Goal: Task Accomplishment & Management: Manage account settings

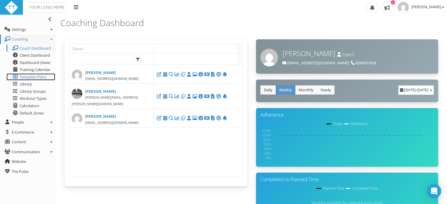
click at [39, 75] on span "Template Plans" at bounding box center [33, 76] width 27 height 5
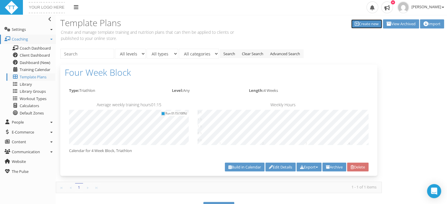
click at [368, 22] on link "Create new" at bounding box center [367, 23] width 31 height 9
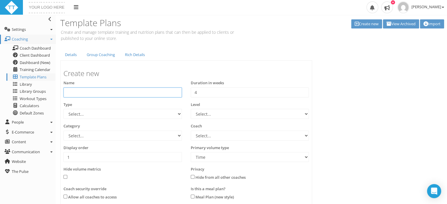
click at [110, 93] on input "text" at bounding box center [123, 93] width 119 height 10
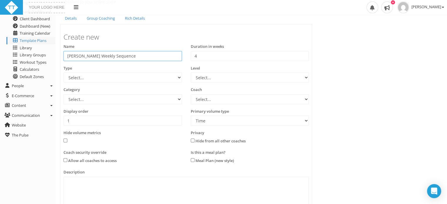
scroll to position [45, 0]
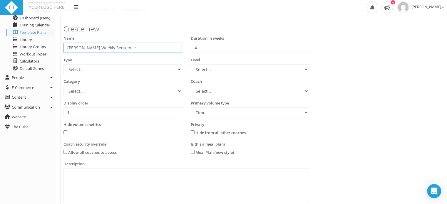
type input "[PERSON_NAME] Weekly Sequence"
click at [176, 71] on select "Select... 70.3 Half Iron distance Triathlon Alpine Climbing Core Cross-Country …" at bounding box center [123, 69] width 119 height 10
select select "c392f90a-4e30-4153-8e8f-a375e6267073"
click at [64, 64] on select "Select... 70.3 Half Iron distance Triathlon Alpine Climbing Core Cross-Country …" at bounding box center [123, 69] width 119 height 10
click at [219, 71] on select "Select... Advanced Any Beginner Beginner/Intermediate Intermediate Intermediate…" at bounding box center [250, 69] width 119 height 10
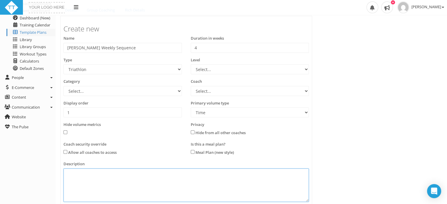
click at [151, 185] on textarea at bounding box center [187, 186] width 246 height 34
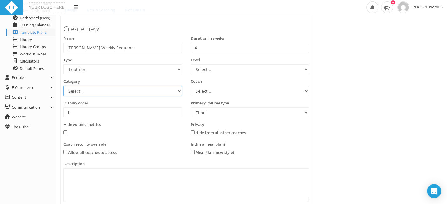
click at [176, 91] on select "Select... Athlete Profiles Bike Technique Biomechanics Book Reviews Coast to Co…" at bounding box center [123, 91] width 119 height 10
click at [393, 100] on div "Details Group Coaching Rich Details Create new Name Chris Camano Weekly Sequenc…" at bounding box center [252, 126] width 392 height 244
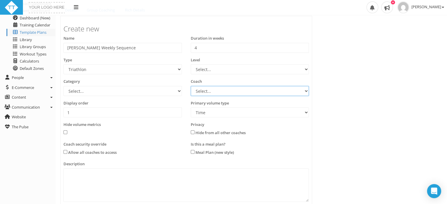
click at [301, 91] on select "Select... Sonni Dyer" at bounding box center [250, 91] width 119 height 10
select select "850671dd-c9f2-4ee4-a92b-b98c8e0367cf"
click at [191, 86] on select "Select... Sonni Dyer" at bounding box center [250, 91] width 119 height 10
click at [391, 124] on div "Details Group Coaching Rich Details Create new Name Chris Camano Weekly Sequenc…" at bounding box center [252, 126] width 392 height 244
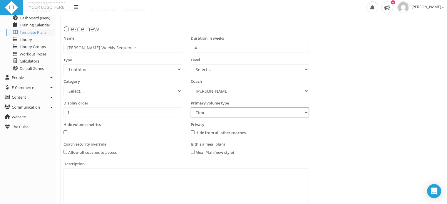
click at [306, 114] on select "Time Distance" at bounding box center [250, 113] width 119 height 10
click at [361, 116] on div "Details Group Coaching Rich Details Create new Name Chris Camano Weekly Sequenc…" at bounding box center [252, 126] width 392 height 244
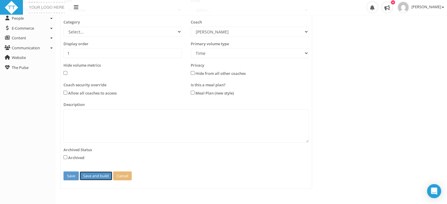
click at [87, 176] on button "Save and build" at bounding box center [96, 176] width 33 height 9
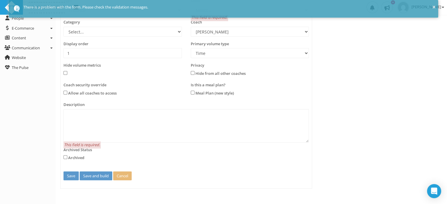
click at [89, 151] on label "Archived Status" at bounding box center [78, 150] width 29 height 6
click at [62, 157] on div "Archived Status Archived" at bounding box center [122, 157] width 127 height 20
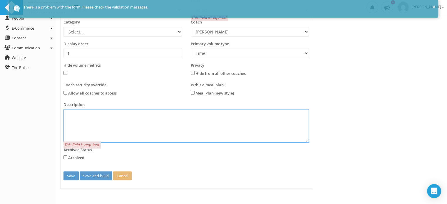
click at [77, 120] on textarea at bounding box center [187, 126] width 246 height 34
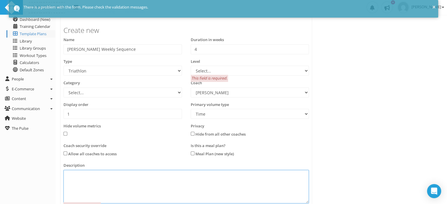
scroll to position [39, 0]
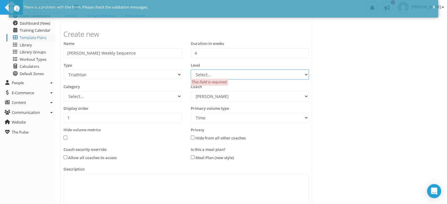
click at [297, 75] on select "Select... Advanced Any Beginner Beginner/Intermediate Intermediate Intermediate…" at bounding box center [250, 75] width 119 height 10
click at [353, 75] on div "Details Group Coaching Rich Details Create new Name Chris Camano Weekly Sequenc…" at bounding box center [252, 131] width 392 height 244
click at [284, 75] on select "Select... Advanced Any Beginner Beginner/Intermediate Intermediate Intermediate…" at bounding box center [250, 75] width 119 height 10
select select "3165c072-b607-4a0a-b1e4-5ba7108c81b2"
click at [191, 70] on select "Select... Advanced Any Beginner Beginner/Intermediate Intermediate Intermediate…" at bounding box center [250, 75] width 119 height 10
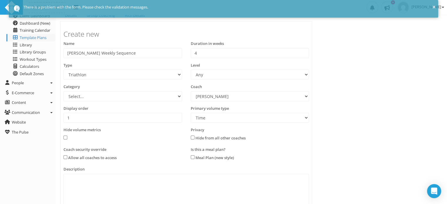
click at [374, 106] on div "Details Group Coaching Rich Details Create new Name Chris Camano Weekly Sequenc…" at bounding box center [252, 131] width 392 height 244
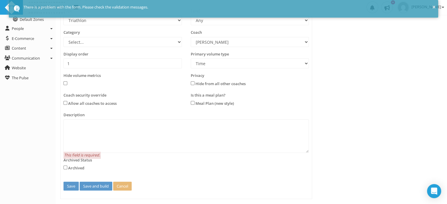
scroll to position [104, 0]
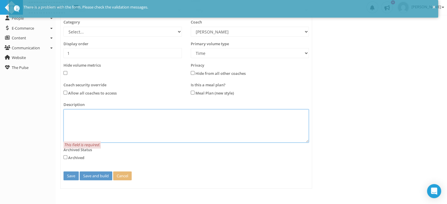
click at [79, 114] on textarea at bounding box center [187, 126] width 246 height 34
type textarea "Chris Camano Template"
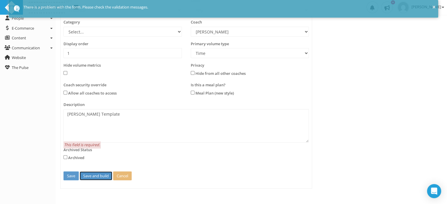
click at [95, 177] on button "Save and build" at bounding box center [96, 176] width 33 height 9
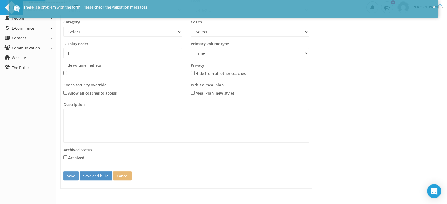
scroll to position [0, 0]
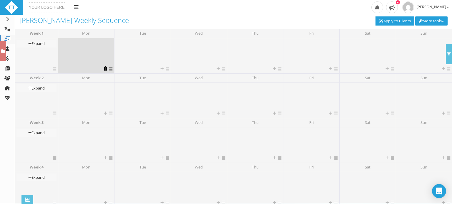
click at [104, 69] on icon at bounding box center [105, 69] width 3 height 4
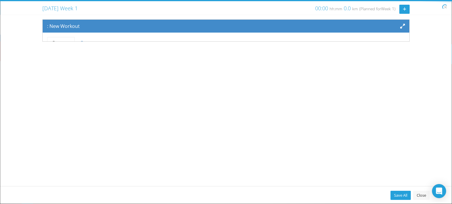
scroll to position [48, 0]
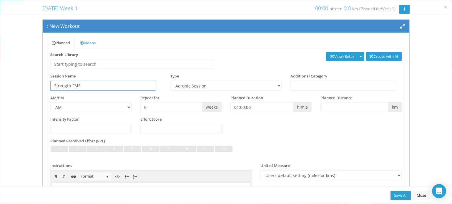
type input "Strength FMS"
click at [209, 87] on select "Aerobic Session Alpine Climbing Assessment Availability Bike Bike Paddle Boulde…" at bounding box center [225, 86] width 111 height 10
select select "cd4df279-fd57-4158-97aa-f34bf723082d"
click at [170, 81] on select "Aerobic Session Alpine Climbing Assessment Availability Bike Bike Paddle Boulde…" at bounding box center [225, 86] width 111 height 10
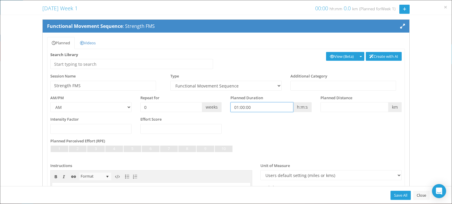
click at [260, 104] on input "01:00:00" at bounding box center [261, 107] width 63 height 10
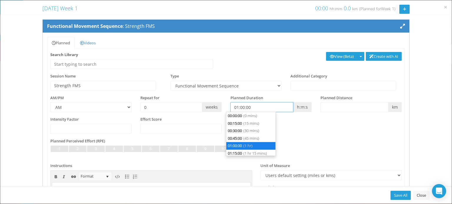
scroll to position [22, 0]
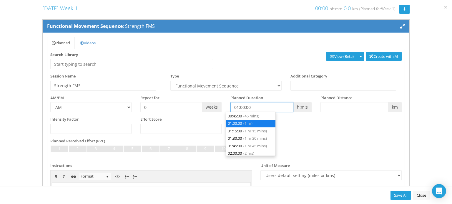
drag, startPoint x: 249, startPoint y: 109, endPoint x: 229, endPoint y: 108, distance: 20.3
click at [230, 108] on input "01:00:00" at bounding box center [261, 107] width 63 height 10
type input "00:00:00"
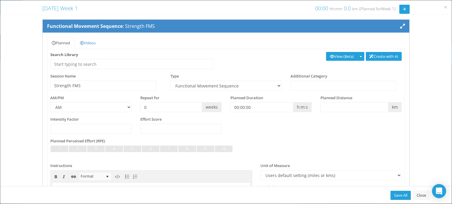
click at [337, 129] on div "Intensity Factor Effort Score" at bounding box center [226, 128] width 360 height 22
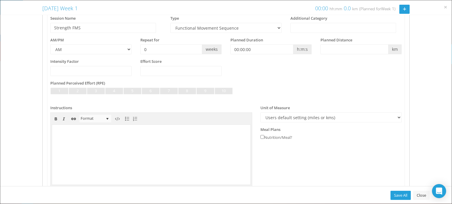
scroll to position [57, 0]
click at [146, 48] on input "0" at bounding box center [171, 50] width 62 height 10
click at [262, 75] on div "Intensity Factor Effort Score" at bounding box center [226, 71] width 360 height 22
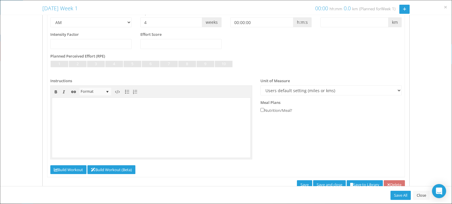
scroll to position [102, 0]
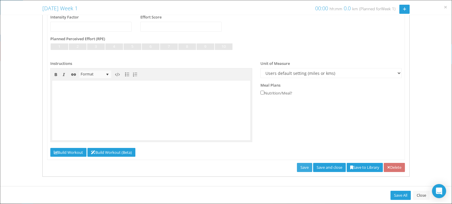
click at [297, 167] on link "Save" at bounding box center [304, 167] width 15 height 9
type input "0"
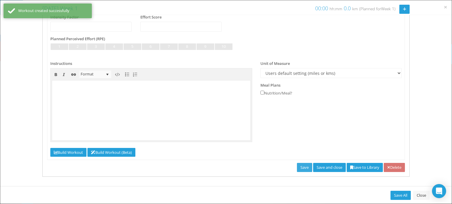
click at [297, 167] on link "Save" at bounding box center [304, 167] width 15 height 9
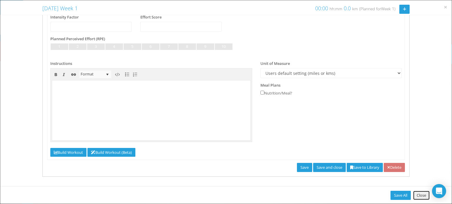
click at [422, 194] on link "Close" at bounding box center [421, 195] width 16 height 9
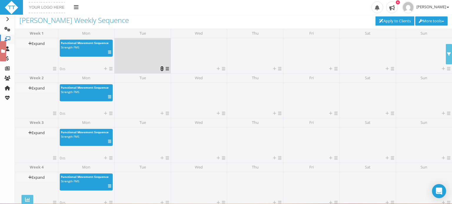
click at [161, 69] on icon at bounding box center [161, 69] width 3 height 4
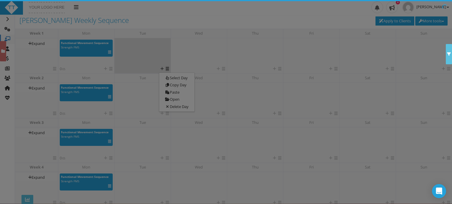
scroll to position [48, 0]
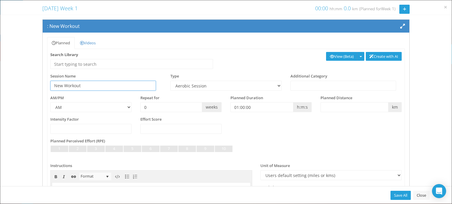
click at [161, 69] on div "Search Library Create with AI View (Beta) Analyze (Beta)" at bounding box center [226, 63] width 360 height 22
click at [120, 86] on input "Cycling SessionNew Workout" at bounding box center [103, 86] width 106 height 10
click at [120, 86] on input "Cycling Sessi" at bounding box center [103, 86] width 106 height 10
type input "Cycling Session"
click at [220, 86] on select "Aerobic Session Alpine Climbing Assessment Availability Bike Bike Paddle Boulde…" at bounding box center [225, 86] width 111 height 10
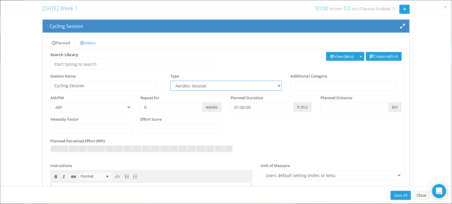
select select "e6d96849-8269-45af-b52f-b4acdc7e79aa"
click at [170, 81] on select "Aerobic Session Alpine Climbing Assessment Availability Bike Bike Paddle Boulde…" at bounding box center [225, 86] width 111 height 10
click at [306, 87] on input "text" at bounding box center [343, 86] width 106 height 10
type input "Cycling Session"
click at [182, 103] on input "0" at bounding box center [171, 107] width 62 height 10
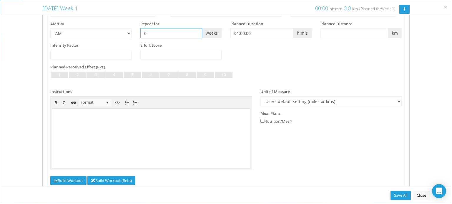
scroll to position [102, 0]
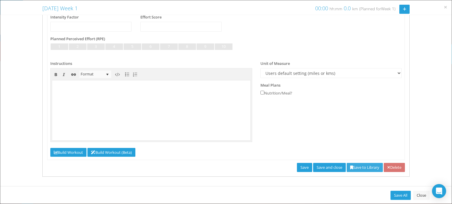
click at [352, 166] on link "Save to Library" at bounding box center [365, 167] width 36 height 9
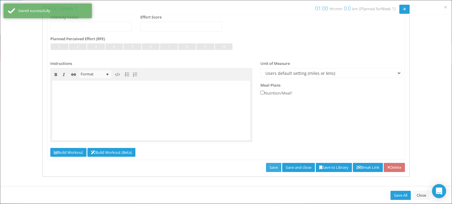
click at [266, 164] on link "Save" at bounding box center [273, 167] width 15 height 9
click at [422, 195] on link "Close" at bounding box center [421, 195] width 16 height 9
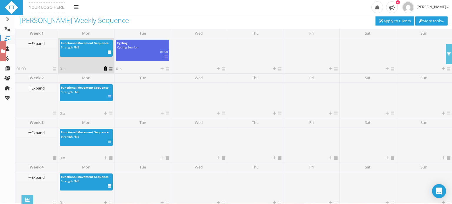
click at [105, 69] on icon at bounding box center [105, 69] width 3 height 4
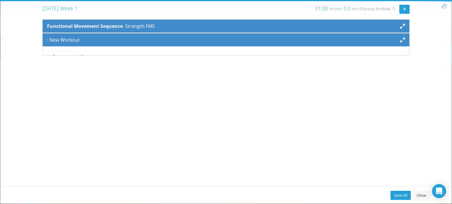
scroll to position [48, 0]
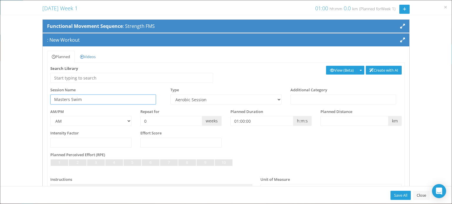
type input "Masters Swim"
click at [73, 119] on select "AM PM" at bounding box center [90, 121] width 81 height 10
click at [74, 143] on input "number" at bounding box center [90, 143] width 81 height 10
click at [126, 121] on select "AM PM" at bounding box center [90, 121] width 81 height 10
select select "PM"
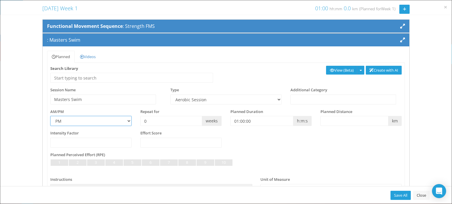
click at [50, 116] on select "AM PM" at bounding box center [90, 121] width 81 height 10
click at [206, 99] on select "Aerobic Session Alpine Climbing Assessment Availability Bike Bike Paddle Boulde…" at bounding box center [225, 100] width 111 height 10
select select "a5a95b2e-c961-4034-ba21-d977730a9557"
click at [170, 95] on select "Aerobic Session Alpine Climbing Assessment Availability Bike Bike Paddle Boulde…" at bounding box center [225, 100] width 111 height 10
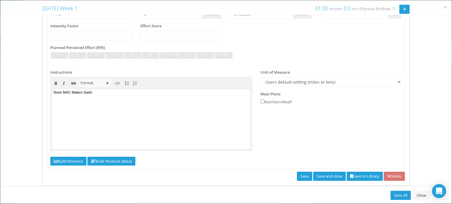
scroll to position [116, 0]
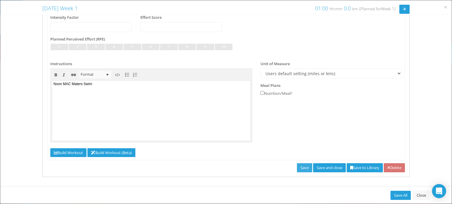
click at [297, 166] on link "Save" at bounding box center [304, 168] width 15 height 9
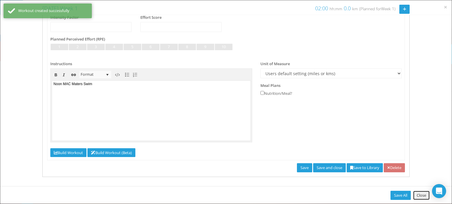
click at [420, 196] on link "Close" at bounding box center [421, 195] width 16 height 9
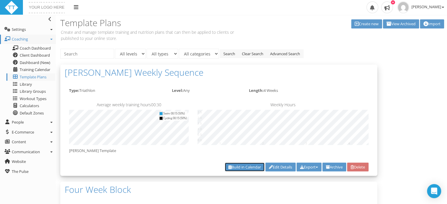
click at [237, 166] on link "Build in Calendar" at bounding box center [245, 167] width 40 height 9
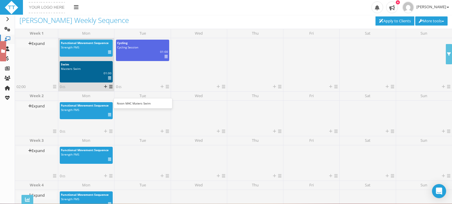
click at [108, 78] on icon at bounding box center [109, 78] width 3 height 0
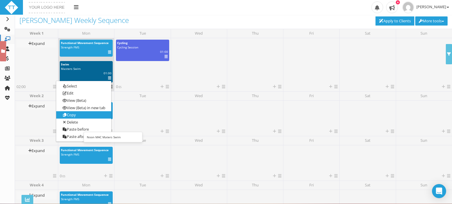
click at [78, 114] on link "Copy" at bounding box center [83, 114] width 55 height 7
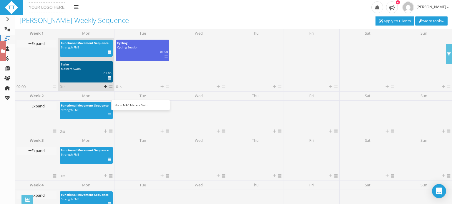
click at [108, 78] on icon at bounding box center [109, 78] width 3 height 0
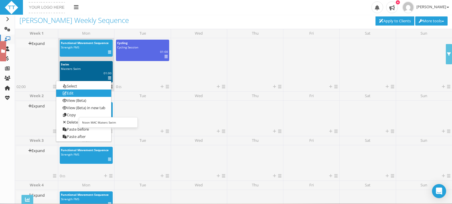
click at [76, 95] on link "Edit" at bounding box center [83, 93] width 55 height 7
select select "a5a95b2e-c961-4034-ba21-d977730a9557"
select select "PM"
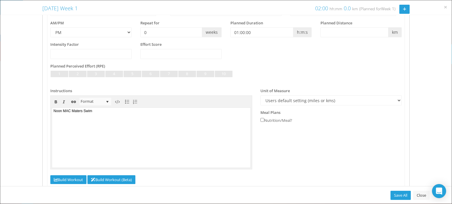
scroll to position [53, 0]
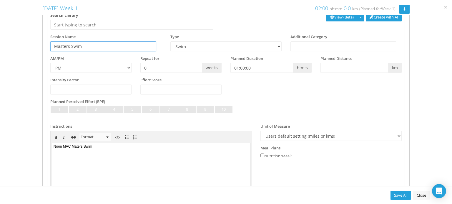
click at [54, 45] on input "Masters Swim" at bounding box center [103, 46] width 106 height 10
type input "MAC Masters Swim"
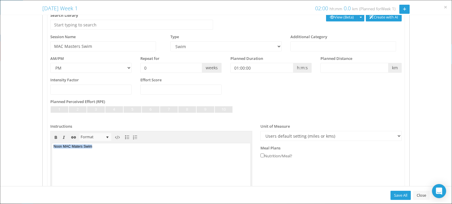
drag, startPoint x: 99, startPoint y: 148, endPoint x: 45, endPoint y: 146, distance: 54.8
click at [52, 146] on html "Noon MAC Maters Swim" at bounding box center [151, 174] width 198 height 60
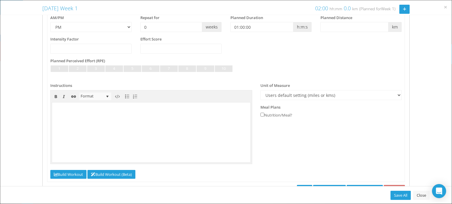
scroll to position [116, 0]
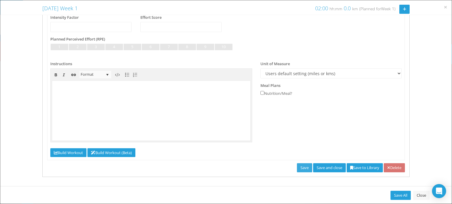
click at [297, 164] on link "Save" at bounding box center [304, 168] width 15 height 9
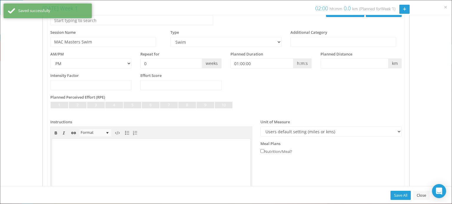
scroll to position [0, 0]
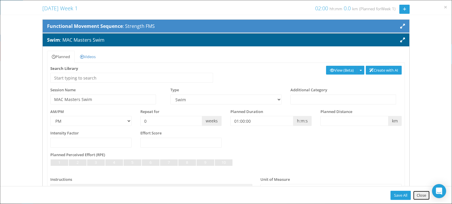
click at [421, 195] on link "Close" at bounding box center [421, 195] width 16 height 9
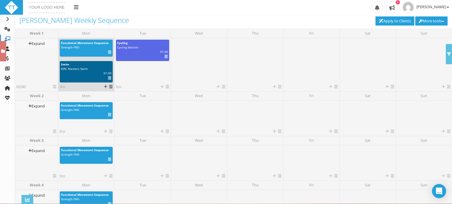
click at [109, 78] on icon at bounding box center [109, 78] width 3 height 0
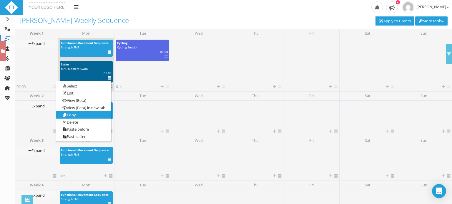
click at [81, 114] on link "Copy" at bounding box center [83, 114] width 55 height 7
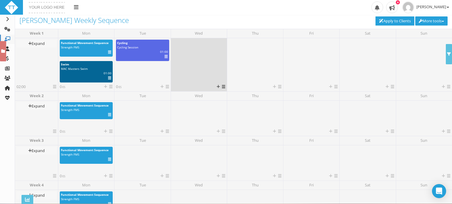
click at [222, 87] on icon at bounding box center [223, 87] width 3 height 4
click at [227, 109] on link "Paste" at bounding box center [232, 110] width 35 height 7
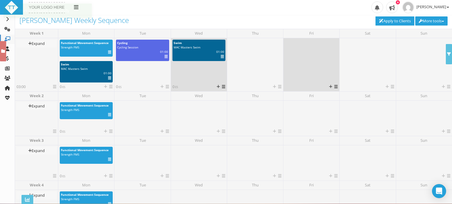
click at [336, 87] on icon at bounding box center [335, 87] width 3 height 4
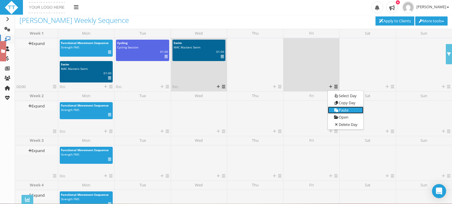
click at [340, 109] on link "Paste" at bounding box center [345, 110] width 35 height 7
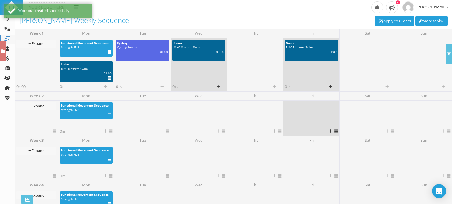
click at [331, 133] on div "Select Day Copy Day Paste Open Delete Day" at bounding box center [332, 132] width 10 height 6
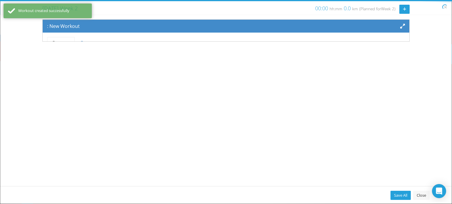
scroll to position [48, 0]
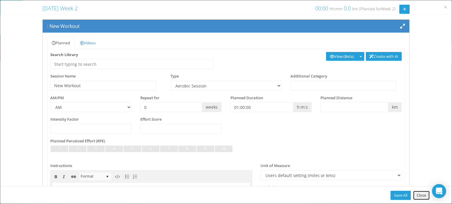
click at [418, 197] on link "Close" at bounding box center [421, 195] width 16 height 9
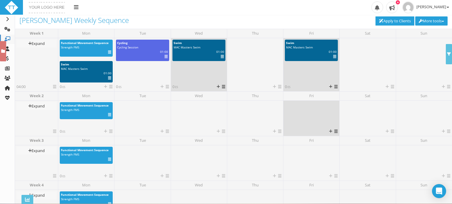
click at [334, 132] on icon at bounding box center [335, 132] width 3 height 4
click at [336, 157] on link "Paste" at bounding box center [345, 154] width 35 height 7
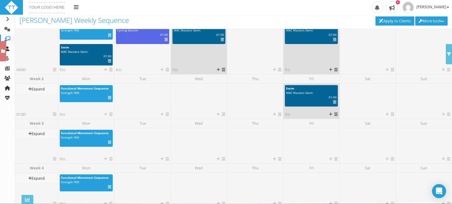
scroll to position [0, 0]
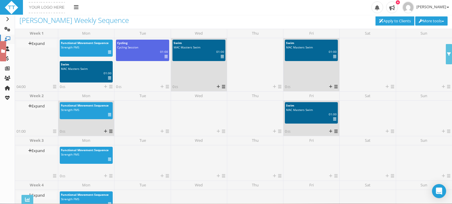
click at [109, 116] on link at bounding box center [109, 115] width 3 height 4
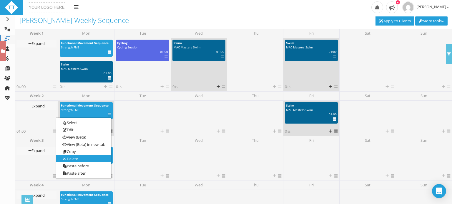
click at [82, 160] on link "Delete" at bounding box center [83, 159] width 55 height 7
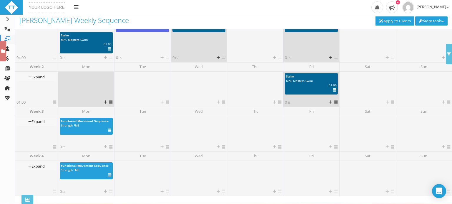
scroll to position [32, 0]
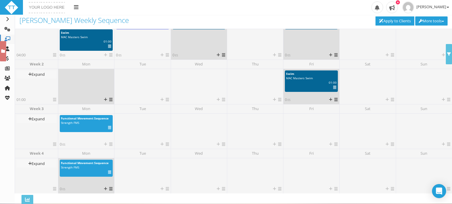
click at [109, 173] on icon at bounding box center [109, 173] width 3 height 0
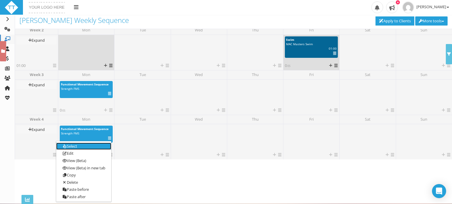
scroll to position [74, 0]
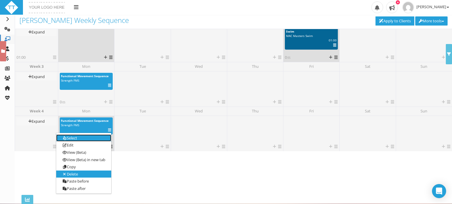
click at [75, 173] on link "Delete" at bounding box center [83, 174] width 55 height 7
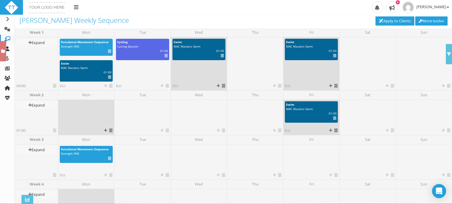
scroll to position [0, 0]
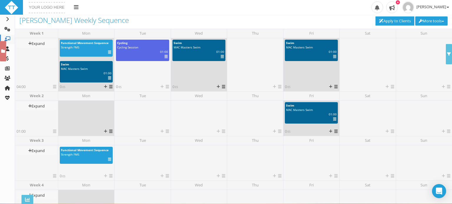
click at [109, 78] on icon at bounding box center [109, 78] width 3 height 0
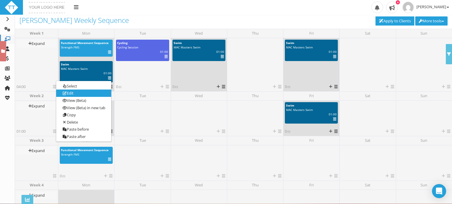
click at [86, 93] on link "Edit" at bounding box center [83, 93] width 55 height 7
select select "a5a95b2e-c961-4034-ba21-d977730a9557"
select select "PM"
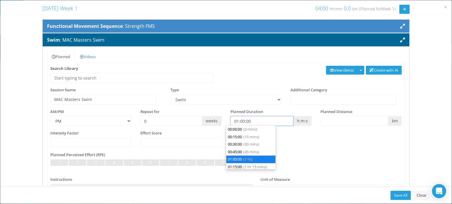
scroll to position [22, 0]
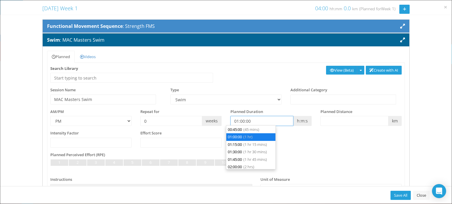
drag, startPoint x: 257, startPoint y: 119, endPoint x: 227, endPoint y: 122, distance: 29.9
click at [227, 122] on div "Planned Duration 01:00:00 h:m:s" at bounding box center [271, 117] width 90 height 17
type input "00:00:00"
click at [363, 180] on div "Unit of Measure Users default setting (miles or kms) Meters Yards" at bounding box center [331, 185] width 150 height 17
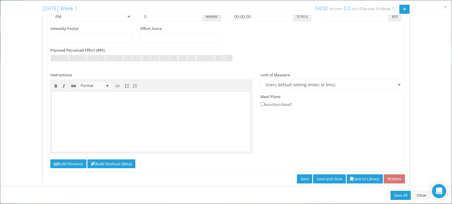
scroll to position [116, 0]
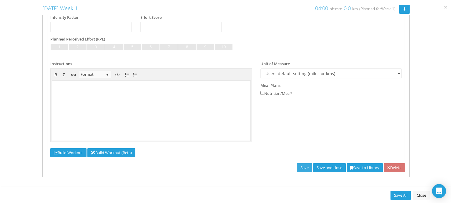
click at [297, 166] on link "Save" at bounding box center [304, 168] width 15 height 9
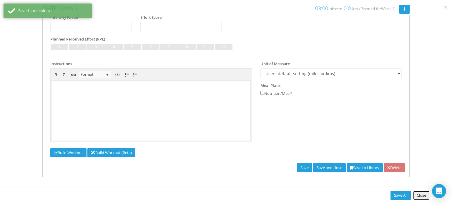
click at [416, 199] on link "Close" at bounding box center [421, 195] width 16 height 9
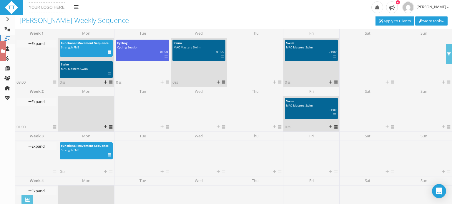
click at [109, 52] on icon at bounding box center [109, 52] width 3 height 0
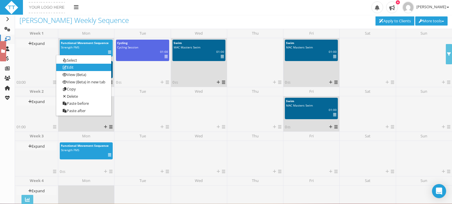
click at [85, 64] on link "Edit" at bounding box center [83, 67] width 55 height 7
select select "cd4df279-fd57-4158-97aa-f34bf723082d"
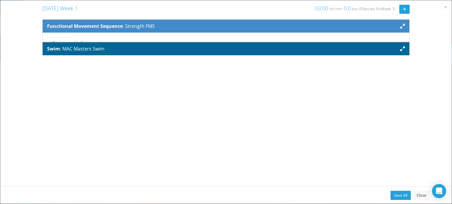
scroll to position [0, 0]
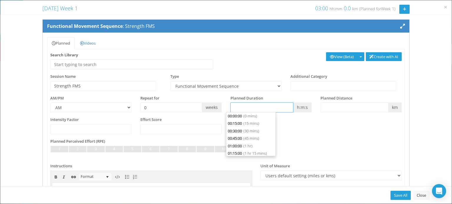
click at [239, 105] on input "text" at bounding box center [261, 108] width 63 height 10
type input "00:30:00"
click at [235, 134] on li "00:30:00 (30 mins)" at bounding box center [250, 132] width 49 height 8
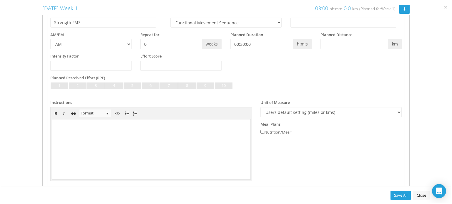
scroll to position [116, 0]
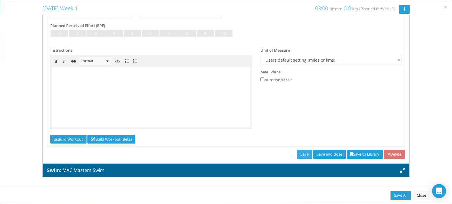
click at [297, 153] on link "Save" at bounding box center [304, 154] width 15 height 9
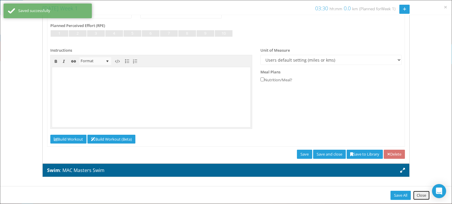
click at [420, 196] on link "Close" at bounding box center [421, 195] width 16 height 9
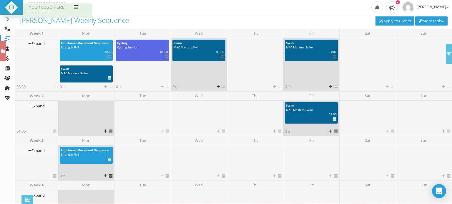
click at [111, 160] on icon at bounding box center [109, 160] width 3 height 0
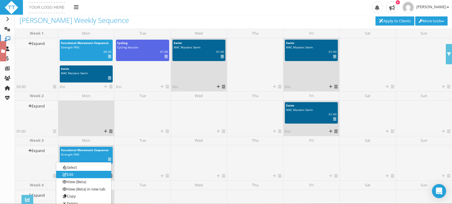
click at [88, 174] on link "Edit" at bounding box center [83, 174] width 55 height 7
select select "cd4df279-fd57-4158-97aa-f34bf723082d"
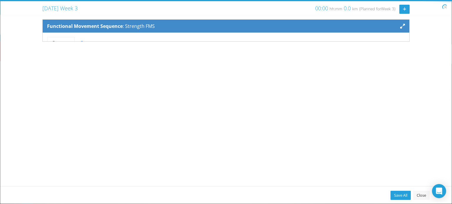
scroll to position [0, 0]
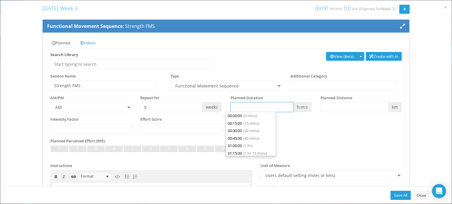
click at [278, 108] on input "text" at bounding box center [261, 107] width 63 height 10
type input "00:30:00"
click at [264, 134] on li "00:30:00 (30 mins)" at bounding box center [250, 131] width 49 height 8
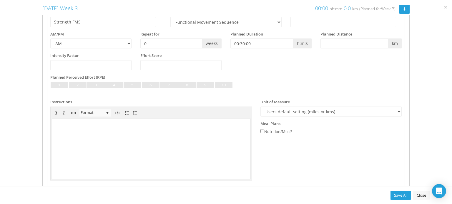
scroll to position [102, 0]
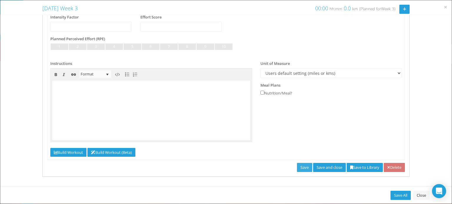
click at [298, 167] on link "Save" at bounding box center [304, 167] width 15 height 9
click at [420, 199] on link "Close" at bounding box center [421, 195] width 16 height 9
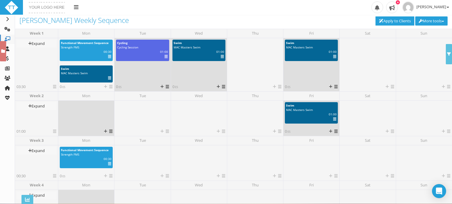
click at [165, 57] on icon at bounding box center [165, 57] width 3 height 0
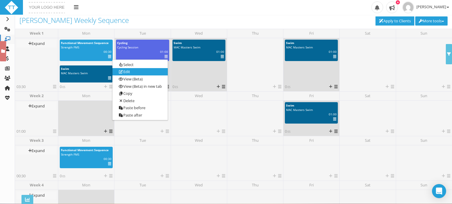
click at [135, 74] on link "Edit" at bounding box center [139, 72] width 55 height 7
select select "e6d96849-8269-45af-b52f-b4acdc7e79aa"
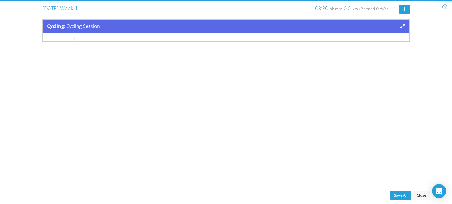
scroll to position [0, 0]
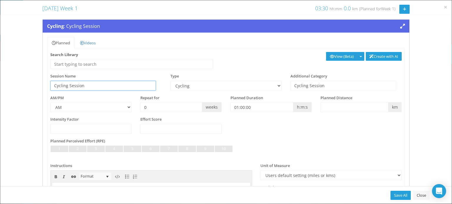
click at [105, 87] on input "Cycling Session" at bounding box center [103, 86] width 106 height 10
type input "Cycling Session CS 205"
click at [81, 127] on input "number" at bounding box center [90, 129] width 81 height 10
type input "225"
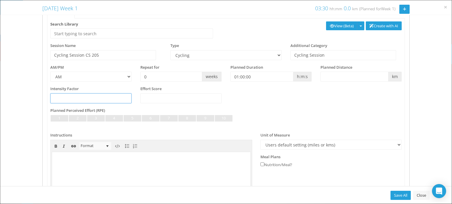
scroll to position [46, 0]
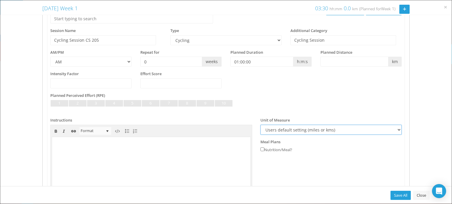
click at [293, 130] on select "Users default setting (miles or kms) Meters Yards" at bounding box center [330, 130] width 141 height 10
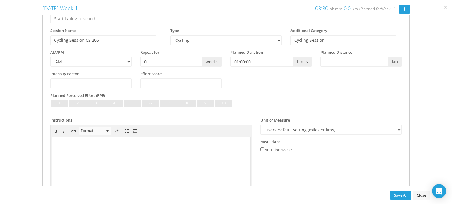
click at [293, 102] on div at bounding box center [225, 101] width 351 height 3
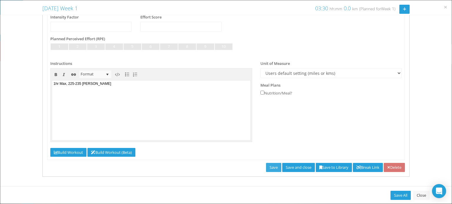
click at [266, 164] on link "Save" at bounding box center [273, 167] width 15 height 9
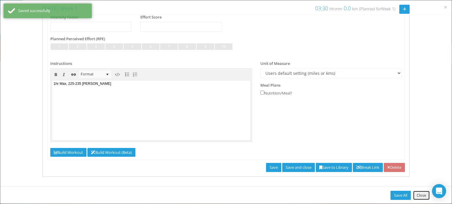
click at [423, 195] on link "Close" at bounding box center [421, 195] width 16 height 9
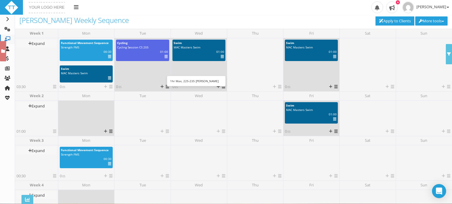
click at [165, 57] on icon at bounding box center [165, 57] width 3 height 0
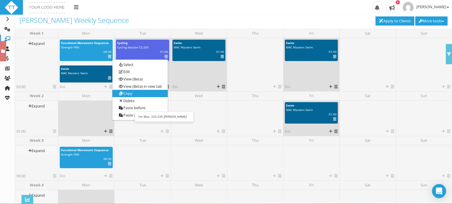
click at [131, 95] on link "Copy" at bounding box center [139, 93] width 55 height 7
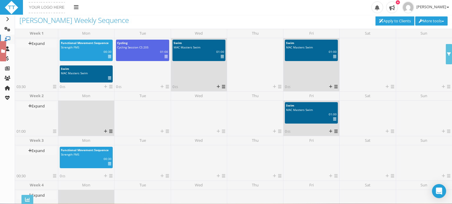
click at [89, 108] on div at bounding box center [86, 115] width 53 height 26
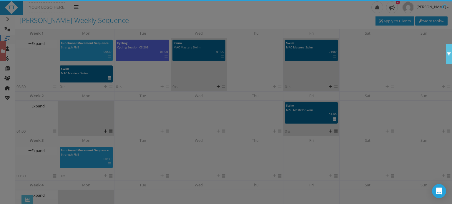
scroll to position [48, 0]
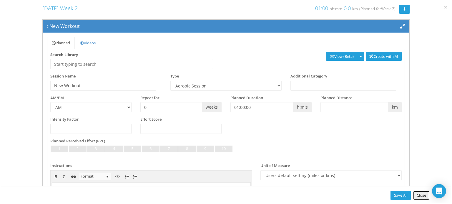
click at [417, 196] on link "Close" at bounding box center [421, 195] width 16 height 9
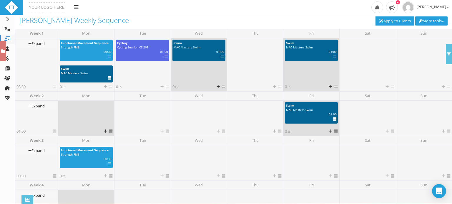
click at [109, 131] on icon at bounding box center [110, 132] width 3 height 4
click at [115, 153] on link "Paste" at bounding box center [120, 154] width 35 height 7
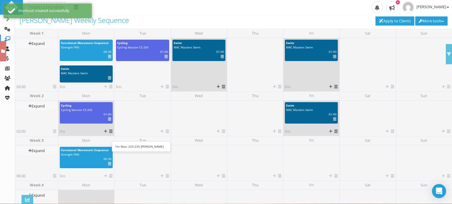
click at [109, 120] on icon at bounding box center [109, 119] width 3 height 0
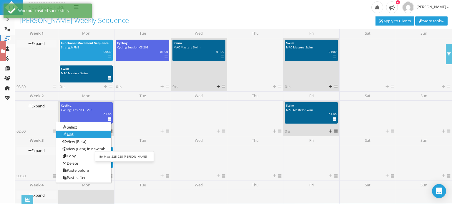
click at [90, 134] on link "Edit" at bounding box center [83, 134] width 55 height 7
select select "e6d96849-8269-45af-b52f-b4acdc7e79aa"
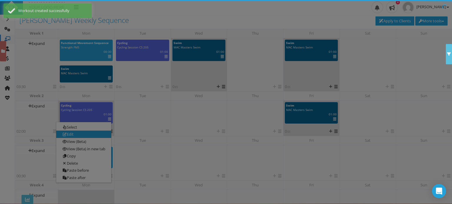
scroll to position [0, 0]
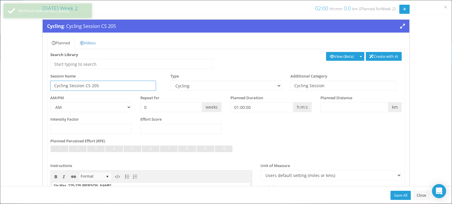
click at [105, 85] on input "Cycling Session CS 205" at bounding box center [103, 86] width 106 height 10
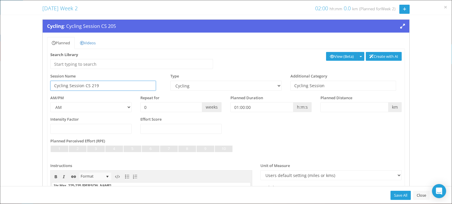
type input "Cycling Session CS 219"
click at [124, 131] on input "-0.1" at bounding box center [90, 129] width 81 height 10
type input "-0"
click at [161, 142] on div "Planned Perceived Effort (RPE) Not Set Very Light Light Somewhat Light Light to…" at bounding box center [225, 149] width 351 height 21
click at [158, 128] on input "number" at bounding box center [180, 129] width 81 height 10
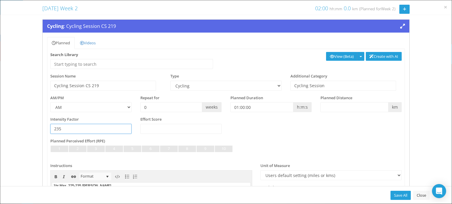
click at [73, 128] on input "235" at bounding box center [90, 129] width 81 height 10
type input "2"
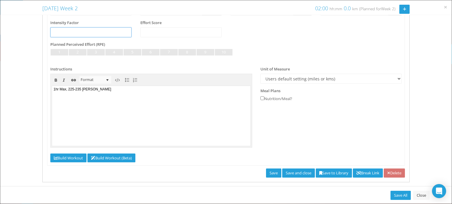
scroll to position [98, 0]
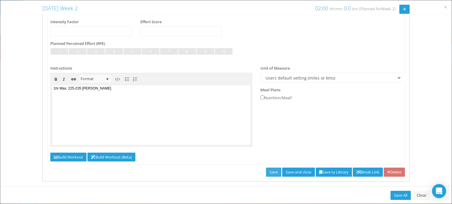
click at [266, 173] on link "Save" at bounding box center [273, 172] width 15 height 9
click at [419, 195] on link "Close" at bounding box center [421, 195] width 16 height 9
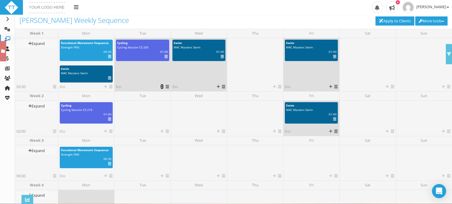
click at [162, 86] on icon at bounding box center [161, 87] width 3 height 4
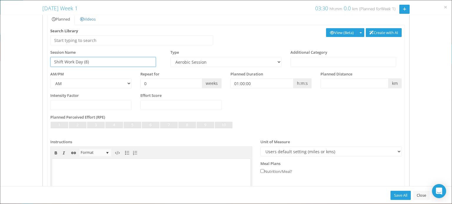
scroll to position [42, 0]
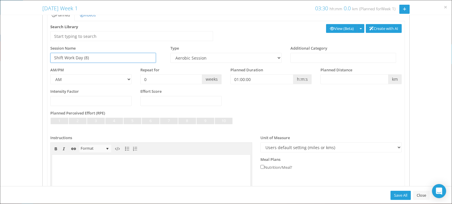
type input "Shift Work Day (8)"
click at [129, 76] on select "AM PM" at bounding box center [90, 79] width 81 height 10
select select "PM"
click at [50, 74] on select "AM PM" at bounding box center [90, 79] width 81 height 10
click at [275, 56] on select "Aerobic Session Alpine Climbing Assessment Availability Bike Bike Paddle Boulde…" at bounding box center [225, 58] width 111 height 10
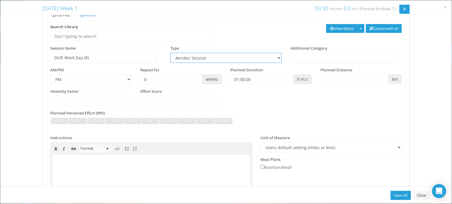
select select "b3e9cf86-2635-4109-84f4-745e728e969b"
click at [170, 53] on select "Aerobic Session Alpine Climbing Assessment Availability Bike Bike Paddle Boulde…" at bounding box center [225, 58] width 111 height 10
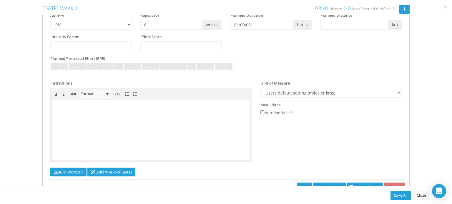
scroll to position [116, 0]
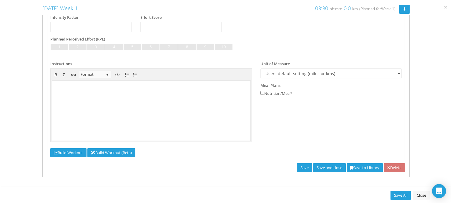
click at [288, 167] on div "Refresh Save Save and close Mark as Complete Save to Library Break Link Delete" at bounding box center [226, 168] width 367 height 9
click at [297, 168] on link "Save" at bounding box center [304, 168] width 15 height 9
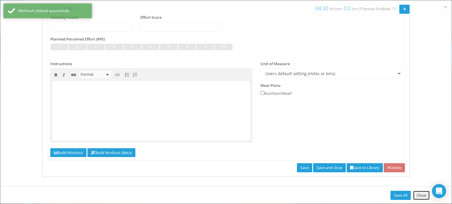
click at [422, 198] on link "Close" at bounding box center [421, 195] width 16 height 9
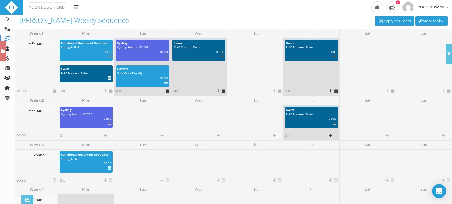
click at [165, 83] on icon at bounding box center [165, 83] width 3 height 0
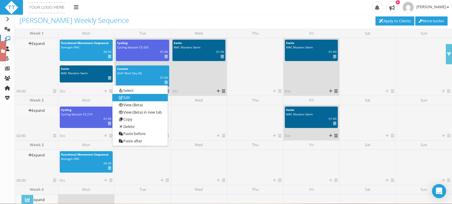
click at [146, 96] on link "Edit" at bounding box center [139, 97] width 55 height 7
select select "b3e9cf86-2635-4109-84f4-745e728e969b"
select select "PM"
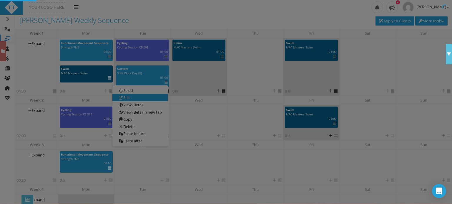
scroll to position [0, 0]
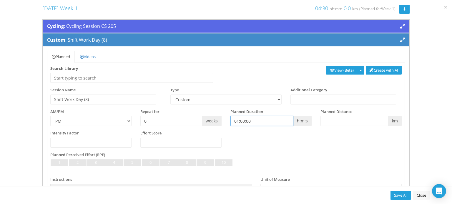
click at [253, 121] on input "01:00:00" at bounding box center [261, 121] width 63 height 10
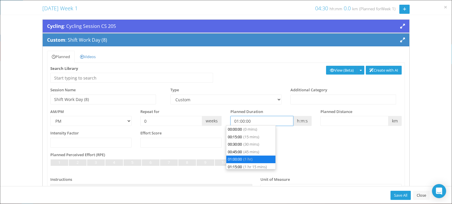
scroll to position [22, 0]
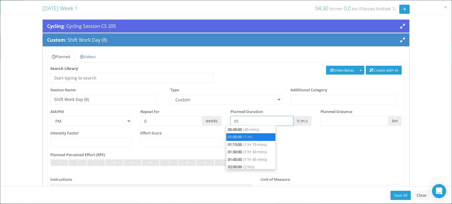
type input "0"
type input "00:00:00"
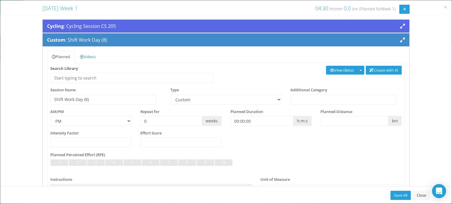
click at [303, 142] on div "Intensity Factor Effort Score" at bounding box center [226, 142] width 360 height 22
click at [300, 99] on input "text" at bounding box center [343, 100] width 106 height 10
click at [276, 99] on select "Aerobic Session Alpine Climbing Assessment Availability Bike Bike Paddle Boulde…" at bounding box center [225, 100] width 111 height 10
select select "52fb9cbc-f27c-455e-9826-d764248eeb1f"
click at [170, 95] on select "Aerobic Session Alpine Climbing Assessment Availability Bike Bike Paddle Boulde…" at bounding box center [225, 100] width 111 height 10
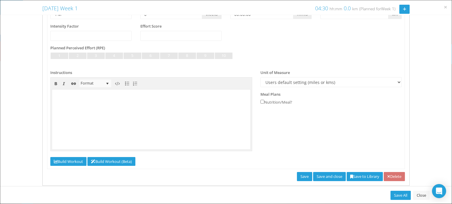
scroll to position [116, 0]
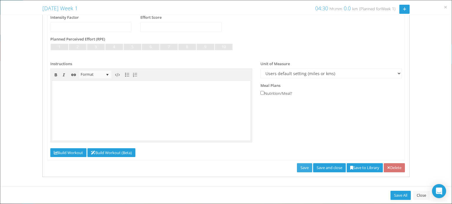
click at [298, 166] on link "Save" at bounding box center [304, 168] width 15 height 9
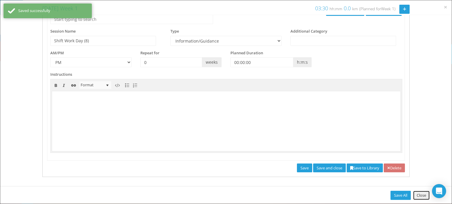
click at [422, 196] on link "Close" at bounding box center [421, 195] width 16 height 9
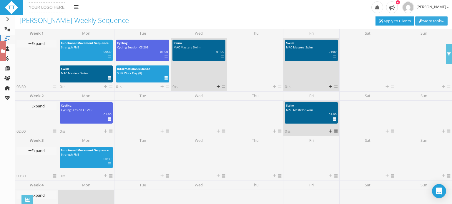
click at [424, 23] on button "More tools" at bounding box center [431, 20] width 32 height 9
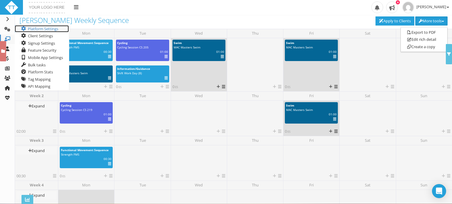
click at [49, 29] on link "Platform Settings" at bounding box center [42, 28] width 54 height 7
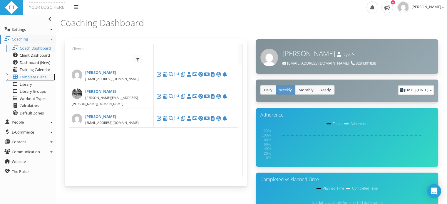
click at [31, 78] on span "Template Plans" at bounding box center [33, 76] width 27 height 5
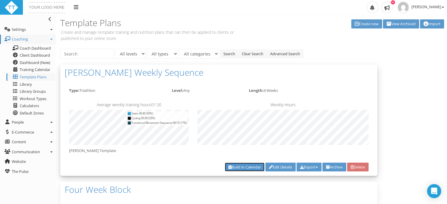
click at [235, 164] on link "Build in Calendar" at bounding box center [245, 167] width 40 height 9
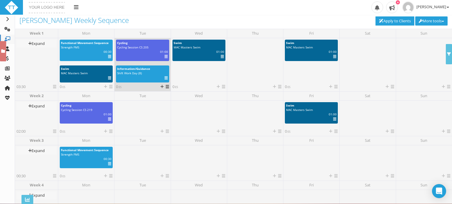
click at [166, 79] on icon at bounding box center [165, 78] width 3 height 0
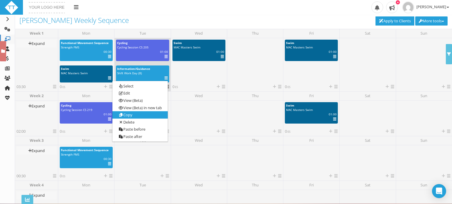
click at [131, 117] on link "Copy" at bounding box center [139, 114] width 55 height 7
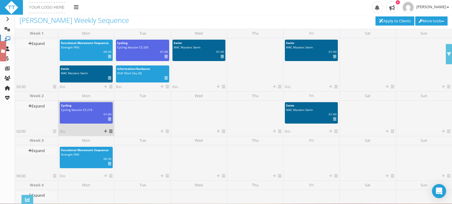
click at [109, 132] on icon at bounding box center [110, 132] width 3 height 4
click at [116, 153] on link "Paste" at bounding box center [120, 154] width 35 height 7
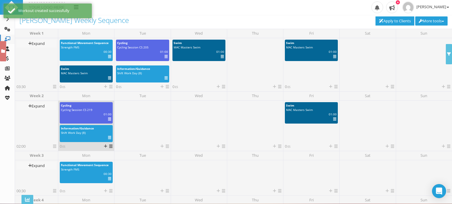
click at [108, 138] on icon at bounding box center [109, 138] width 3 height 0
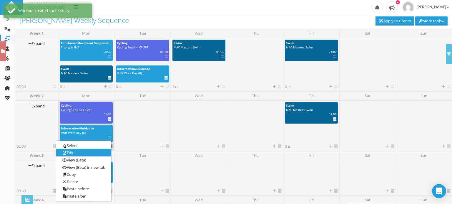
click at [81, 151] on link "Edit" at bounding box center [83, 153] width 55 height 7
select select "52fb9cbc-f27c-455e-9826-d764248eeb1f"
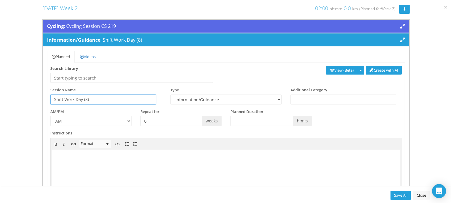
click at [86, 99] on input "Shift Work Day (8)" at bounding box center [103, 100] width 106 height 10
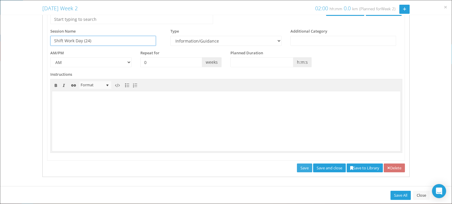
type input "Shift Work Day (24)"
click at [297, 168] on link "Save" at bounding box center [304, 168] width 15 height 9
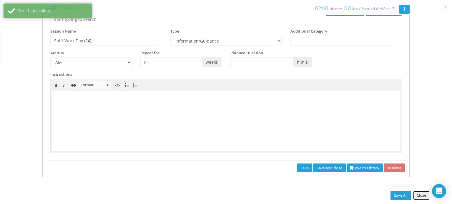
click at [422, 195] on link "Close" at bounding box center [421, 195] width 16 height 9
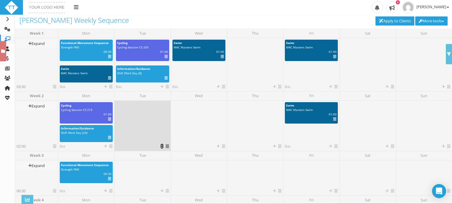
click at [161, 146] on icon at bounding box center [161, 147] width 3 height 4
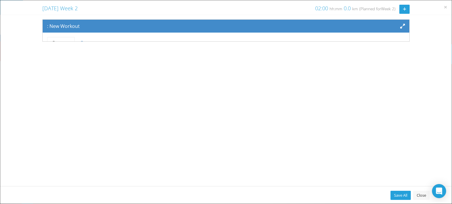
scroll to position [48, 0]
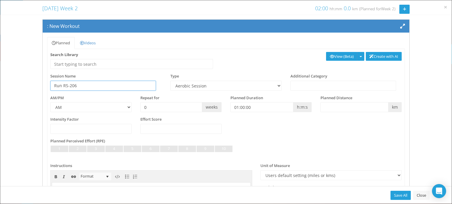
type input "Run RS-206"
click at [201, 83] on select "Aerobic Session Alpine Climbing Assessment Availability Bike Bike Paddle Boulde…" at bounding box center [225, 86] width 111 height 10
select select "f6c5cf88-e375-419d-8aa1-e0838ebb8a2f"
click at [170, 81] on select "Aerobic Session Alpine Climbing Assessment Availability Bike Bike Paddle Boulde…" at bounding box center [225, 86] width 111 height 10
click at [81, 126] on input "number" at bounding box center [90, 129] width 81 height 10
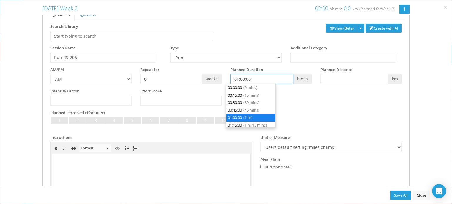
scroll to position [22, 0]
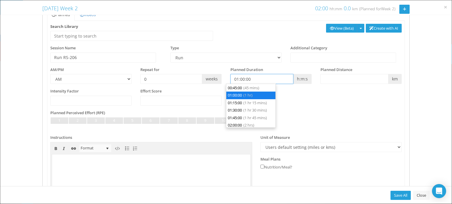
drag, startPoint x: 259, startPoint y: 76, endPoint x: 226, endPoint y: 80, distance: 33.1
click at [226, 80] on div "Planned Duration 01:00:00 h:m:s" at bounding box center [271, 75] width 90 height 17
type input "00:00:00"
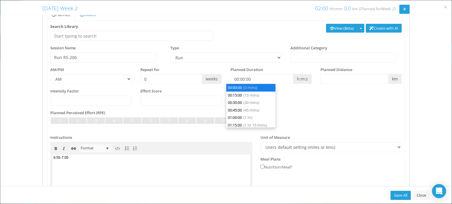
scroll to position [0, 0]
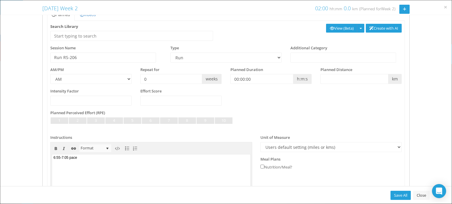
click at [307, 110] on div "Planned Perceived Effort (RPE) Not Set Very Light Light Somewhat Light Light to…" at bounding box center [225, 120] width 351 height 21
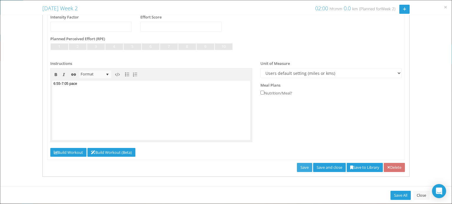
click at [297, 170] on link "Save" at bounding box center [304, 167] width 15 height 9
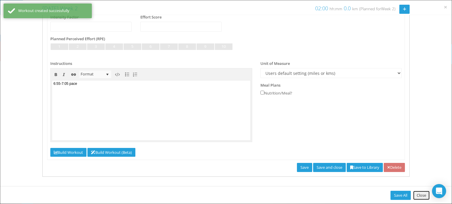
click at [416, 193] on link "Close" at bounding box center [421, 195] width 16 height 9
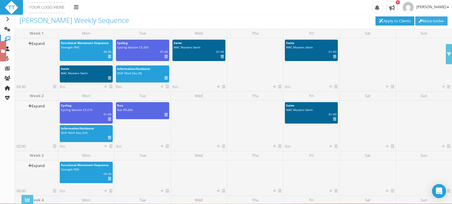
click at [426, 21] on button "More tools" at bounding box center [431, 20] width 32 height 9
click at [398, 21] on link "Apply to Clients" at bounding box center [394, 20] width 39 height 9
type input "[DATE]"
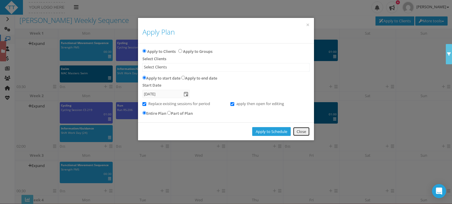
click at [301, 132] on link "Close" at bounding box center [301, 131] width 16 height 9
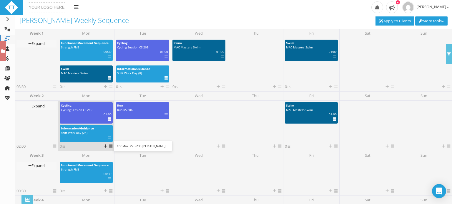
click at [109, 119] on icon at bounding box center [109, 119] width 3 height 0
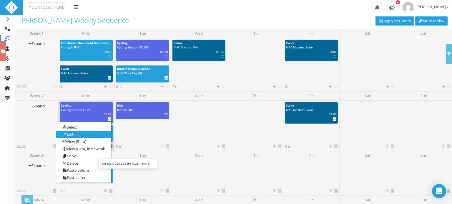
click at [96, 135] on link "Edit" at bounding box center [83, 134] width 55 height 7
select select "e6d96849-8269-45af-b52f-b4acdc7e79aa"
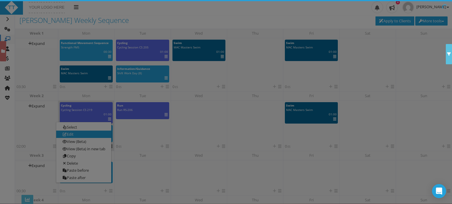
scroll to position [0, 0]
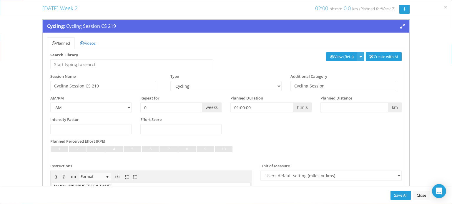
click at [357, 60] on button "button" at bounding box center [360, 56] width 7 height 9
click at [376, 76] on div "Additional Category Cycling Session" at bounding box center [346, 82] width 120 height 17
click at [419, 194] on link "Close" at bounding box center [421, 195] width 16 height 9
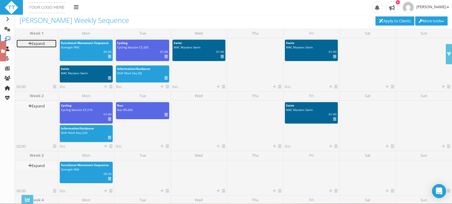
click at [36, 43] on link "Expand" at bounding box center [36, 44] width 40 height 8
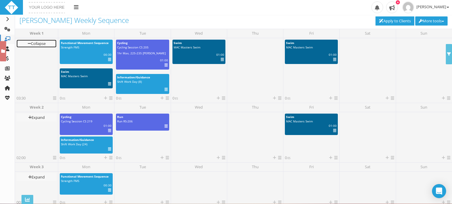
click at [36, 43] on link "Collapse" at bounding box center [36, 44] width 40 height 8
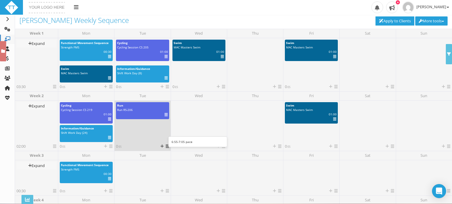
click at [166, 115] on icon at bounding box center [165, 115] width 3 height 0
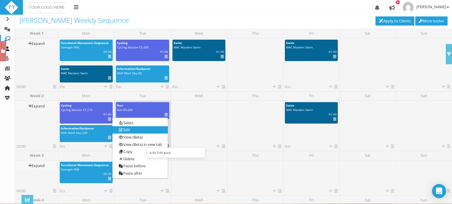
click at [140, 129] on link "Edit" at bounding box center [139, 130] width 55 height 7
select select "f6c5cf88-e375-419d-8aa1-e0838ebb8a2f"
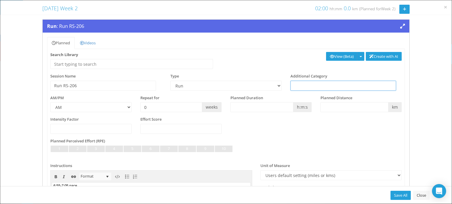
click at [298, 89] on input "text" at bounding box center [343, 86] width 106 height 10
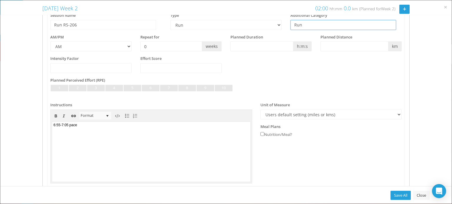
scroll to position [102, 0]
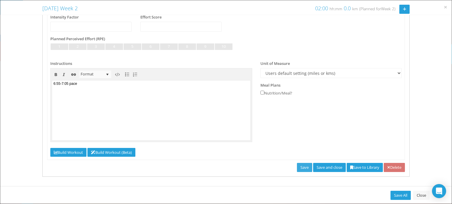
type input "Run"
click at [297, 166] on link "Save" at bounding box center [304, 167] width 15 height 9
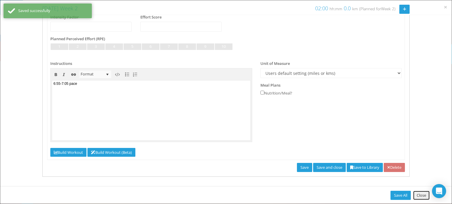
click at [417, 196] on link "Close" at bounding box center [421, 195] width 16 height 9
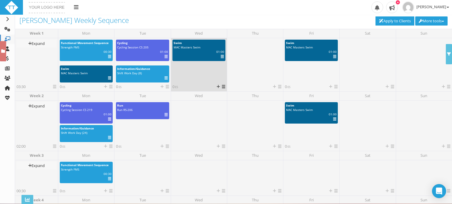
click at [222, 57] on icon at bounding box center [222, 57] width 3 height 0
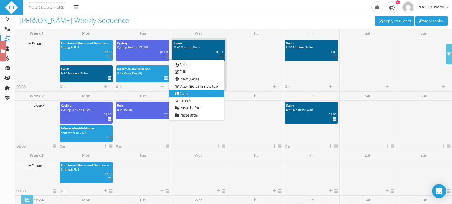
click at [181, 93] on link "Copy" at bounding box center [196, 93] width 55 height 7
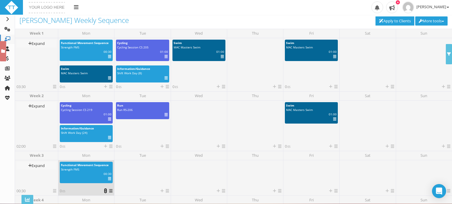
click at [104, 192] on icon at bounding box center [105, 191] width 3 height 4
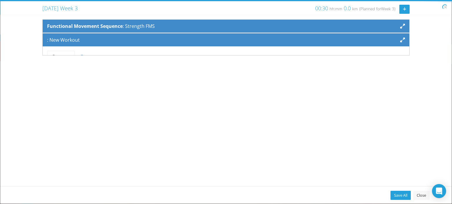
scroll to position [48, 0]
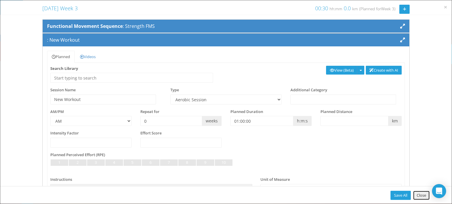
click at [419, 195] on link "Close" at bounding box center [421, 195] width 16 height 9
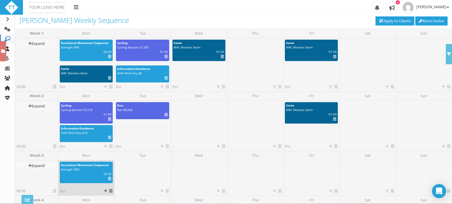
click at [111, 190] on icon at bounding box center [110, 191] width 3 height 4
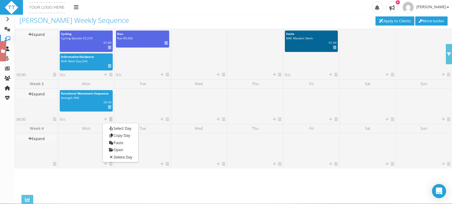
scroll to position [77, 0]
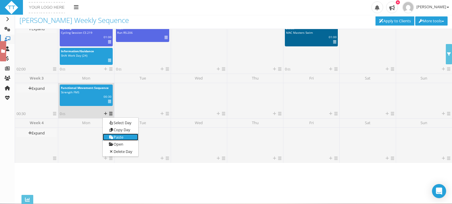
click at [120, 137] on link "Paste" at bounding box center [120, 137] width 35 height 7
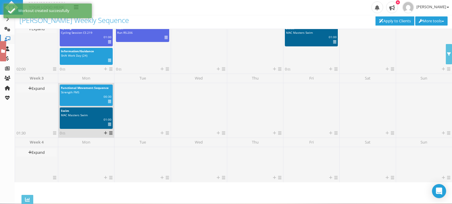
click at [108, 125] on icon at bounding box center [109, 125] width 3 height 0
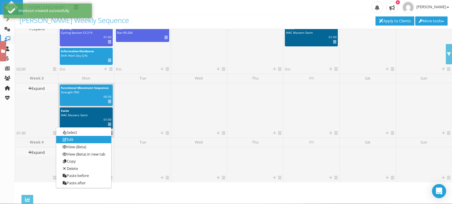
click at [84, 139] on link "Edit" at bounding box center [83, 139] width 55 height 7
select select "a5a95b2e-c961-4034-ba21-d977730a9557"
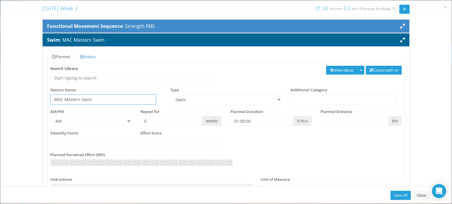
drag, startPoint x: 99, startPoint y: 100, endPoint x: 49, endPoint y: 99, distance: 50.0
click at [49, 99] on div "Session Name MAC Masters Swim" at bounding box center [106, 95] width 120 height 17
type input "Swim SS-205 (x6)"
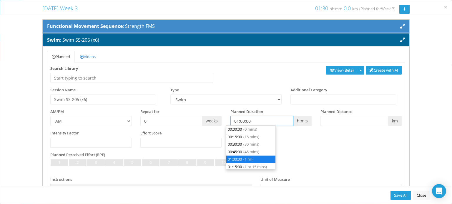
scroll to position [22, 0]
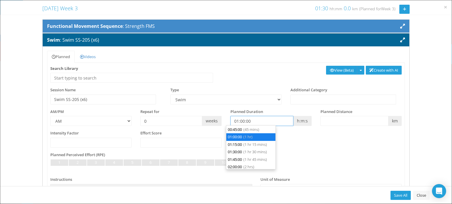
drag, startPoint x: 258, startPoint y: 120, endPoint x: 220, endPoint y: 124, distance: 38.1
click at [220, 124] on div "AM/PM AM PM Repeat for 0 weeks h:m:s m" at bounding box center [226, 120] width 360 height 22
type input "00:00:00"
click at [338, 162] on div "Not Set Very Light Light Somewhat Light Light to Moderate Moderate Moderate to …" at bounding box center [225, 165] width 351 height 13
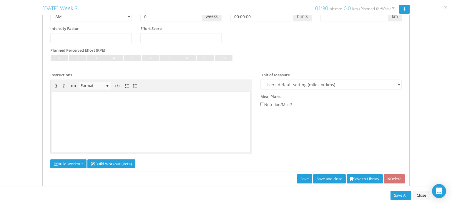
scroll to position [116, 0]
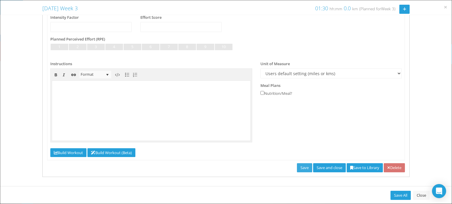
click at [299, 169] on link "Save" at bounding box center [304, 168] width 15 height 9
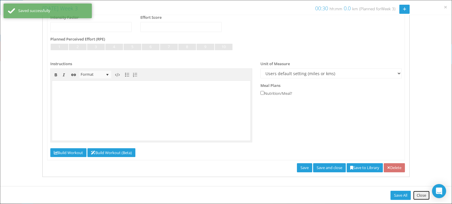
click at [419, 197] on link "Close" at bounding box center [421, 195] width 16 height 9
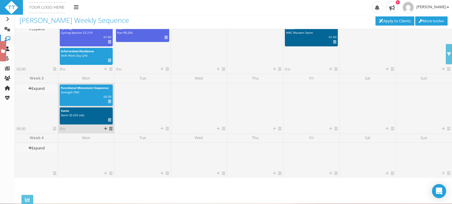
click at [109, 120] on icon at bounding box center [109, 120] width 3 height 0
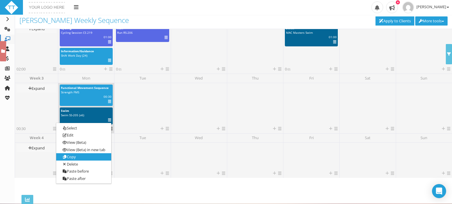
click at [88, 154] on link "Copy" at bounding box center [83, 157] width 55 height 7
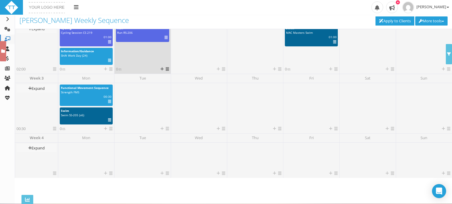
click at [166, 70] on icon at bounding box center [167, 69] width 3 height 4
click at [174, 90] on link "Paste" at bounding box center [176, 92] width 35 height 7
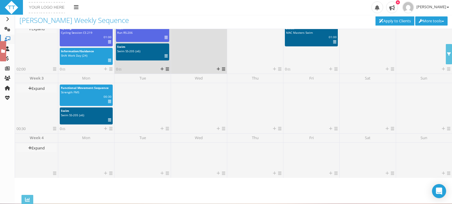
click at [222, 69] on icon at bounding box center [223, 69] width 3 height 4
click at [231, 91] on link "Paste" at bounding box center [232, 92] width 35 height 7
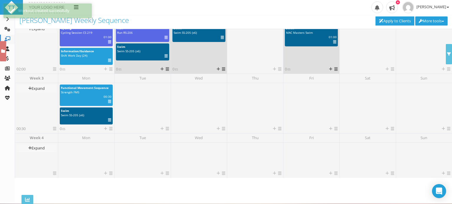
click at [335, 69] on icon at bounding box center [335, 69] width 3 height 4
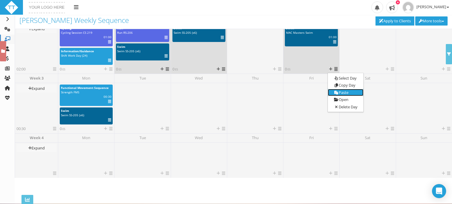
click at [341, 91] on link "Paste" at bounding box center [345, 92] width 35 height 7
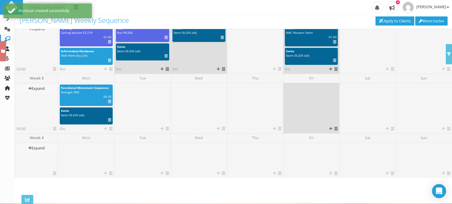
click at [334, 129] on icon at bounding box center [335, 129] width 3 height 4
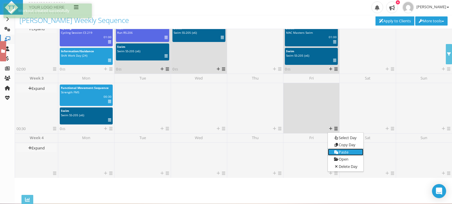
click at [337, 150] on link "Paste" at bounding box center [345, 152] width 35 height 7
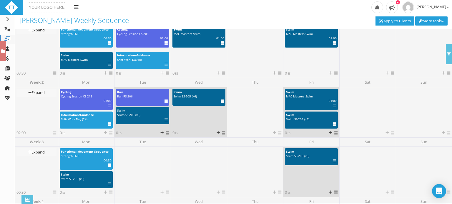
scroll to position [0, 0]
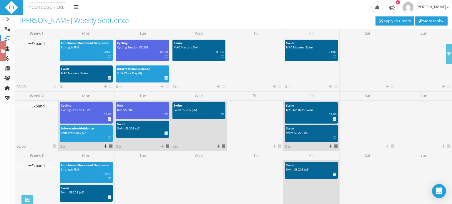
click at [108, 138] on icon at bounding box center [109, 138] width 3 height 0
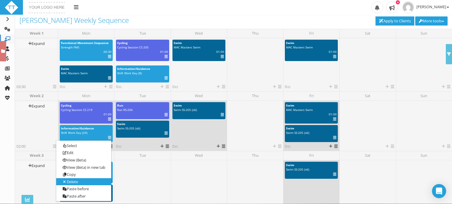
click at [93, 181] on link "Delete" at bounding box center [83, 182] width 55 height 7
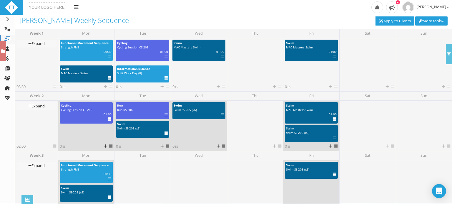
click at [108, 198] on icon at bounding box center [109, 198] width 3 height 0
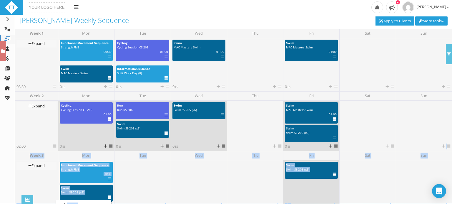
drag, startPoint x: 450, startPoint y: 101, endPoint x: 452, endPoint y: 119, distance: 18.0
click at [452, 119] on div "Week 1 Expand Collapse 03:30 Select week Copy Week Paste Week Delete week 0" at bounding box center [233, 117] width 437 height 176
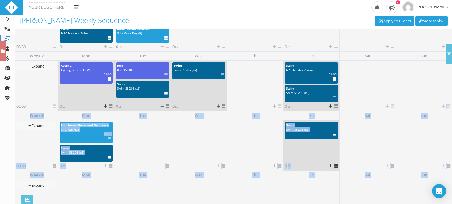
scroll to position [47, 0]
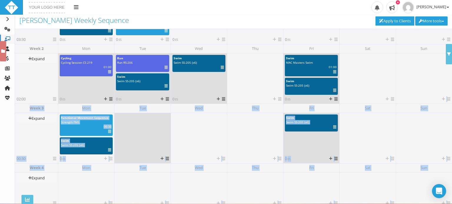
click at [131, 154] on div at bounding box center [142, 135] width 53 height 41
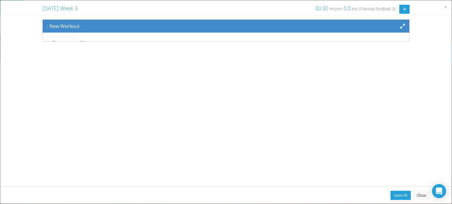
scroll to position [48, 0]
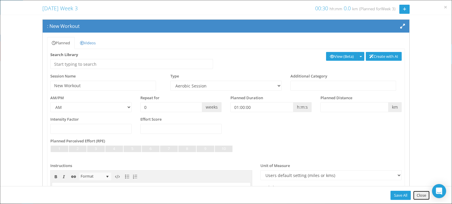
click at [423, 196] on link "Close" at bounding box center [421, 195] width 16 height 9
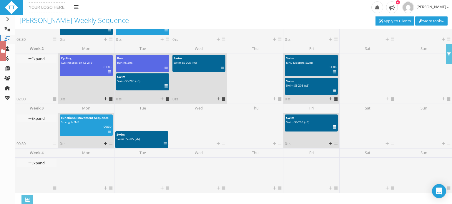
drag, startPoint x: 92, startPoint y: 140, endPoint x: 147, endPoint y: 134, distance: 55.6
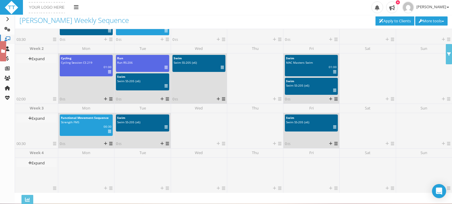
click at [164, 128] on icon at bounding box center [165, 127] width 3 height 0
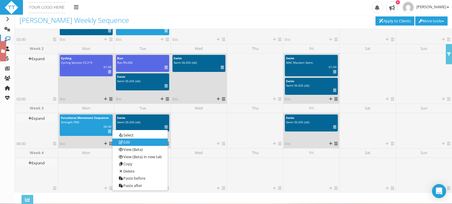
click at [139, 144] on link "Edit" at bounding box center [139, 142] width 55 height 7
select select "a5a95b2e-c961-4034-ba21-d977730a9557"
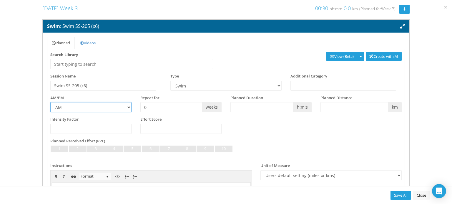
click at [126, 109] on select "AM PM" at bounding box center [90, 107] width 81 height 10
select select "PM"
click at [50, 102] on select "AM PM" at bounding box center [90, 107] width 81 height 10
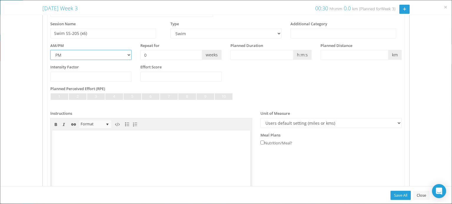
scroll to position [102, 0]
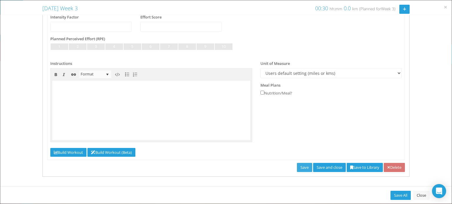
click at [297, 169] on link "Save" at bounding box center [304, 167] width 15 height 9
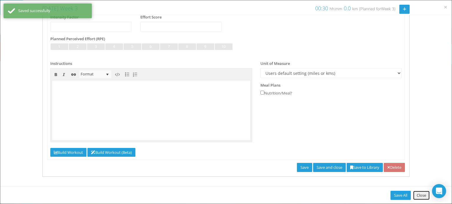
click at [422, 197] on link "Close" at bounding box center [421, 195] width 16 height 9
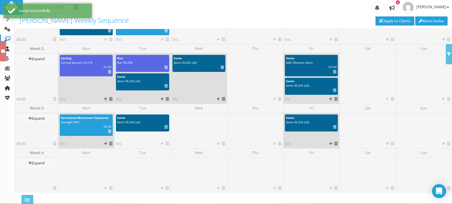
click at [164, 88] on div "Select Deselect Edit View (Beta) View (Beta) in new tab Analyze (Beta) Analyze …" at bounding box center [162, 86] width 11 height 4
select select "a5a95b2e-c961-4034-ba21-d977730a9557"
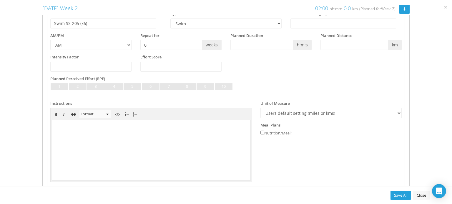
scroll to position [76, 0]
click at [128, 44] on select "AM PM" at bounding box center [90, 45] width 81 height 10
select select "PM"
click at [50, 40] on select "AM PM" at bounding box center [90, 45] width 81 height 10
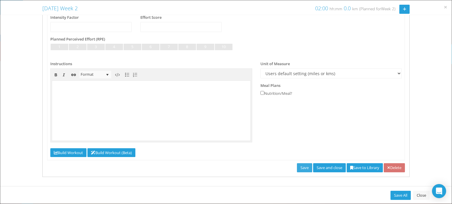
click at [297, 166] on link "Save" at bounding box center [304, 168] width 15 height 9
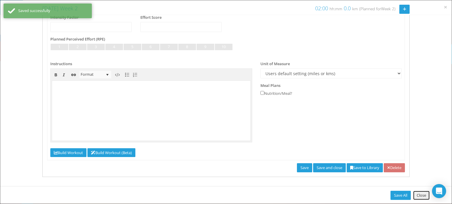
click at [418, 195] on link "Close" at bounding box center [421, 195] width 16 height 9
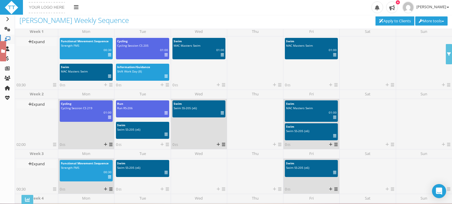
scroll to position [0, 0]
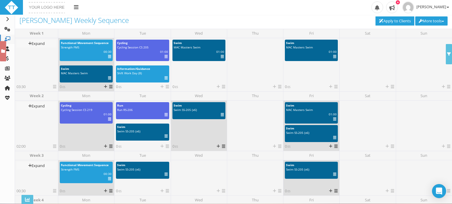
click at [109, 75] on div "MAC Masters Swim" at bounding box center [86, 73] width 51 height 4
select select "a5a95b2e-c961-4034-ba21-d977730a9557"
select select "PM"
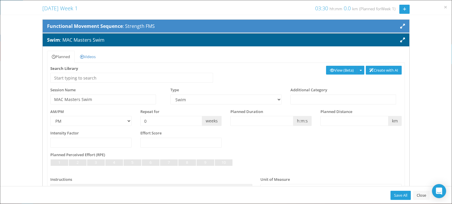
drag, startPoint x: 423, startPoint y: 196, endPoint x: 439, endPoint y: 90, distance: 106.5
click at [439, 90] on div "Functional Movement Sequence : Strength FMS Planned Videos Recipe Feedback Priv…" at bounding box center [225, 159] width 451 height 280
click at [419, 192] on link "Close" at bounding box center [421, 195] width 16 height 9
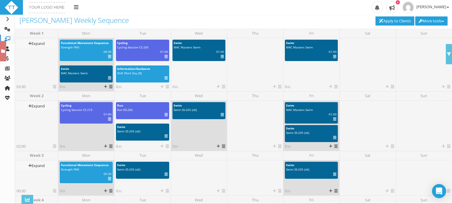
click at [110, 78] on icon at bounding box center [109, 78] width 3 height 0
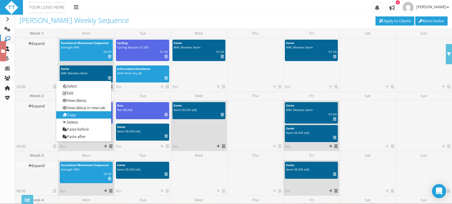
click at [89, 116] on link "Copy" at bounding box center [83, 114] width 55 height 7
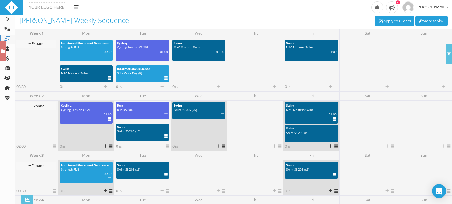
click at [334, 138] on icon at bounding box center [334, 138] width 3 height 0
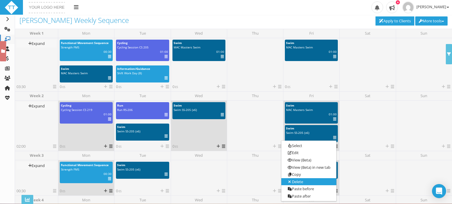
click at [315, 179] on link "Delete" at bounding box center [308, 182] width 55 height 7
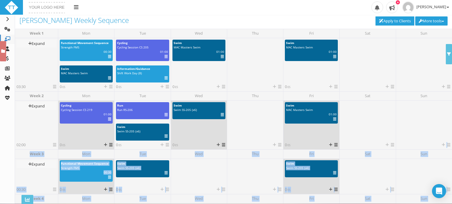
drag, startPoint x: 449, startPoint y: 97, endPoint x: 452, endPoint y: 127, distance: 29.5
click at [452, 127] on div "Week 1 Expand Collapse 03:30 Select week Copy Week Paste Week Delete week 0" at bounding box center [233, 117] width 437 height 176
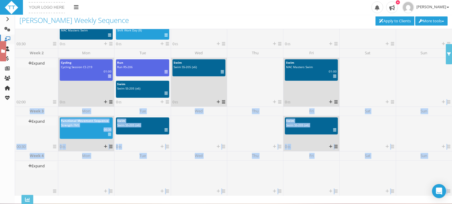
scroll to position [61, 0]
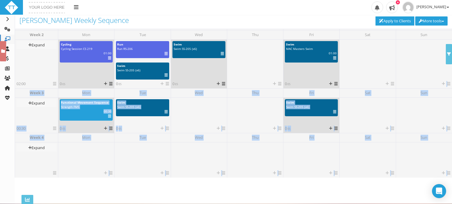
click at [109, 129] on icon at bounding box center [110, 129] width 3 height 4
click at [117, 151] on link "Paste" at bounding box center [120, 152] width 35 height 7
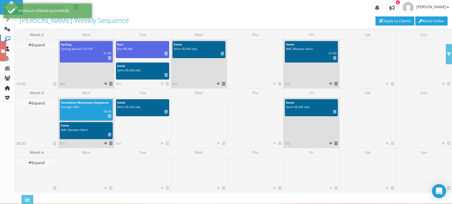
click at [98, 81] on div "0 ES Select Day Copy Day Paste Open Delete Day" at bounding box center [86, 84] width 53 height 6
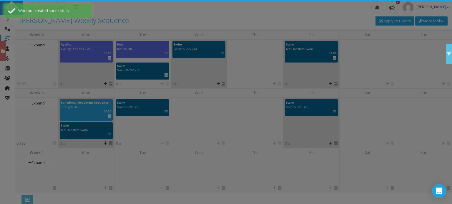
scroll to position [48, 0]
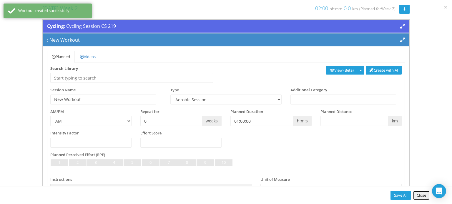
click at [419, 195] on link "Close" at bounding box center [421, 195] width 16 height 9
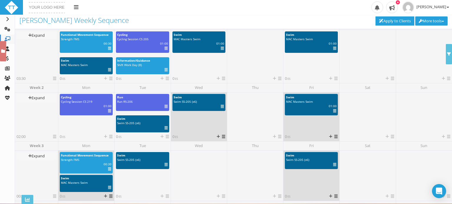
scroll to position [0, 0]
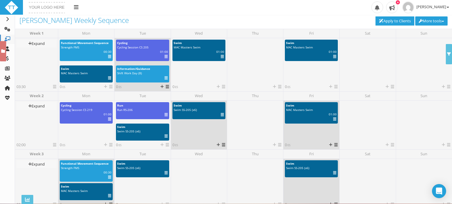
click at [165, 79] on icon at bounding box center [165, 78] width 3 height 0
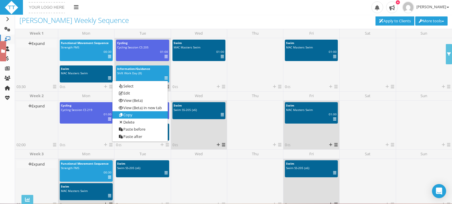
click at [152, 113] on link "Copy" at bounding box center [139, 114] width 55 height 7
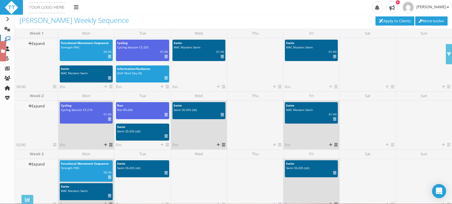
click at [110, 145] on icon at bounding box center [110, 145] width 3 height 4
click at [115, 169] on link "Paste" at bounding box center [120, 168] width 35 height 7
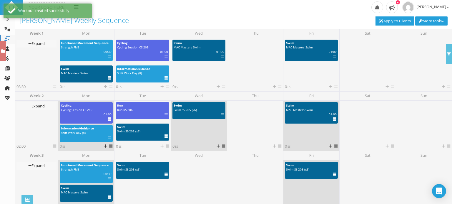
click at [108, 138] on icon at bounding box center [109, 138] width 3 height 0
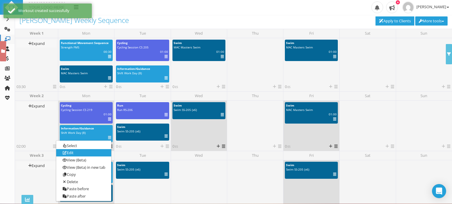
click at [94, 154] on link "Edit" at bounding box center [83, 153] width 55 height 7
select select "52fb9cbc-f27c-455e-9826-d764248eeb1f"
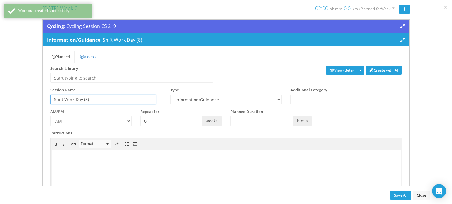
click at [85, 101] on input "Shift Work Day (8)" at bounding box center [103, 100] width 106 height 10
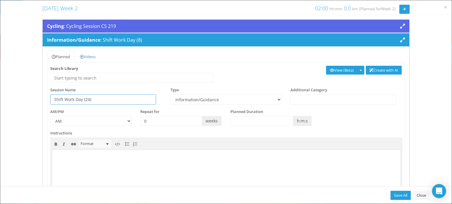
scroll to position [59, 0]
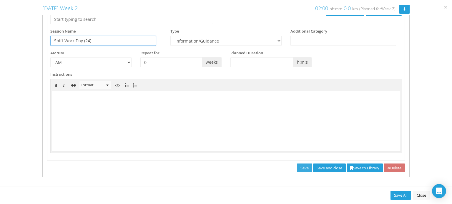
type input "Shift Work Day (24)"
click at [297, 167] on link "Save" at bounding box center [304, 168] width 15 height 9
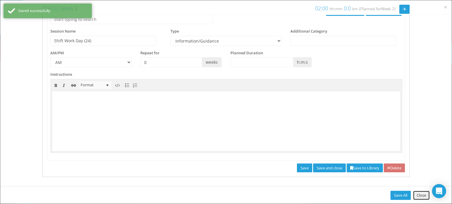
click at [421, 196] on link "Close" at bounding box center [421, 195] width 16 height 9
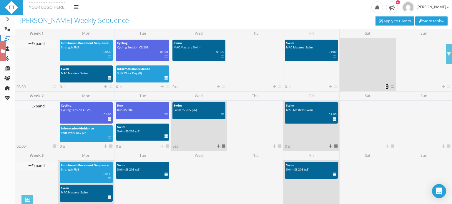
click at [385, 89] on icon at bounding box center [386, 87] width 3 height 4
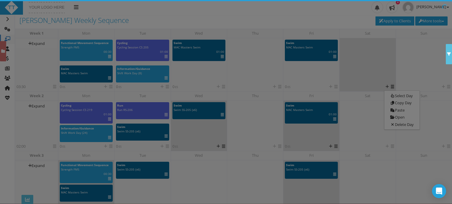
scroll to position [48, 0]
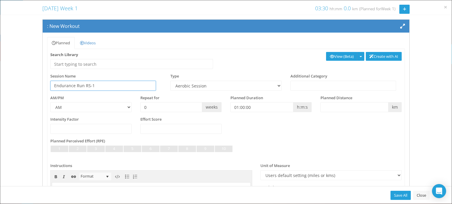
type input "Endurance Run RS-1"
select select "f6c5cf88-e375-419d-8aa1-e0838ebb8a2f"
click at [309, 84] on input "text" at bounding box center [343, 86] width 106 height 10
type input "Endurance Run"
click at [272, 111] on input "01:00:00" at bounding box center [261, 107] width 63 height 10
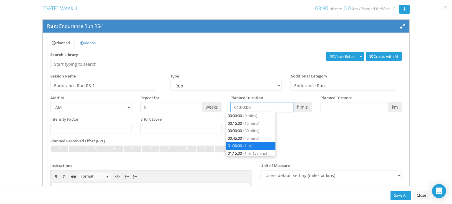
scroll to position [22, 0]
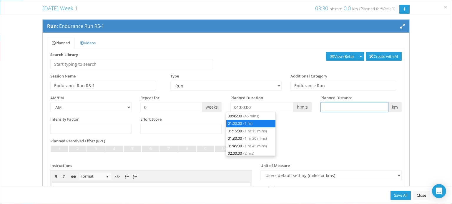
click at [333, 109] on input "text" at bounding box center [354, 107] width 68 height 10
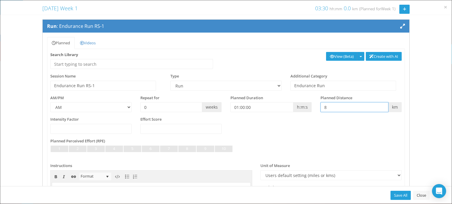
type input "8"
click at [394, 108] on span "km" at bounding box center [394, 107] width 13 height 10
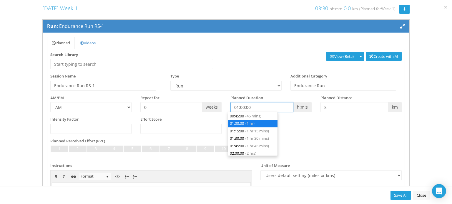
drag, startPoint x: 257, startPoint y: 107, endPoint x: 224, endPoint y: 107, distance: 32.7
click at [226, 107] on div "Planned Duration 01:00:00 h:m:s" at bounding box center [271, 103] width 90 height 17
type input "00:00:00"
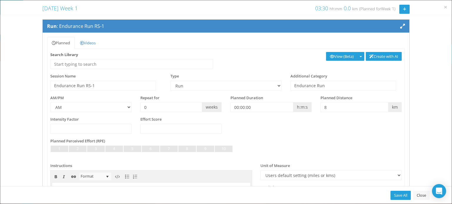
click at [113, 119] on div "Intensity Factor" at bounding box center [90, 125] width 81 height 17
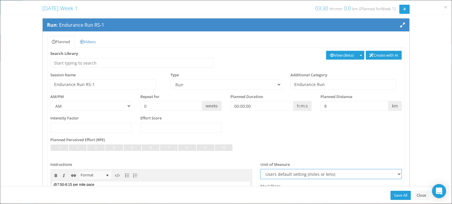
scroll to position [0, 0]
click at [391, 176] on select "Users default setting (miles or kms) Meters Yards" at bounding box center [330, 174] width 141 height 10
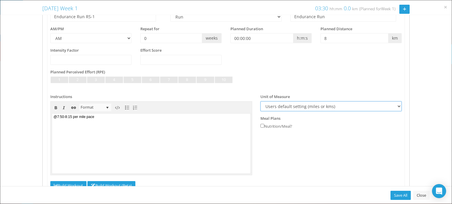
scroll to position [69, 0]
click at [385, 107] on select "Users default setting (miles or kms) Meters Yards" at bounding box center [330, 106] width 141 height 10
click at [260, 101] on select "Users default setting (miles or kms) Meters Yards" at bounding box center [330, 106] width 141 height 10
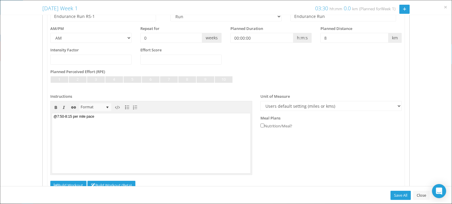
click at [388, 37] on span "km" at bounding box center [394, 38] width 13 height 10
click at [54, 117] on body "﻿@7:50-8:15 per mile pace" at bounding box center [151, 143] width 198 height 60
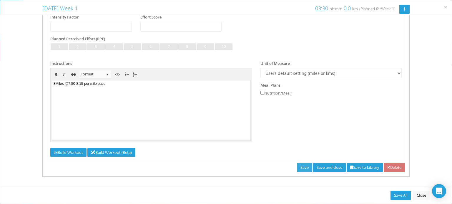
click at [298, 168] on link "Save" at bounding box center [304, 167] width 15 height 9
type input "8"
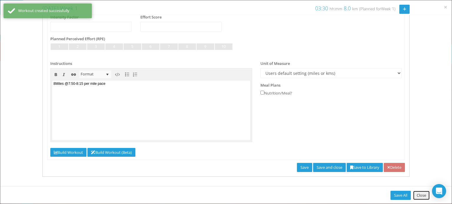
click at [418, 196] on link "Close" at bounding box center [421, 195] width 16 height 9
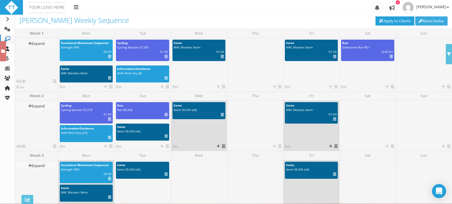
click at [429, 20] on button "More tools" at bounding box center [431, 20] width 32 height 9
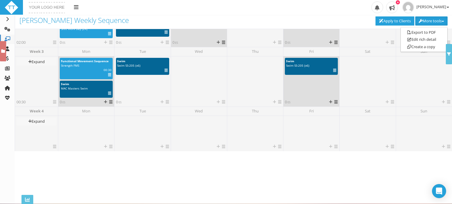
scroll to position [0, 0]
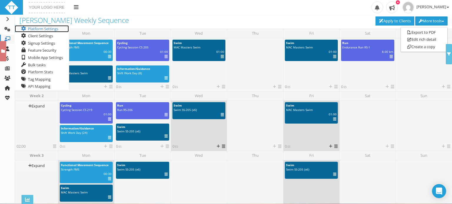
click at [41, 29] on link "Platform Settings" at bounding box center [42, 28] width 54 height 7
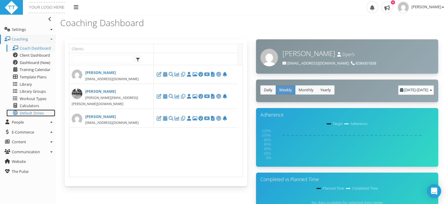
click at [29, 113] on span "Default Zones" at bounding box center [32, 113] width 24 height 5
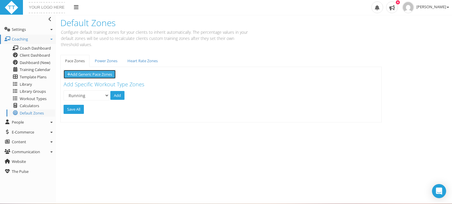
click at [105, 76] on button "Add Generic Pace Zones" at bounding box center [90, 74] width 52 height 9
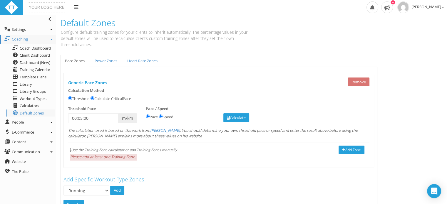
scroll to position [29, 0]
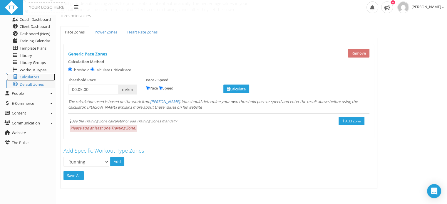
click at [36, 77] on span "Calculators" at bounding box center [29, 76] width 19 height 5
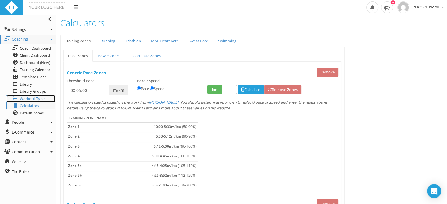
click at [27, 97] on span "Workout Types" at bounding box center [33, 98] width 27 height 5
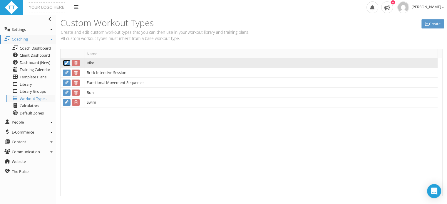
click at [67, 65] on link at bounding box center [67, 63] width 8 height 6
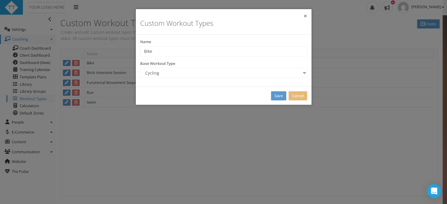
click at [305, 17] on button "×" at bounding box center [306, 16] width 4 height 6
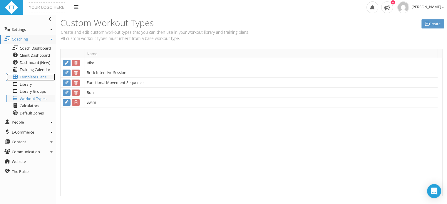
click at [30, 77] on span "Template Plans" at bounding box center [33, 76] width 27 height 5
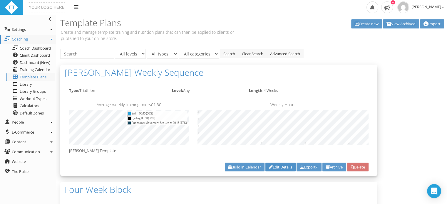
click at [278, 165] on link "Edit Details" at bounding box center [281, 167] width 30 height 9
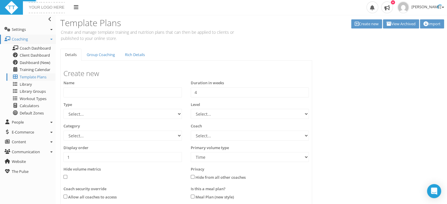
type input "[PERSON_NAME] Weekly Sequence"
select select "c392f90a-4e30-4153-8e8f-a375e6267073"
select select "3165c072-b607-4a0a-b1e4-5ba7108c81b2"
select select
select select "850671dd-c9f2-4ee4-a92b-b98c8e0367cf"
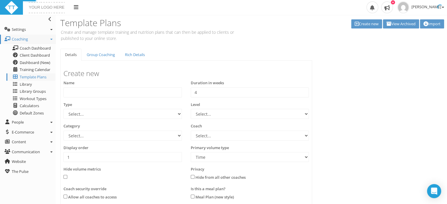
type textarea "[PERSON_NAME] Template"
select select "c392f90a-4e30-4153-8e8f-a375e6267073"
select select "3165c072-b607-4a0a-b1e4-5ba7108c81b2"
select select "850671dd-c9f2-4ee4-a92b-b98c8e0367cf"
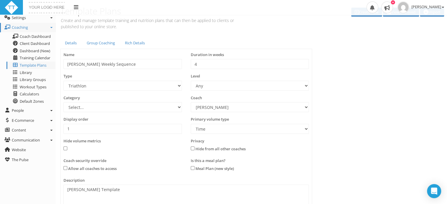
scroll to position [11, 0]
click at [306, 130] on select "Time Distance" at bounding box center [250, 130] width 119 height 10
click at [366, 139] on div "Details Group Coaching Rich Details Create new Name [PERSON_NAME] Weekly Sequen…" at bounding box center [252, 162] width 392 height 248
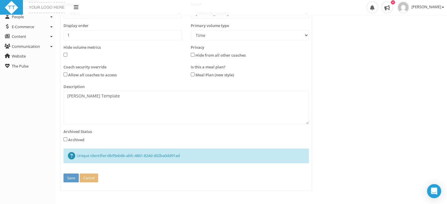
scroll to position [108, 0]
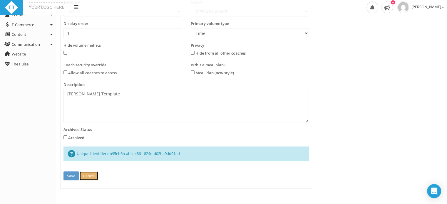
click at [88, 177] on button "Cancel" at bounding box center [89, 176] width 19 height 9
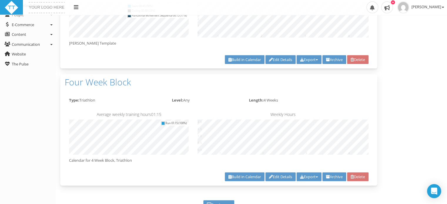
scroll to position [0, 0]
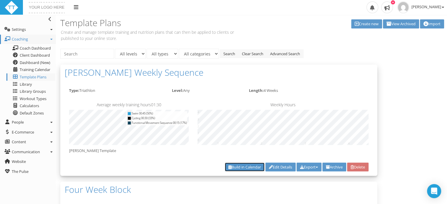
click at [242, 170] on link "Build in Calendar" at bounding box center [245, 167] width 40 height 9
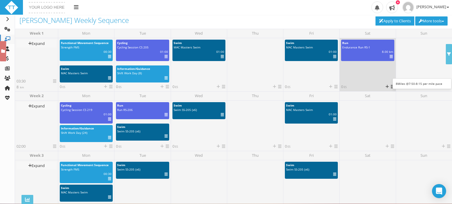
click at [389, 57] on icon at bounding box center [390, 57] width 3 height 0
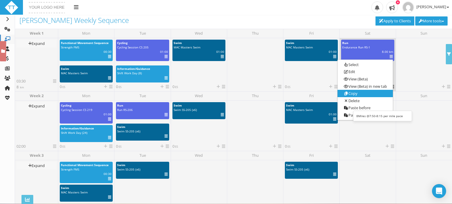
click at [347, 94] on link "Copy" at bounding box center [364, 93] width 55 height 7
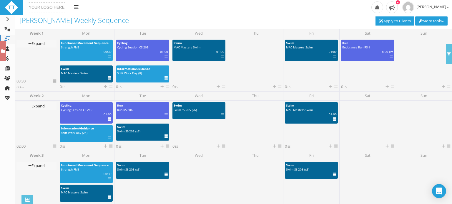
scroll to position [31, 0]
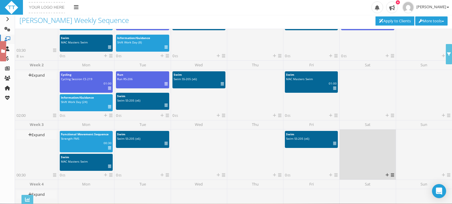
click at [391, 176] on icon at bounding box center [392, 176] width 3 height 4
click at [397, 200] on link "Paste" at bounding box center [401, 198] width 35 height 7
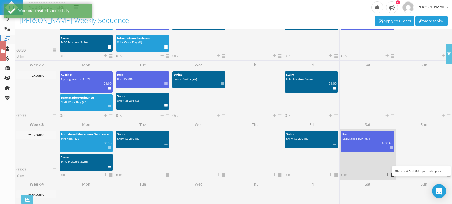
click at [389, 145] on span "km" at bounding box center [391, 143] width 4 height 4
select select "f6c5cf88-e375-419d-8aa1-e0838ebb8a2f"
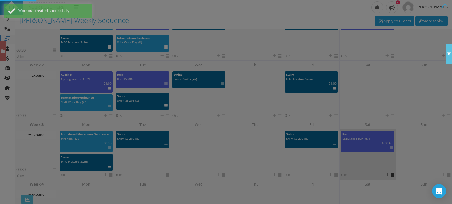
scroll to position [0, 0]
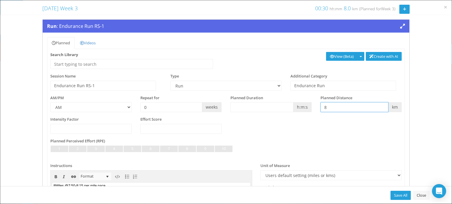
click at [332, 111] on input "8" at bounding box center [354, 107] width 68 height 10
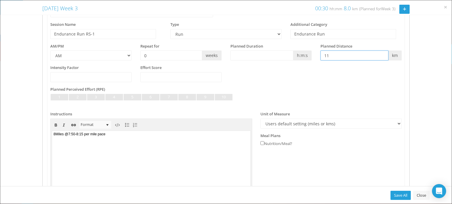
scroll to position [54, 0]
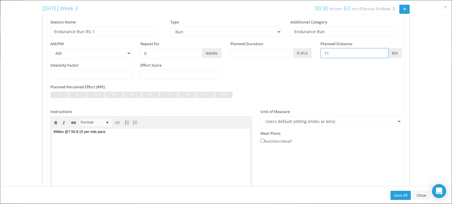
type input "11"
click at [55, 131] on body "8Miles @7:50-8:15 per mile pace" at bounding box center [151, 159] width 198 height 60
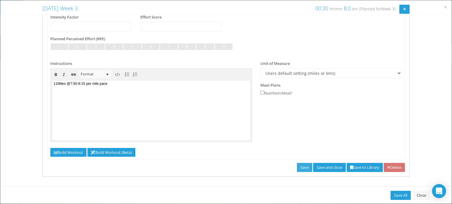
click at [297, 168] on link "Save" at bounding box center [304, 167] width 15 height 9
type input "11"
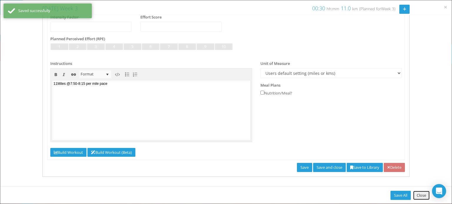
click at [419, 198] on link "Close" at bounding box center [421, 195] width 16 height 9
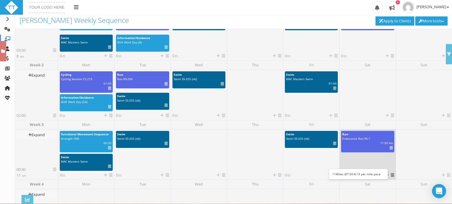
click at [390, 148] on icon at bounding box center [390, 148] width 3 height 0
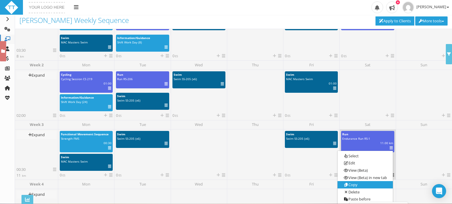
click at [347, 184] on link "Copy" at bounding box center [364, 184] width 55 height 7
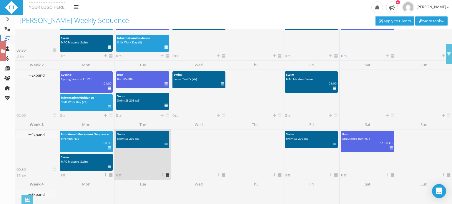
click at [166, 176] on icon at bounding box center [167, 176] width 3 height 4
click at [172, 197] on link "Paste" at bounding box center [176, 198] width 35 height 7
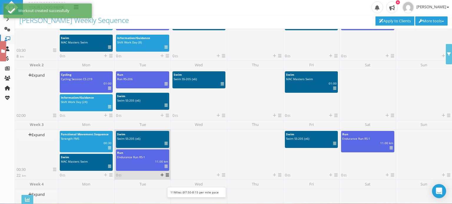
click at [166, 167] on icon at bounding box center [165, 167] width 3 height 0
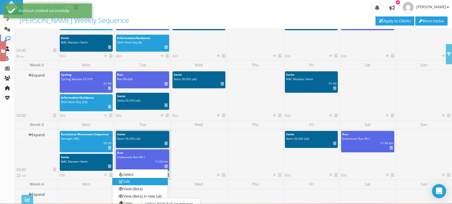
click at [130, 180] on link "Edit" at bounding box center [139, 182] width 55 height 7
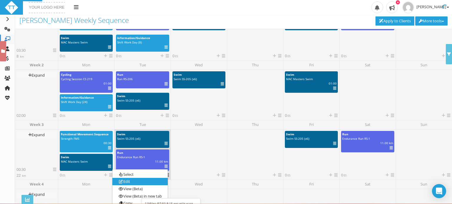
select select "f6c5cf88-e375-419d-8aa1-e0838ebb8a2f"
select select "PM"
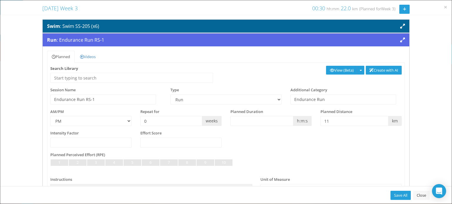
scroll to position [35, 0]
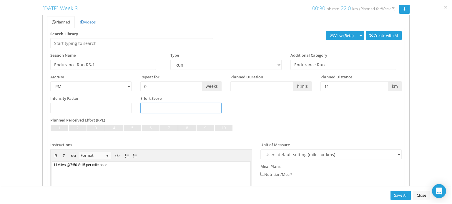
drag, startPoint x: 328, startPoint y: 88, endPoint x: 307, endPoint y: 104, distance: 26.6
click at [307, 104] on div "Intensity Factor Effort Score" at bounding box center [226, 107] width 360 height 22
click at [329, 87] on input "11" at bounding box center [354, 86] width 68 height 10
drag, startPoint x: 329, startPoint y: 87, endPoint x: 319, endPoint y: 87, distance: 10.0
click at [320, 87] on input "11" at bounding box center [354, 86] width 68 height 10
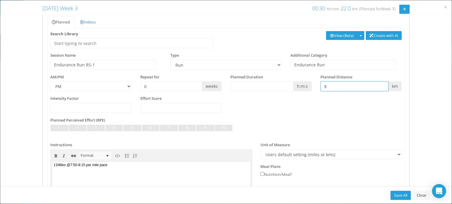
type input "8"
click at [58, 165] on body "11Miles @7:50-8:15 per mile pace" at bounding box center [151, 192] width 198 height 60
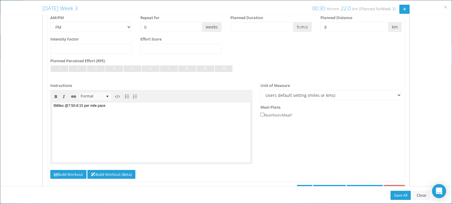
scroll to position [116, 0]
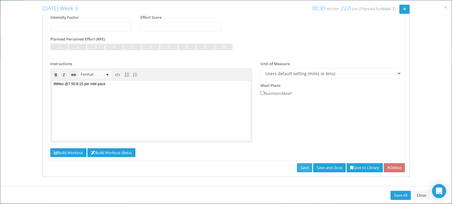
click at [297, 166] on link "Save" at bounding box center [304, 168] width 15 height 9
type input "8"
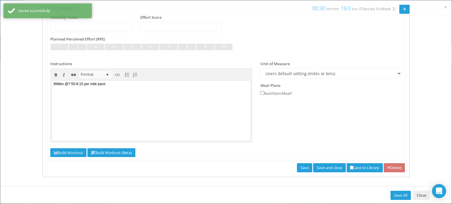
drag, startPoint x: 292, startPoint y: 166, endPoint x: 421, endPoint y: 196, distance: 132.7
click at [421, 196] on div "× Tuesday Week 3 Tuesday Week 3 00:30 hh:mm 19.0 km 11.8 miles (Planned for Wee…" at bounding box center [226, 102] width 452 height 204
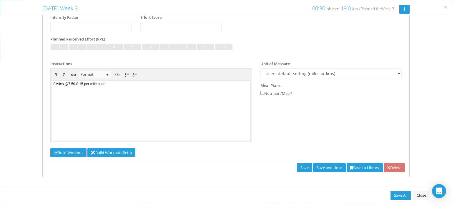
drag, startPoint x: 421, startPoint y: 196, endPoint x: 312, endPoint y: 193, distance: 108.9
click at [312, 193] on div "Save All Close" at bounding box center [225, 195] width 451 height 18
click at [424, 196] on link "Close" at bounding box center [421, 195] width 16 height 9
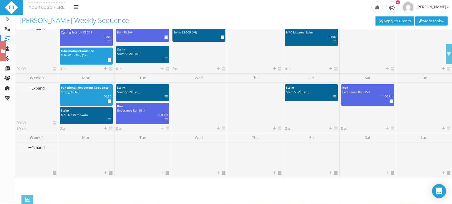
scroll to position [78, 0]
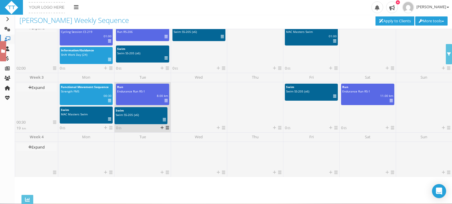
drag, startPoint x: 133, startPoint y: 89, endPoint x: 131, endPoint y: 112, distance: 23.6
click at [166, 101] on icon at bounding box center [165, 101] width 3 height 0
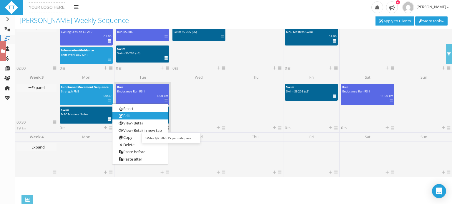
click at [135, 114] on link "Edit" at bounding box center [139, 116] width 55 height 7
select select "f6c5cf88-e375-419d-8aa1-e0838ebb8a2f"
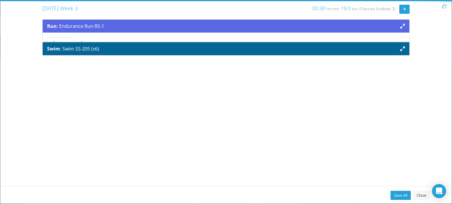
scroll to position [0, 0]
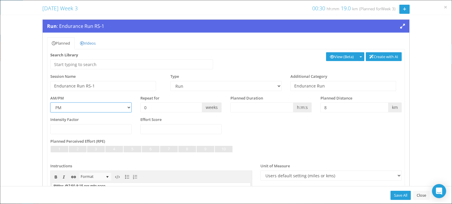
click at [128, 109] on select "AM PM" at bounding box center [90, 108] width 81 height 10
select select "AM"
click at [50, 103] on select "AM PM" at bounding box center [90, 108] width 81 height 10
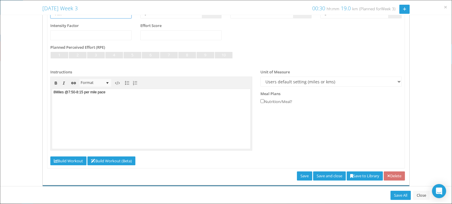
scroll to position [116, 0]
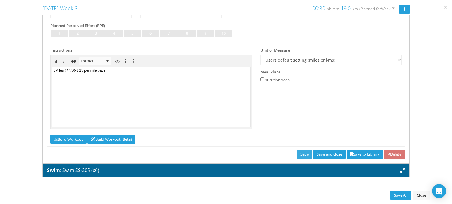
click at [297, 154] on link "Save" at bounding box center [304, 154] width 15 height 9
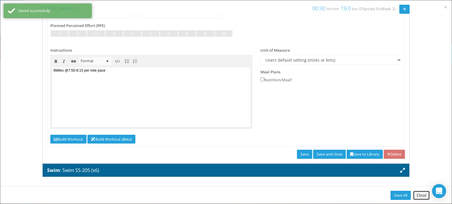
click at [421, 196] on link "Close" at bounding box center [421, 195] width 16 height 9
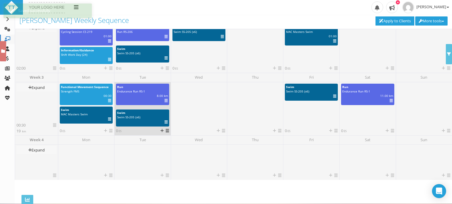
click at [166, 124] on link at bounding box center [165, 122] width 3 height 4
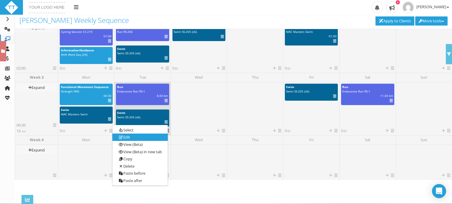
click at [142, 137] on link "Edit" at bounding box center [139, 137] width 55 height 7
select select "a5a95b2e-c961-4034-ba21-d977730a9557"
select select "PM"
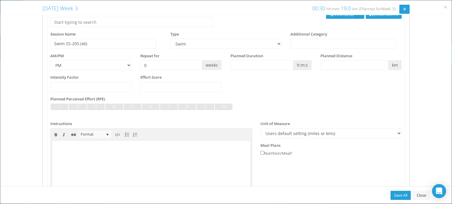
scroll to position [56, 0]
click at [84, 43] on input "Swim SS-205 (x6)" at bounding box center [103, 44] width 106 height 10
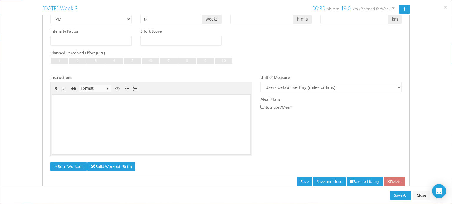
scroll to position [116, 0]
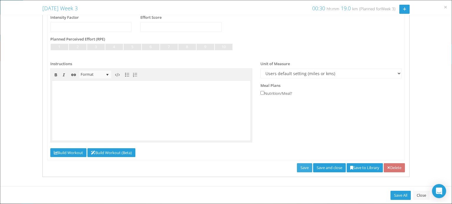
type input "Swim SS-205 (x8)"
click at [297, 167] on link "Save" at bounding box center [304, 168] width 15 height 9
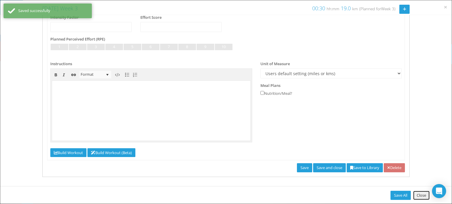
click at [422, 197] on link "Close" at bounding box center [421, 195] width 16 height 9
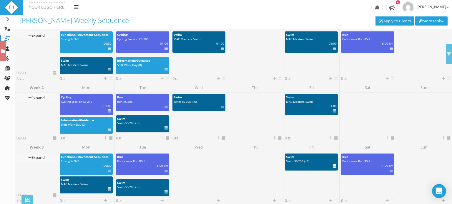
scroll to position [0, 0]
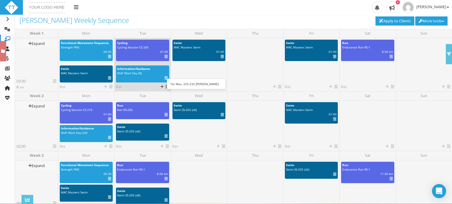
click at [165, 57] on icon at bounding box center [165, 57] width 3 height 0
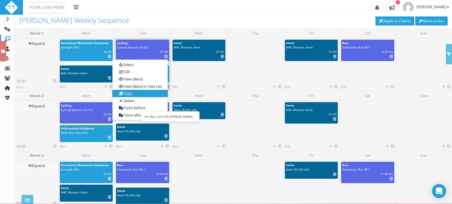
click at [137, 93] on link "Copy" at bounding box center [139, 93] width 55 height 7
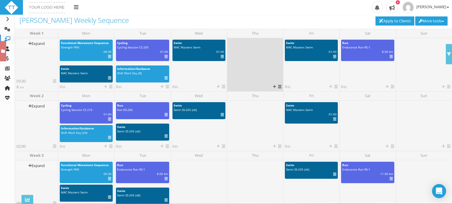
click at [278, 86] on icon at bounding box center [279, 87] width 3 height 4
click at [284, 113] on link "Paste" at bounding box center [289, 110] width 35 height 7
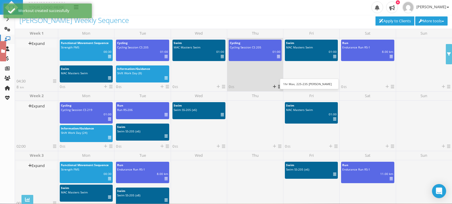
click at [278, 57] on icon at bounding box center [278, 57] width 3 height 0
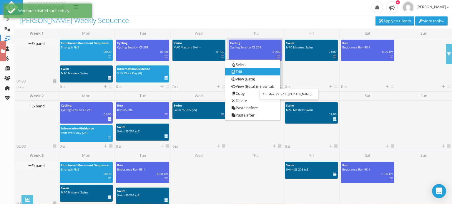
click at [247, 70] on link "Edit" at bounding box center [252, 72] width 55 height 7
select select "e6d96849-8269-45af-b52f-b4acdc7e79aa"
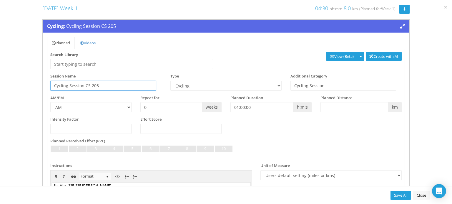
click at [98, 86] on input "Cycling Session CS 205" at bounding box center [103, 86] width 106 height 10
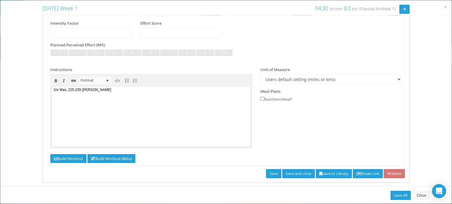
scroll to position [97, 0]
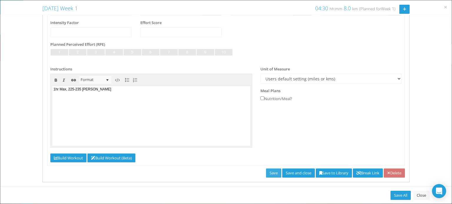
type input "Cycling Session CS 214"
click at [266, 173] on link "Save" at bounding box center [273, 173] width 15 height 9
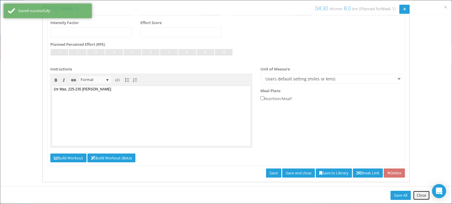
click at [421, 196] on link "Close" at bounding box center [421, 195] width 16 height 9
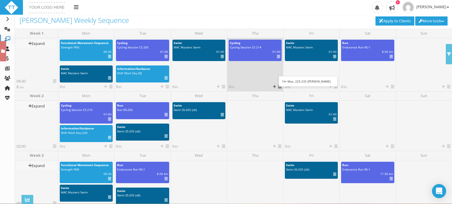
click at [277, 57] on icon at bounding box center [278, 57] width 3 height 0
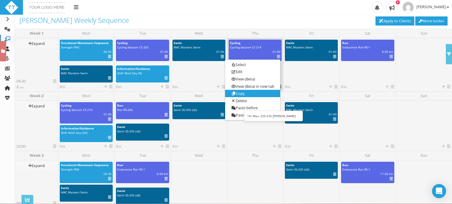
click at [240, 93] on link "Copy" at bounding box center [252, 93] width 55 height 7
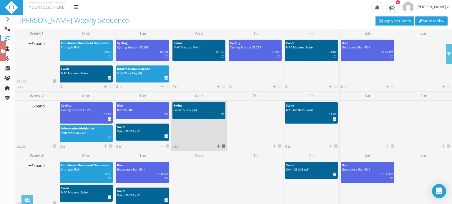
click at [223, 148] on icon at bounding box center [223, 147] width 3 height 4
click at [228, 169] on link "Paste" at bounding box center [232, 169] width 35 height 7
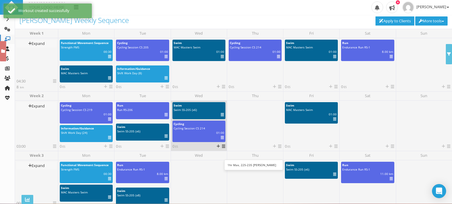
click at [221, 138] on icon at bounding box center [222, 138] width 3 height 0
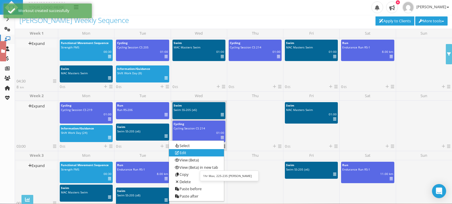
click at [194, 151] on link "Edit" at bounding box center [196, 153] width 55 height 7
select select "e6d96849-8269-45af-b52f-b4acdc7e79aa"
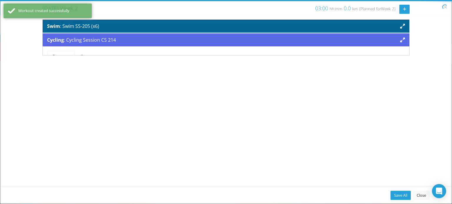
scroll to position [0, 0]
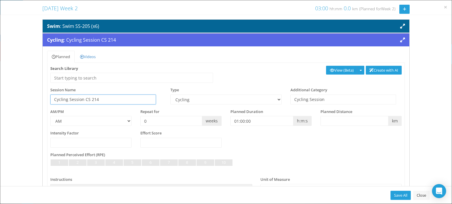
click at [107, 100] on input "Cycling Session CS 214" at bounding box center [103, 100] width 106 height 10
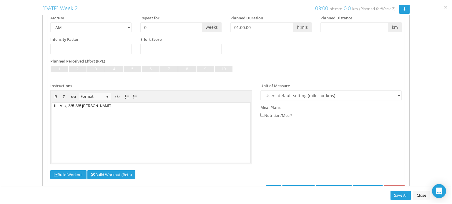
scroll to position [116, 0]
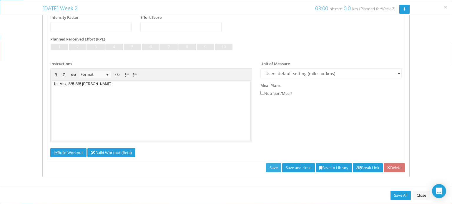
type input "Cycling Session CS 203"
click at [266, 166] on link "Save" at bounding box center [273, 168] width 15 height 9
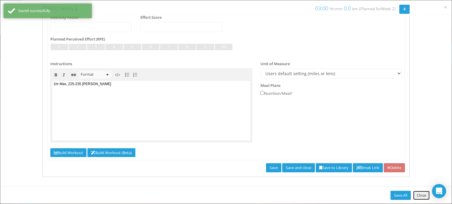
click at [420, 194] on link "Close" at bounding box center [421, 195] width 16 height 9
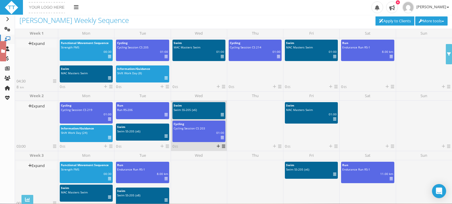
click at [220, 112] on div "Swim SS-205 (x6)" at bounding box center [199, 110] width 51 height 4
select select "a5a95b2e-c961-4034-ba21-d977730a9557"
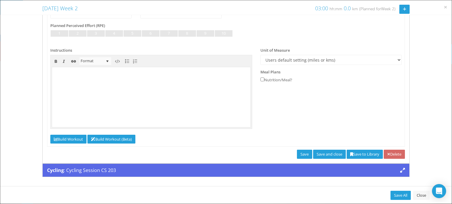
click at [388, 153] on link "Delete" at bounding box center [394, 154] width 21 height 9
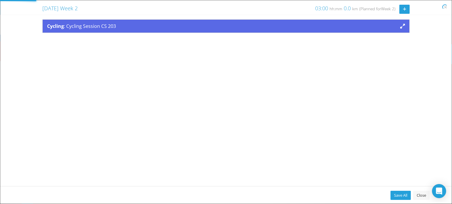
scroll to position [0, 0]
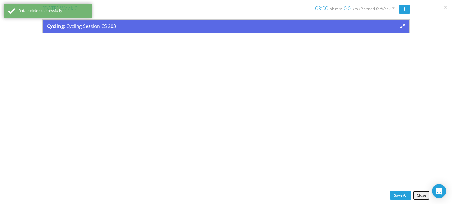
click at [420, 193] on link "Close" at bounding box center [421, 195] width 16 height 9
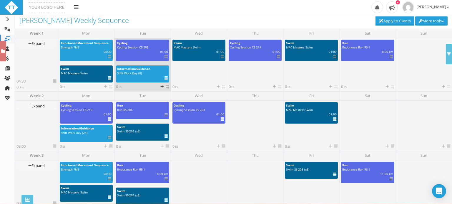
click at [166, 78] on icon at bounding box center [165, 78] width 3 height 0
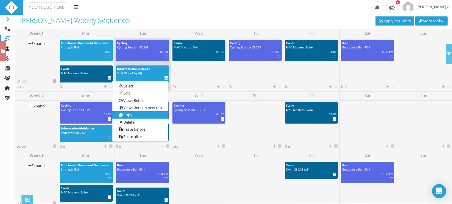
click at [134, 114] on link "Copy" at bounding box center [139, 114] width 55 height 7
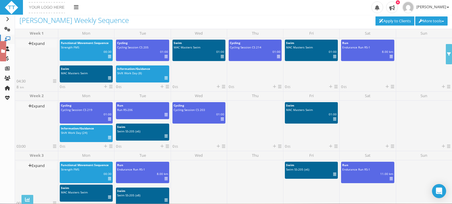
click at [278, 87] on icon at bounding box center [279, 87] width 3 height 4
click at [284, 109] on link "Paste" at bounding box center [289, 110] width 35 height 7
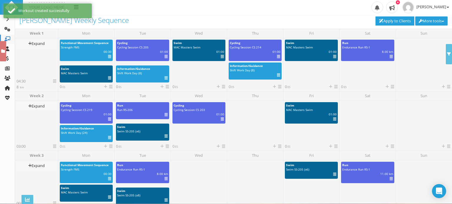
click at [222, 147] on icon at bounding box center [223, 147] width 3 height 4
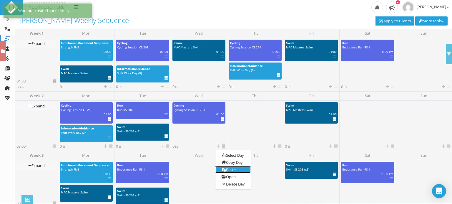
click at [229, 170] on link "Paste" at bounding box center [232, 169] width 35 height 7
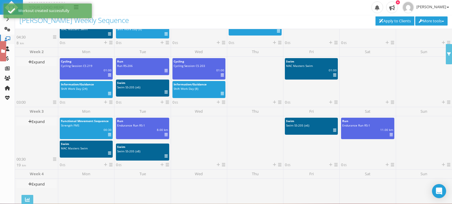
scroll to position [46, 0]
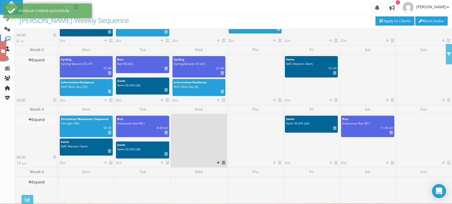
click at [222, 163] on icon at bounding box center [223, 163] width 3 height 4
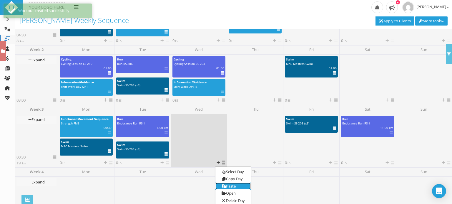
click at [229, 186] on link "Paste" at bounding box center [232, 186] width 35 height 7
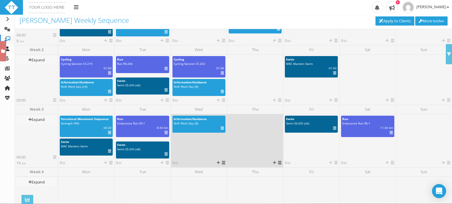
click at [275, 162] on div "Select Day Copy Day Paste Open Delete Day" at bounding box center [276, 163] width 10 height 6
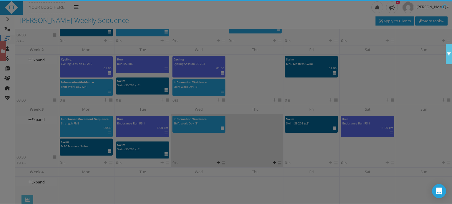
scroll to position [48, 0]
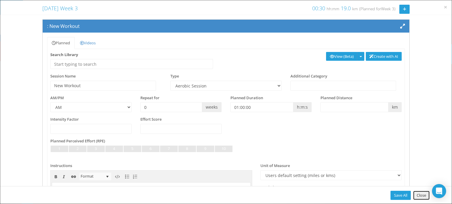
click at [420, 199] on link "Close" at bounding box center [421, 195] width 16 height 9
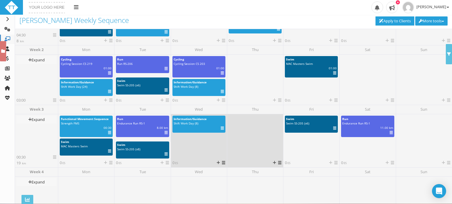
click at [279, 164] on icon at bounding box center [279, 163] width 3 height 4
click at [285, 186] on link "Paste" at bounding box center [289, 186] width 35 height 7
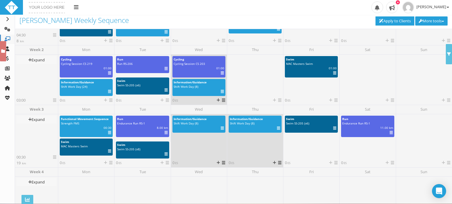
click at [222, 92] on icon at bounding box center [222, 92] width 3 height 0
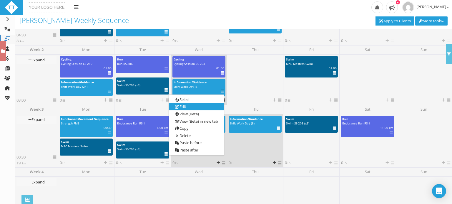
click at [199, 104] on link "Edit" at bounding box center [196, 107] width 55 height 7
select select "52fb9cbc-f27c-455e-9826-d764248eeb1f"
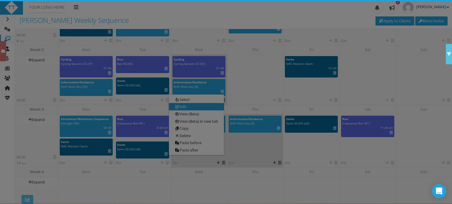
scroll to position [0, 0]
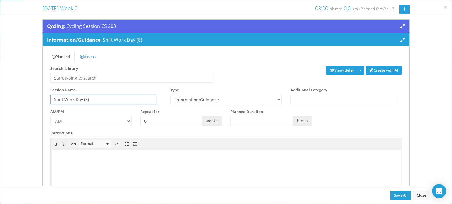
click at [86, 98] on input "Shift Work Day (8)" at bounding box center [103, 100] width 106 height 10
type input "Shift Work Day (24)"
click at [120, 120] on select "AM PM" at bounding box center [90, 121] width 81 height 10
select select "PM"
click at [50, 116] on select "AM PM" at bounding box center [90, 121] width 81 height 10
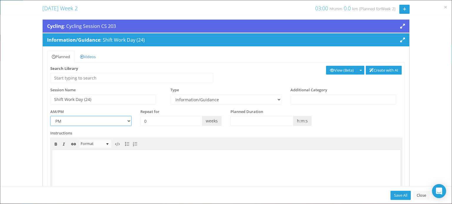
scroll to position [59, 0]
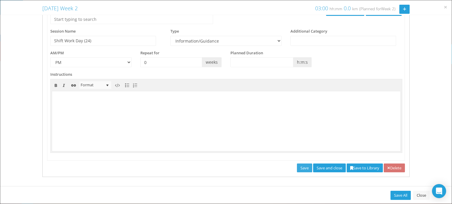
click at [297, 165] on link "Save" at bounding box center [304, 168] width 15 height 9
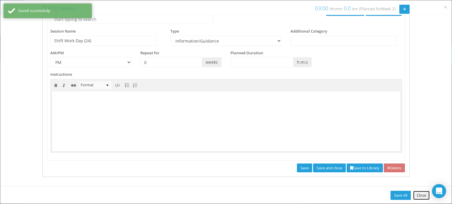
click at [422, 195] on link "Close" at bounding box center [421, 195] width 16 height 9
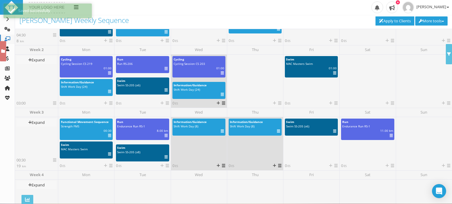
click at [221, 95] on icon at bounding box center [222, 95] width 3 height 0
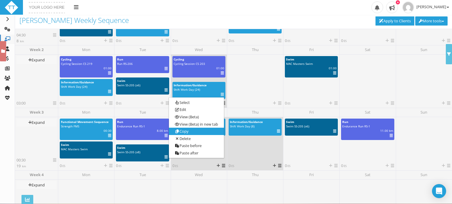
click at [205, 130] on link "Copy" at bounding box center [196, 131] width 55 height 7
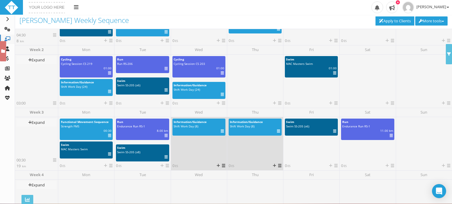
click at [222, 168] on link at bounding box center [223, 165] width 3 height 5
click at [228, 188] on link "Paste" at bounding box center [232, 189] width 35 height 7
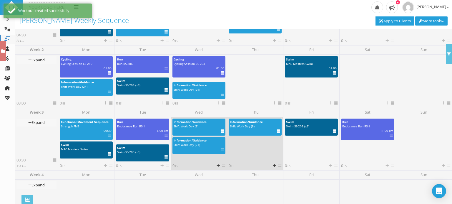
click at [278, 167] on icon at bounding box center [279, 166] width 3 height 4
click at [282, 190] on link "Paste" at bounding box center [289, 189] width 35 height 7
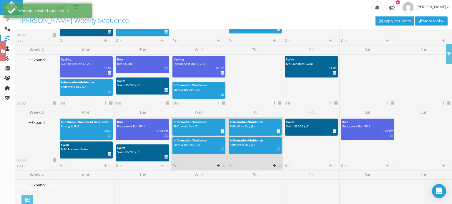
click at [276, 42] on div "Select Day Copy Day Paste Open Delete Day" at bounding box center [276, 41] width 10 height 6
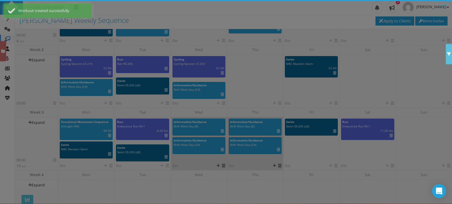
scroll to position [48, 0]
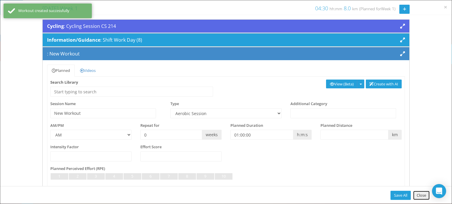
click at [420, 195] on link "Close" at bounding box center [421, 195] width 16 height 9
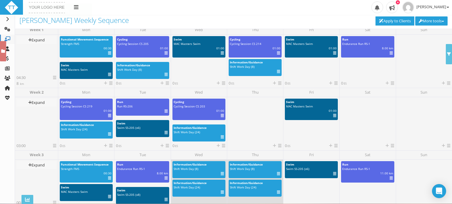
scroll to position [0, 0]
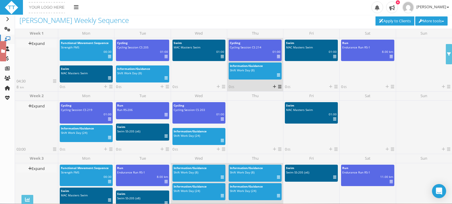
click at [279, 86] on icon at bounding box center [279, 87] width 3 height 4
click at [286, 109] on link "Paste" at bounding box center [289, 110] width 35 height 7
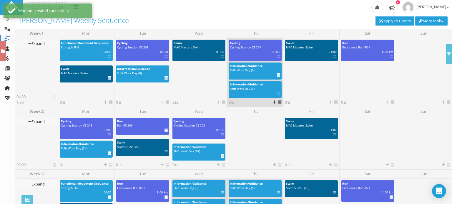
click at [277, 75] on icon at bounding box center [278, 75] width 3 height 0
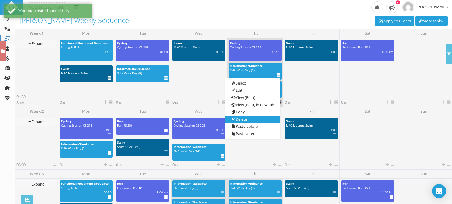
click at [249, 119] on link "Delete" at bounding box center [252, 119] width 55 height 7
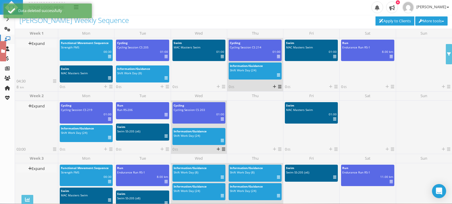
click at [223, 141] on icon at bounding box center [222, 141] width 3 height 0
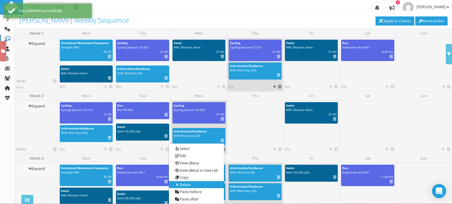
click at [199, 185] on link "Delete" at bounding box center [196, 184] width 55 height 7
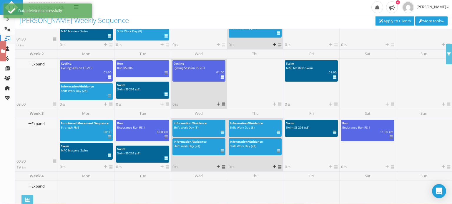
scroll to position [44, 0]
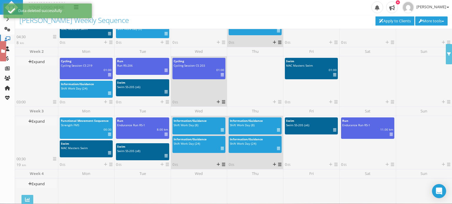
click at [277, 130] on icon at bounding box center [278, 130] width 3 height 0
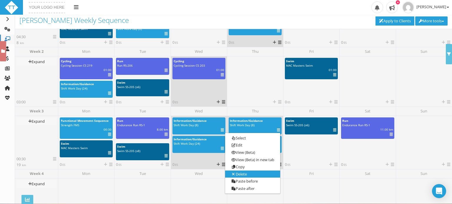
click at [240, 173] on link "Delete" at bounding box center [252, 174] width 55 height 7
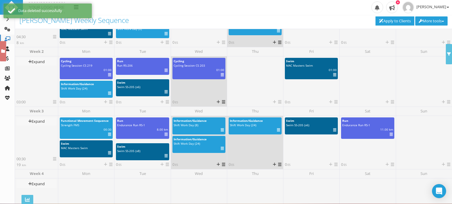
click at [222, 130] on icon at bounding box center [222, 130] width 3 height 0
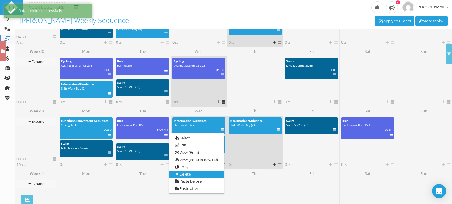
click at [200, 175] on link "Delete" at bounding box center [196, 174] width 55 height 7
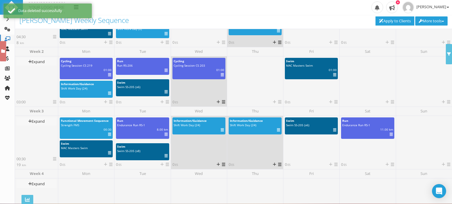
click at [221, 130] on icon at bounding box center [222, 130] width 3 height 0
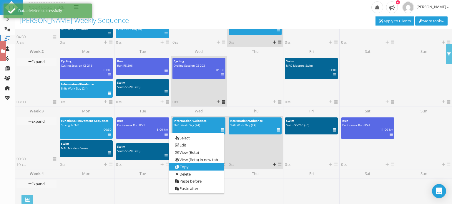
click at [196, 167] on link "Copy" at bounding box center [196, 167] width 55 height 7
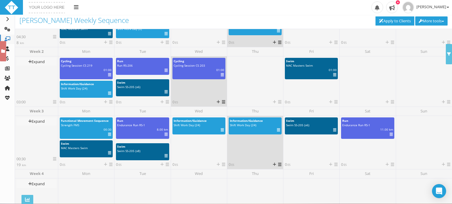
click at [222, 104] on link at bounding box center [223, 101] width 3 height 5
click at [226, 125] on link "Paste" at bounding box center [232, 125] width 35 height 7
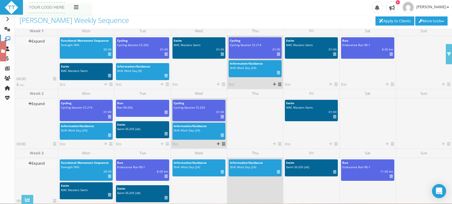
scroll to position [0, 0]
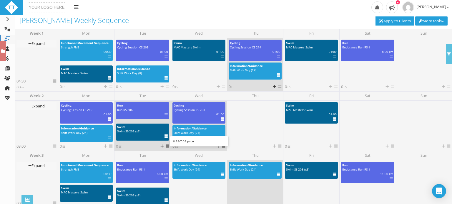
click at [164, 115] on icon at bounding box center [165, 115] width 3 height 0
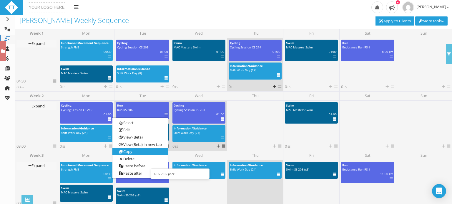
click at [148, 151] on link "Copy" at bounding box center [139, 151] width 55 height 7
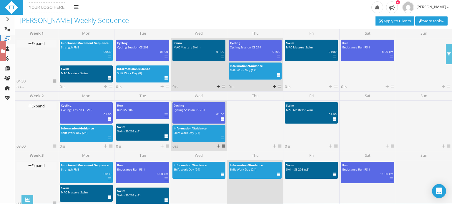
click at [223, 86] on icon at bounding box center [223, 87] width 3 height 4
click at [229, 110] on link "Paste" at bounding box center [232, 110] width 35 height 7
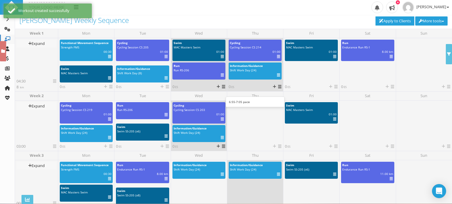
click at [221, 76] on icon at bounding box center [222, 75] width 3 height 0
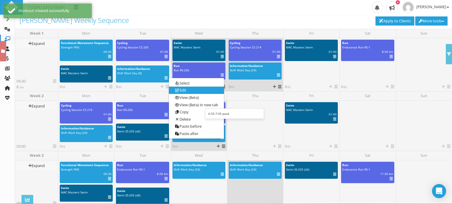
click at [194, 90] on link "Edit" at bounding box center [196, 90] width 55 height 7
select select "f6c5cf88-e375-419d-8aa1-e0838ebb8a2f"
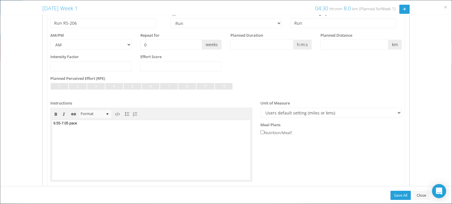
scroll to position [116, 0]
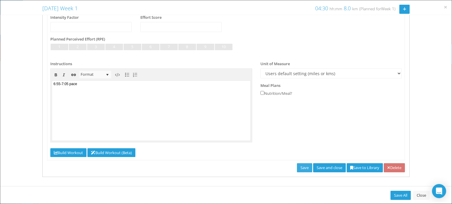
click at [297, 169] on link "Save" at bounding box center [304, 168] width 15 height 9
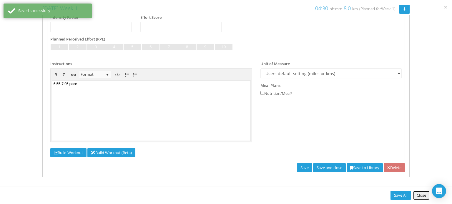
click at [423, 197] on link "Close" at bounding box center [421, 195] width 16 height 9
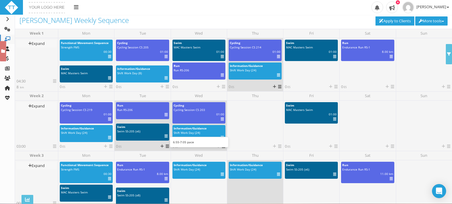
click at [164, 115] on icon at bounding box center [165, 115] width 3 height 0
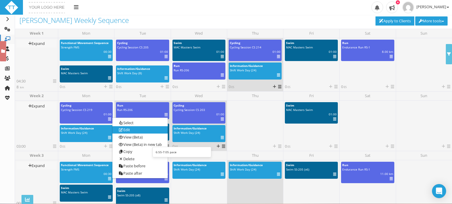
click at [149, 127] on link "Edit" at bounding box center [139, 130] width 55 height 7
select select "f6c5cf88-e375-419d-8aa1-e0838ebb8a2f"
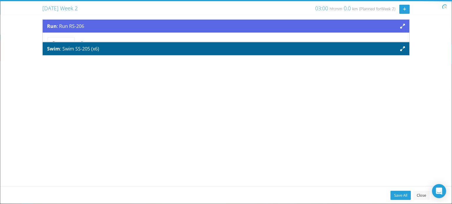
scroll to position [0, 0]
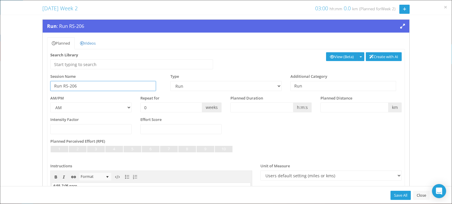
click at [91, 87] on input "Run RS-206" at bounding box center [103, 86] width 106 height 10
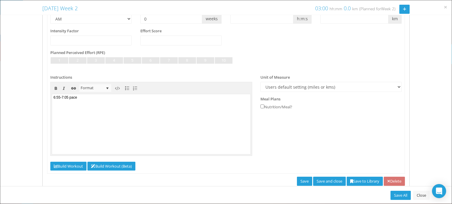
scroll to position [116, 0]
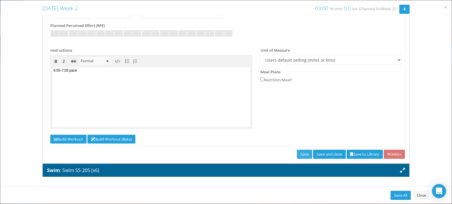
type input "Run RS-204"
click at [297, 156] on link "Save" at bounding box center [304, 154] width 15 height 9
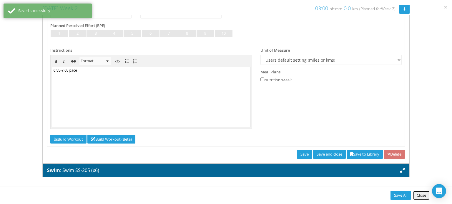
click at [422, 195] on link "Close" at bounding box center [421, 195] width 16 height 9
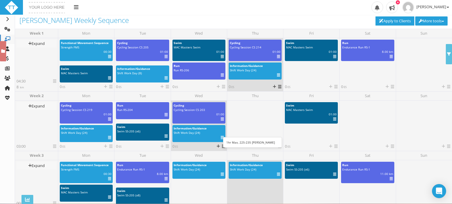
click at [220, 116] on div "km | 01:00 | ES | IF" at bounding box center [198, 114] width 59 height 4
select select "e6d96849-8269-45af-b52f-b4acdc7e79aa"
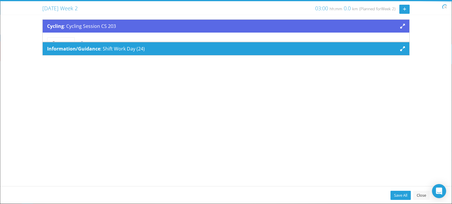
scroll to position [0, 0]
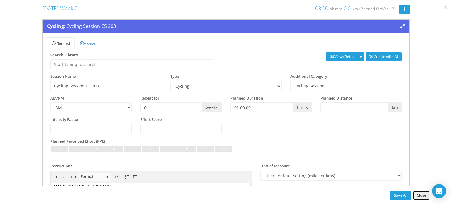
click at [419, 196] on link "Close" at bounding box center [421, 195] width 16 height 9
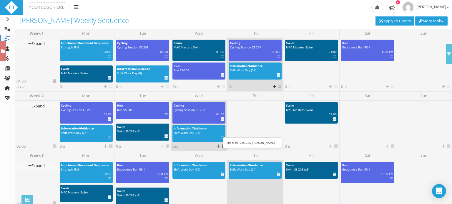
click at [221, 119] on icon at bounding box center [222, 119] width 3 height 0
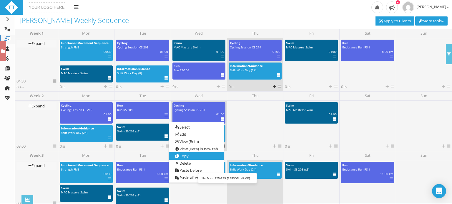
click at [195, 155] on link "Copy" at bounding box center [196, 156] width 55 height 7
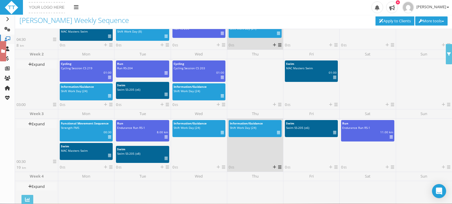
scroll to position [42, 0]
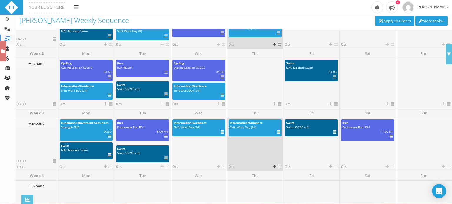
click at [223, 167] on icon at bounding box center [223, 167] width 3 height 4
click at [229, 188] on link "Paste" at bounding box center [232, 190] width 35 height 7
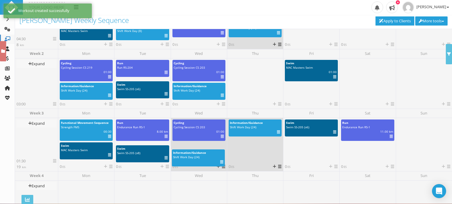
drag, startPoint x: 197, startPoint y: 126, endPoint x: 196, endPoint y: 156, distance: 30.0
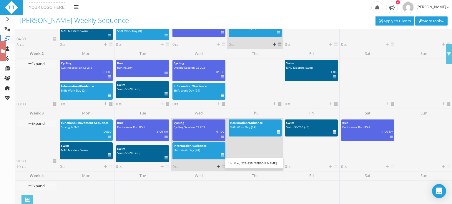
click at [222, 137] on icon at bounding box center [222, 137] width 3 height 0
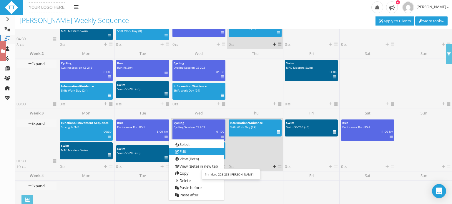
click at [186, 151] on link "Edit" at bounding box center [196, 152] width 55 height 7
select select "e6d96849-8269-45af-b52f-b4acdc7e79aa"
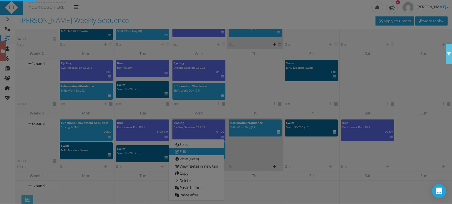
scroll to position [0, 0]
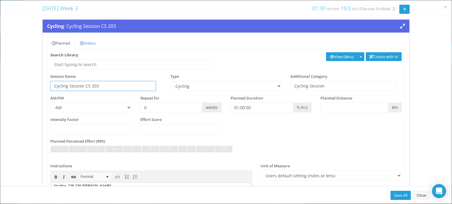
click at [108, 87] on input "Cycling Session CS 203" at bounding box center [103, 86] width 106 height 10
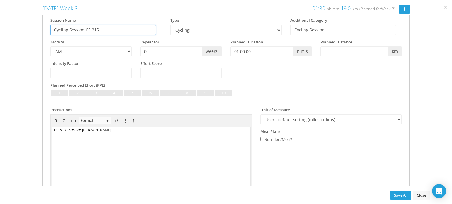
scroll to position [116, 0]
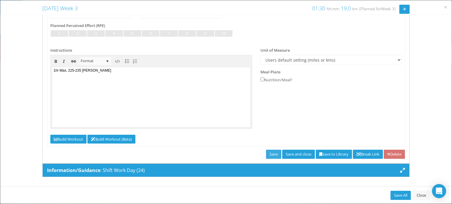
type input "Cycling Session CS 215"
click at [266, 153] on link "Save" at bounding box center [273, 154] width 15 height 9
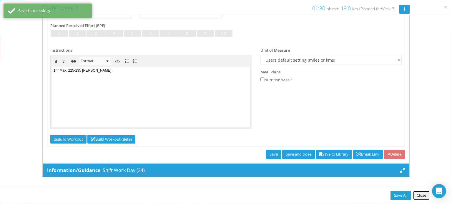
click at [419, 200] on link "Close" at bounding box center [421, 195] width 16 height 9
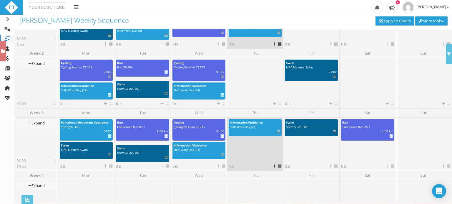
scroll to position [0, 0]
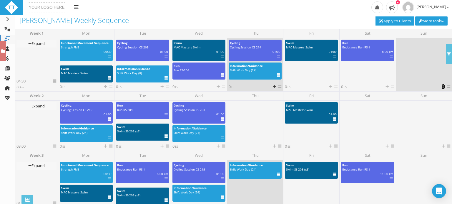
click at [442, 88] on icon at bounding box center [443, 87] width 3 height 4
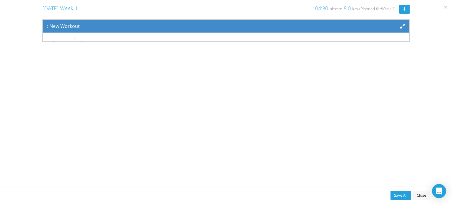
scroll to position [48, 0]
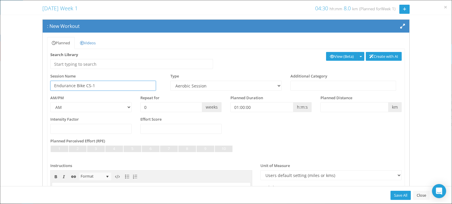
type input "Endurance Bike CS-1"
select select "e6d96849-8269-45af-b52f-b4acdc7e79aa"
click at [303, 89] on input "text" at bounding box center [343, 86] width 106 height 10
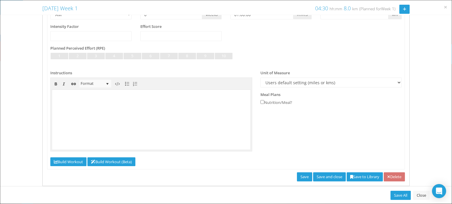
scroll to position [102, 0]
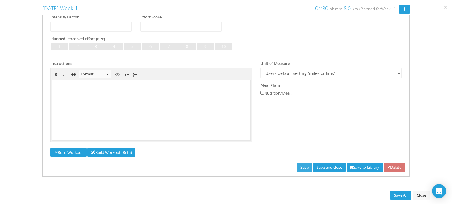
click at [297, 167] on link "Save" at bounding box center [304, 167] width 15 height 9
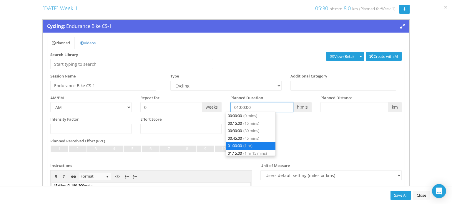
scroll to position [22, 0]
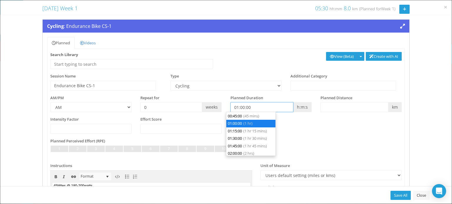
drag, startPoint x: 259, startPoint y: 106, endPoint x: 221, endPoint y: 111, distance: 38.9
click at [221, 111] on div "AM/PM AM PM Repeat for 0 weeks h:m:s m" at bounding box center [226, 106] width 360 height 22
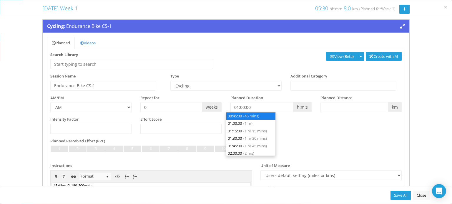
type input "00:45:00"
click at [247, 114] on span "(45 mins)" at bounding box center [251, 116] width 16 height 5
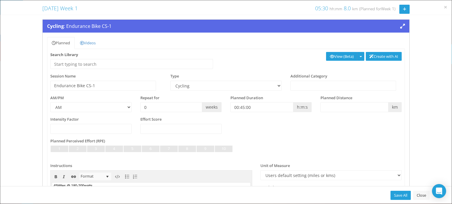
click at [292, 140] on div "Planned Perceived Effort (RPE) Not Set Very Light Light Somewhat Light Light to…" at bounding box center [225, 149] width 351 height 21
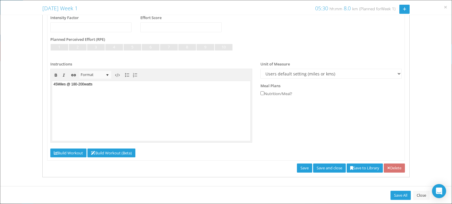
scroll to position [102, 0]
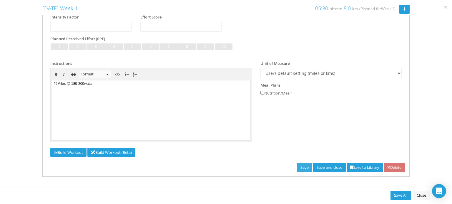
click at [297, 163] on link "Save" at bounding box center [304, 167] width 15 height 9
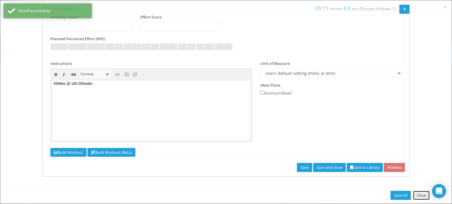
click at [427, 198] on link "Close" at bounding box center [421, 195] width 16 height 9
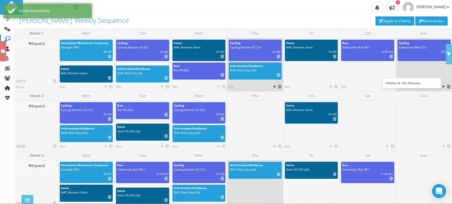
click at [446, 57] on icon at bounding box center [447, 57] width 3 height 0
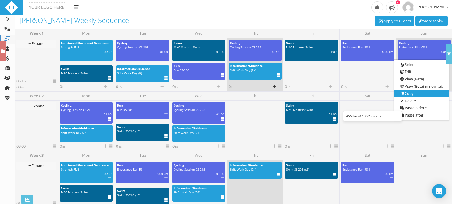
click at [405, 92] on link "Copy" at bounding box center [421, 93] width 55 height 7
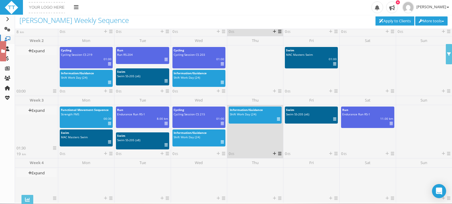
scroll to position [61, 0]
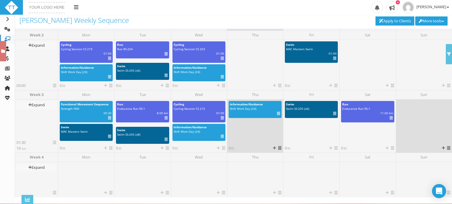
click at [447, 149] on icon at bounding box center [448, 148] width 3 height 4
click at [447, 171] on icon at bounding box center [448, 172] width 5 height 4
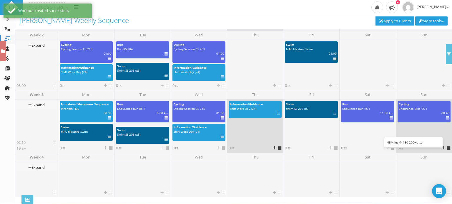
click at [446, 118] on icon at bounding box center [447, 118] width 3 height 0
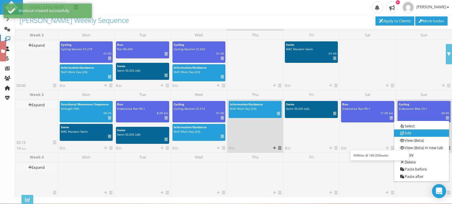
click at [404, 132] on link "Edit" at bounding box center [421, 133] width 55 height 7
select select "e6d96849-8269-45af-b52f-b4acdc7e79aa"
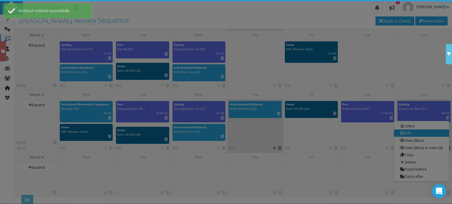
scroll to position [0, 0]
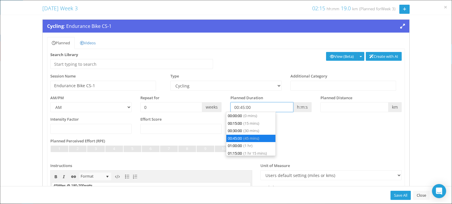
click at [241, 106] on input "00:45:00" at bounding box center [261, 107] width 63 height 10
type input "00:55:00"
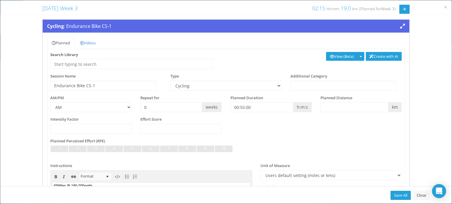
click at [304, 138] on div "Intensity Factor Effort Score" at bounding box center [226, 128] width 360 height 22
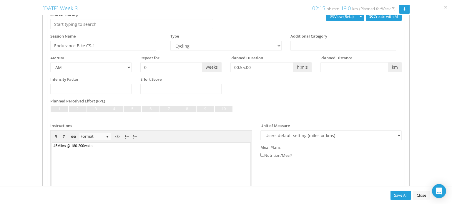
click at [55, 147] on body "45Miles @ 180-200watts" at bounding box center [151, 173] width 198 height 60
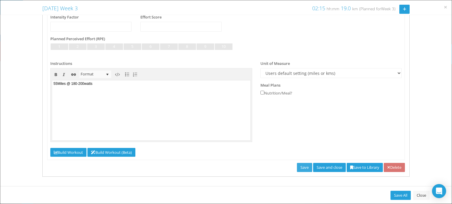
click at [297, 169] on link "Save" at bounding box center [304, 167] width 15 height 9
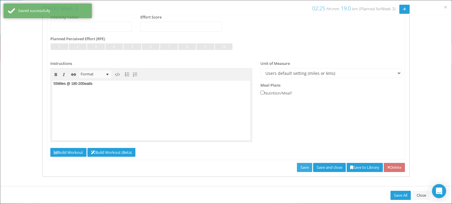
click at [297, 169] on link "Save" at bounding box center [304, 167] width 15 height 9
click at [422, 197] on link "Close" at bounding box center [421, 195] width 16 height 9
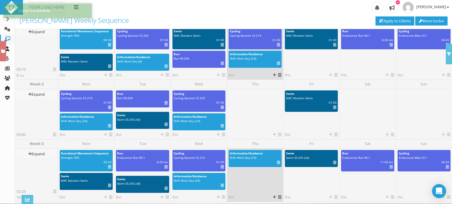
scroll to position [5, 0]
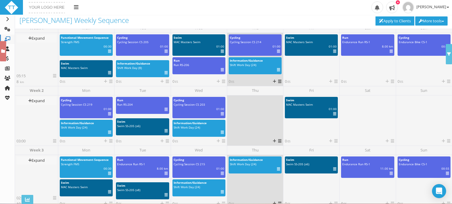
click at [279, 143] on icon at bounding box center [279, 141] width 3 height 4
click at [285, 165] on link "Paste" at bounding box center [289, 164] width 35 height 7
click at [286, 165] on span "Swim SS-205 (x6)" at bounding box center [297, 164] width 23 height 4
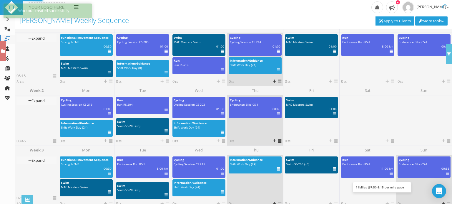
select select "a5a95b2e-c961-4034-ba21-d977730a9557"
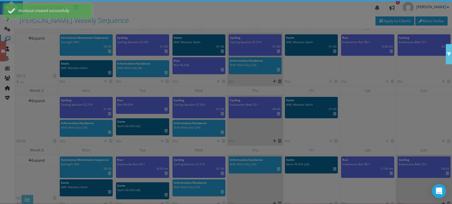
scroll to position [0, 0]
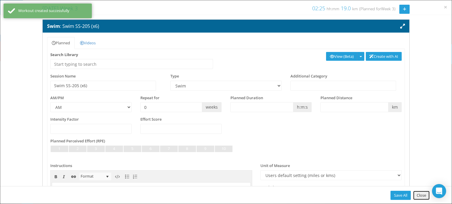
click at [418, 194] on link "Close" at bounding box center [421, 195] width 16 height 9
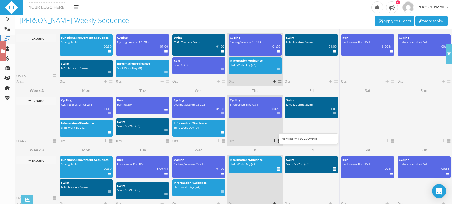
click at [278, 114] on icon at bounding box center [278, 114] width 3 height 0
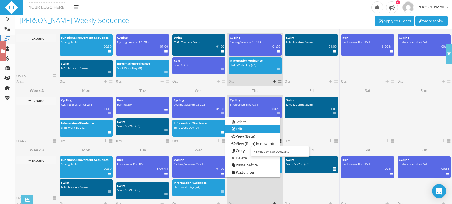
click at [242, 126] on link "Edit" at bounding box center [252, 129] width 55 height 7
select select "e6d96849-8269-45af-b52f-b4acdc7e79aa"
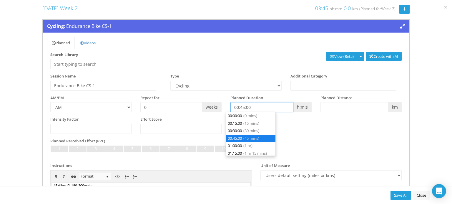
scroll to position [15, 0]
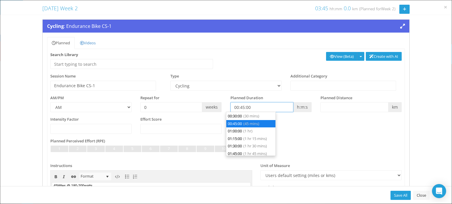
click at [240, 107] on input "00:45:00" at bounding box center [261, 107] width 63 height 10
type input "00:25:00"
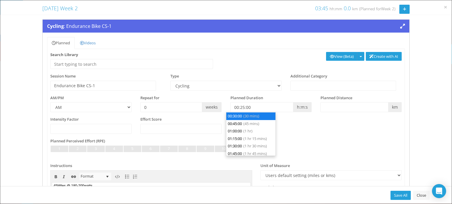
click at [314, 150] on div "Not Set Very Light Light Somewhat Light Light to Moderate Moderate Moderate to …" at bounding box center [225, 152] width 351 height 13
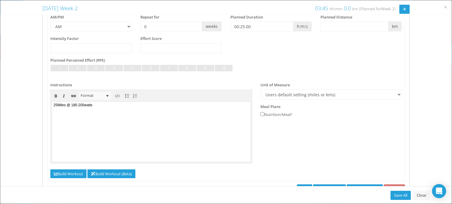
scroll to position [102, 0]
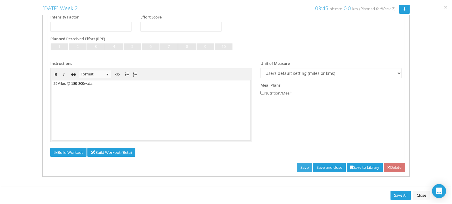
click at [297, 169] on link "Save" at bounding box center [304, 167] width 15 height 9
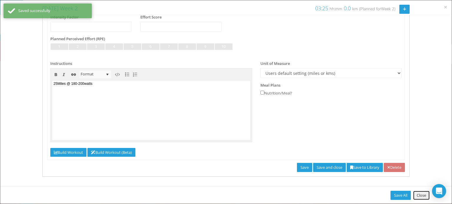
click at [419, 194] on link "Close" at bounding box center [421, 195] width 16 height 9
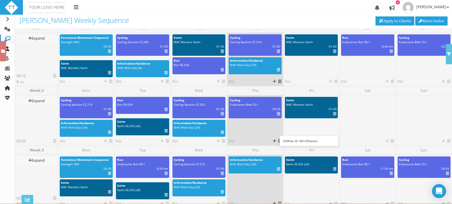
click at [277, 114] on icon at bounding box center [278, 114] width 3 height 0
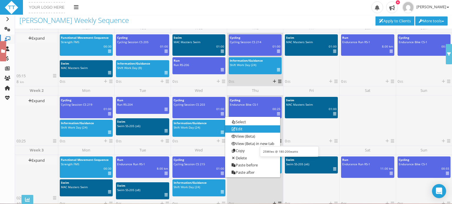
click at [250, 129] on link "Edit" at bounding box center [252, 129] width 55 height 7
select select "e6d96849-8269-45af-b52f-b4acdc7e79aa"
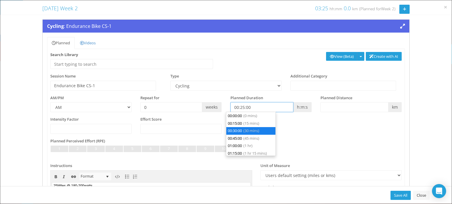
scroll to position [7, 0]
drag, startPoint x: 256, startPoint y: 106, endPoint x: 222, endPoint y: 106, distance: 33.8
click at [222, 106] on div "AM/PM AM PM Repeat for 0 weeks h:m:s m" at bounding box center [226, 106] width 360 height 22
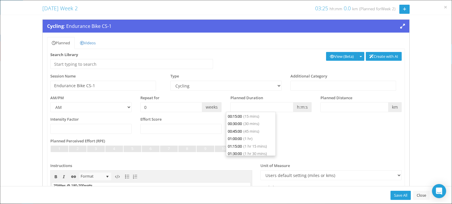
type input "00:00:00"
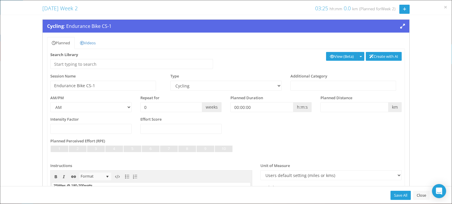
click at [328, 134] on div "Intensity Factor Effort Score" at bounding box center [226, 128] width 360 height 22
click at [361, 109] on input "text" at bounding box center [354, 107] width 68 height 10
click at [355, 155] on div at bounding box center [225, 155] width 351 height 4
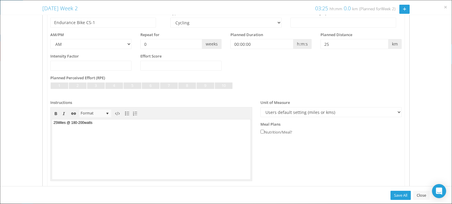
scroll to position [84, 0]
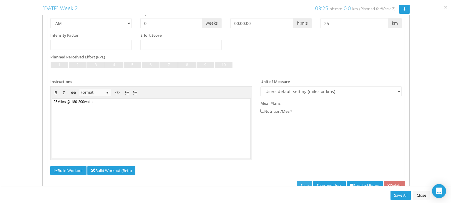
click at [297, 183] on link "Save" at bounding box center [304, 185] width 15 height 9
type input "25"
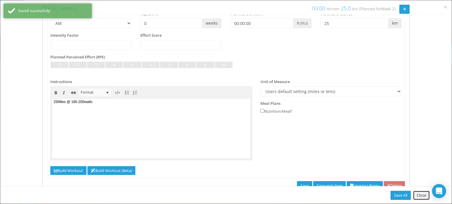
click at [417, 196] on link "Close" at bounding box center [421, 195] width 16 height 9
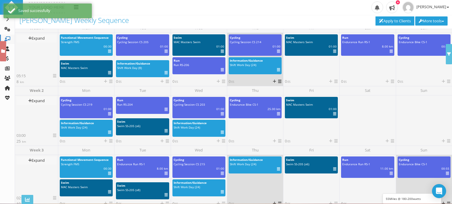
click at [447, 174] on icon at bounding box center [447, 174] width 3 height 0
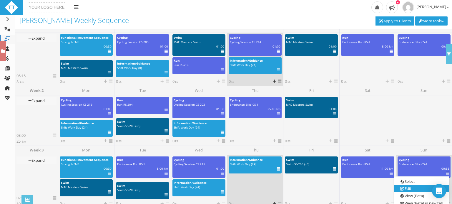
click at [413, 187] on link "Edit" at bounding box center [421, 189] width 55 height 7
select select "e6d96849-8269-45af-b52f-b4acdc7e79aa"
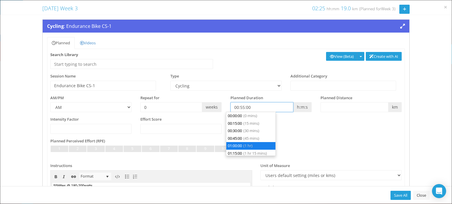
scroll to position [22, 0]
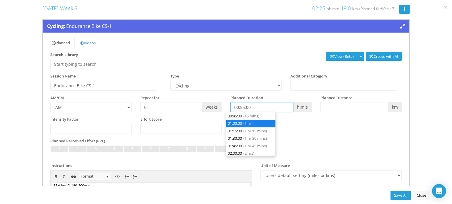
drag, startPoint x: 270, startPoint y: 104, endPoint x: 211, endPoint y: 106, distance: 59.1
click at [211, 106] on div "AM/PM AM PM Repeat for 0 weeks h:m:s m" at bounding box center [226, 106] width 360 height 22
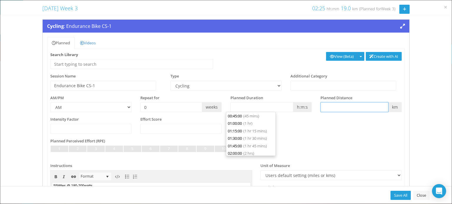
type input "00:00:00"
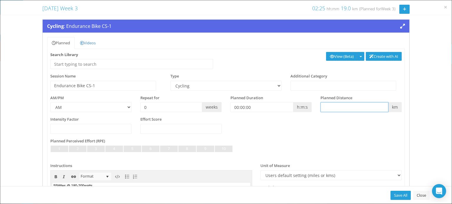
click at [343, 107] on input "text" at bounding box center [354, 107] width 68 height 10
click at [400, 140] on div "Planned Perceived Effort (RPE) Not Set Very Light Light Somewhat Light Light to…" at bounding box center [226, 151] width 360 height 25
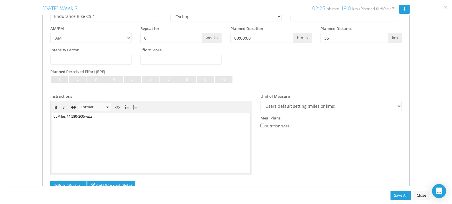
scroll to position [89, 0]
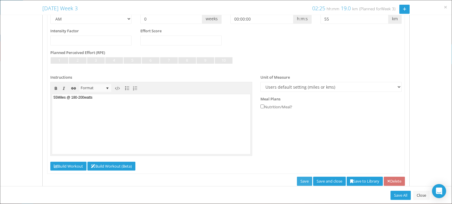
click at [298, 178] on link "Save" at bounding box center [304, 181] width 15 height 9
type input "55"
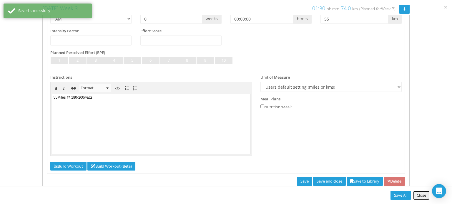
click at [417, 197] on link "Close" at bounding box center [421, 195] width 16 height 9
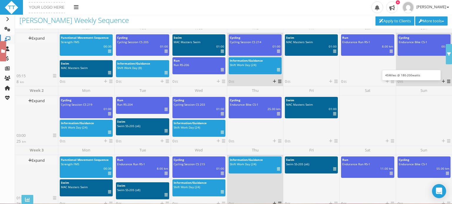
click at [446, 51] on icon at bounding box center [447, 51] width 3 height 0
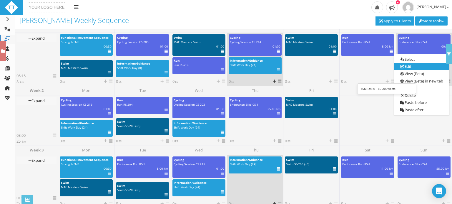
click at [410, 67] on link "Edit" at bounding box center [421, 66] width 55 height 7
select select "e6d96849-8269-45af-b52f-b4acdc7e79aa"
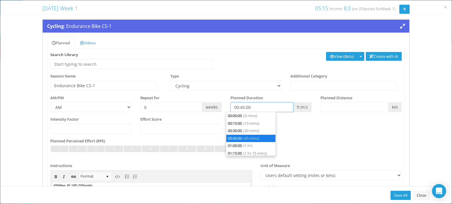
scroll to position [15, 0]
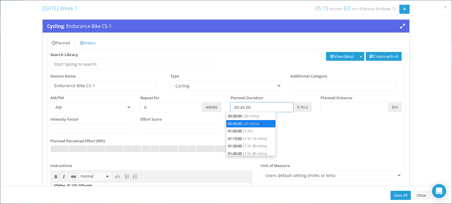
drag, startPoint x: 260, startPoint y: 108, endPoint x: 202, endPoint y: 109, distance: 58.3
click at [202, 109] on div "AM/PM AM PM Repeat for 0 weeks h:m:s m" at bounding box center [226, 106] width 360 height 22
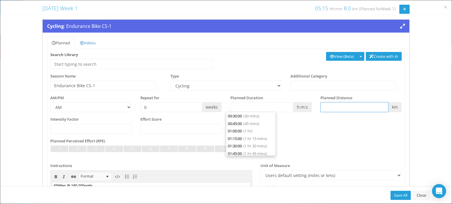
type input "00:00:00"
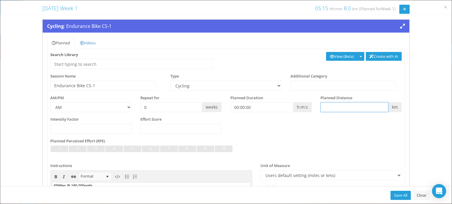
click at [343, 106] on input "text" at bounding box center [354, 107] width 68 height 10
click at [378, 149] on div "Not Set Very Light Light Somewhat Light Light to Moderate Moderate Moderate to …" at bounding box center [225, 152] width 351 height 13
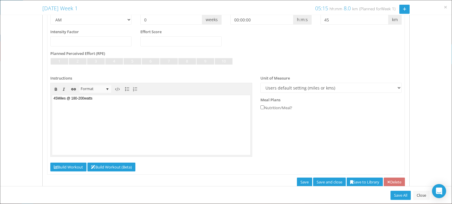
scroll to position [102, 0]
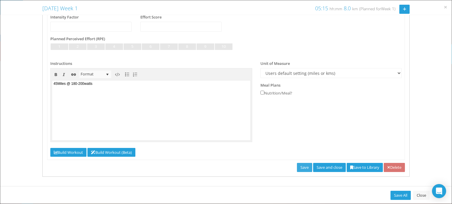
click at [297, 168] on link "Save" at bounding box center [304, 167] width 15 height 9
type input "45"
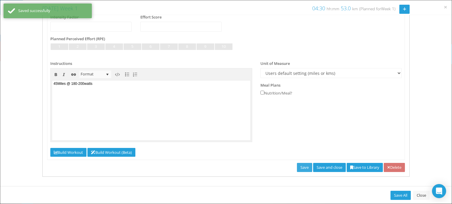
click at [297, 165] on link "Save" at bounding box center [304, 167] width 15 height 9
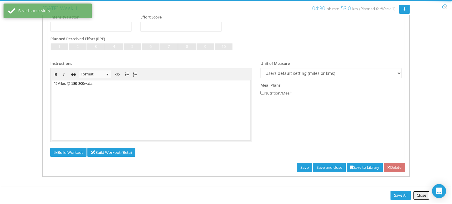
click at [422, 199] on link "Close" at bounding box center [421, 195] width 16 height 9
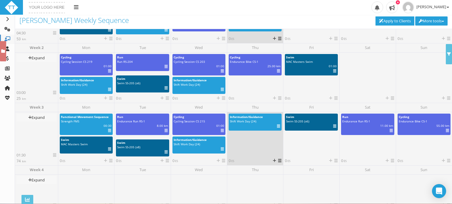
scroll to position [51, 0]
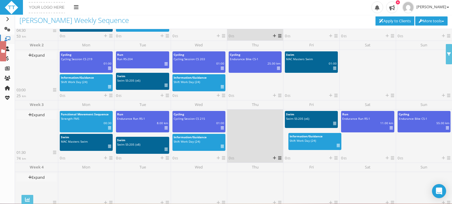
drag, startPoint x: 262, startPoint y: 115, endPoint x: 322, endPoint y: 137, distance: 63.7
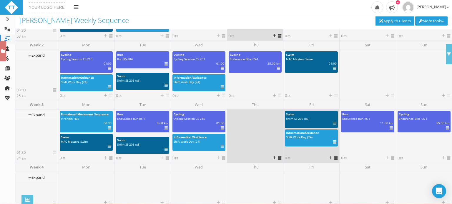
click at [333, 124] on icon at bounding box center [334, 124] width 3 height 0
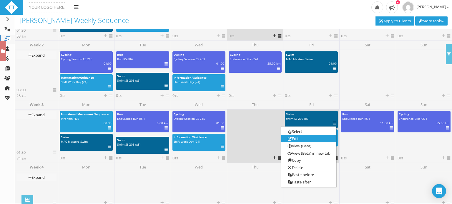
click at [300, 140] on link "Edit" at bounding box center [308, 139] width 55 height 7
select select "a5a95b2e-c961-4034-ba21-d977730a9557"
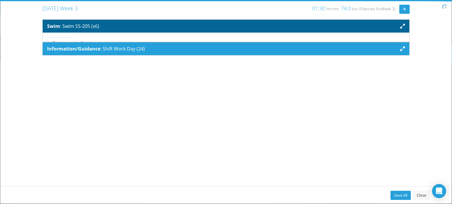
scroll to position [0, 0]
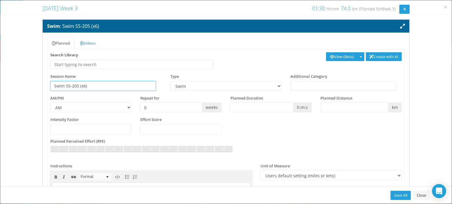
click at [77, 87] on input "Swim SS-205 (x6)" at bounding box center [103, 86] width 106 height 10
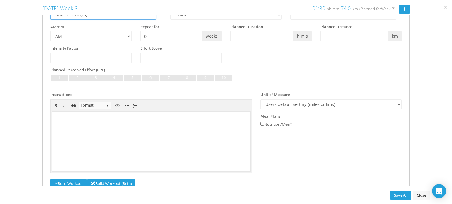
scroll to position [116, 0]
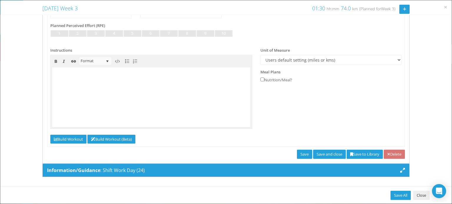
type input "Swim SS-220 (x6)"
click at [420, 196] on link "Close" at bounding box center [421, 195] width 16 height 9
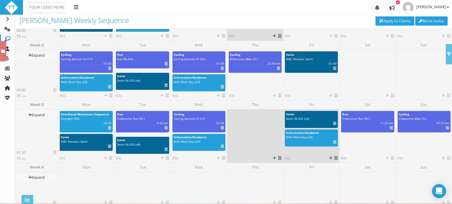
click at [333, 124] on icon at bounding box center [334, 124] width 3 height 0
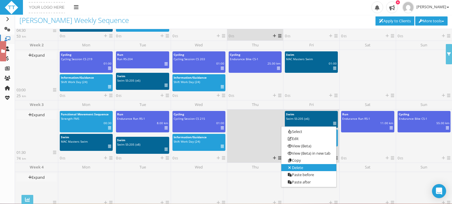
click at [309, 166] on link "Delete" at bounding box center [308, 167] width 55 height 7
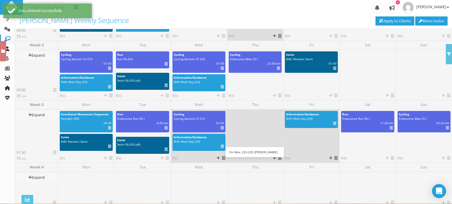
click at [221, 128] on icon at bounding box center [222, 128] width 3 height 0
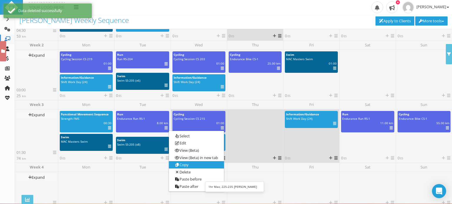
click at [202, 164] on link "Copy" at bounding box center [196, 164] width 55 height 7
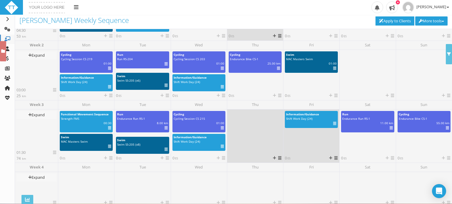
click at [334, 158] on icon at bounding box center [335, 158] width 3 height 4
click at [339, 180] on link "Paste" at bounding box center [345, 181] width 35 height 7
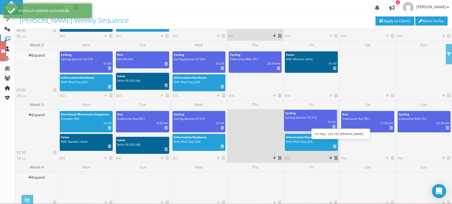
drag, startPoint x: 309, startPoint y: 142, endPoint x: 308, endPoint y: 122, distance: 19.7
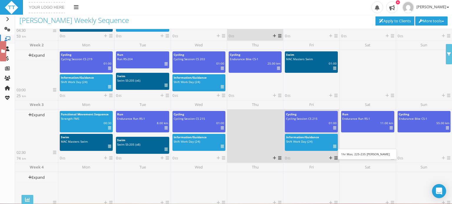
click at [333, 128] on icon at bounding box center [334, 128] width 3 height 0
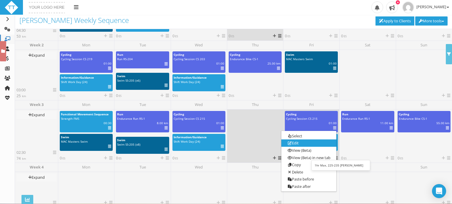
click at [305, 143] on link "Edit" at bounding box center [308, 143] width 55 height 7
select select "e6d96849-8269-45af-b52f-b4acdc7e79aa"
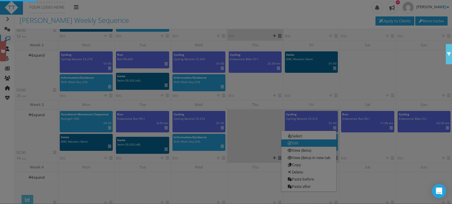
scroll to position [0, 0]
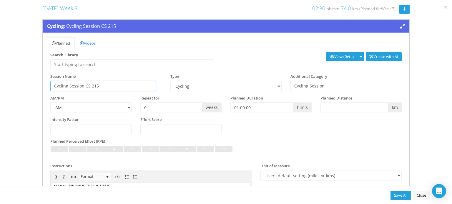
click at [100, 85] on input "Cycling Session CS 215" at bounding box center [103, 86] width 106 height 10
type input "Cycling Session CS 220"
click at [398, 124] on div "Intensity Factor Effort Score" at bounding box center [226, 128] width 360 height 22
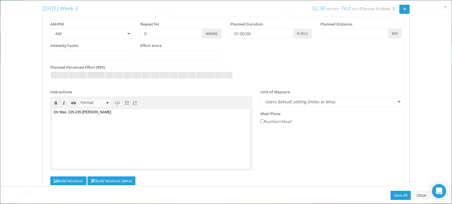
scroll to position [84, 0]
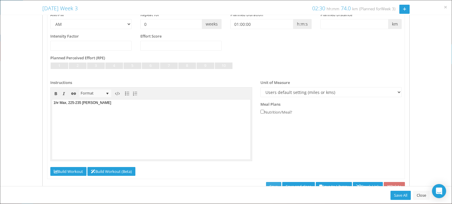
click at [266, 183] on link "Save" at bounding box center [273, 186] width 15 height 9
click at [426, 193] on link "Close" at bounding box center [421, 195] width 16 height 9
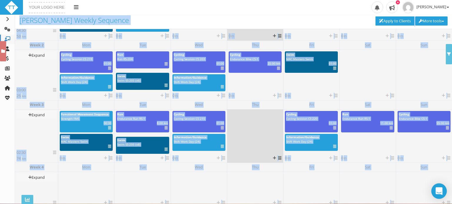
scroll to position [96, 0]
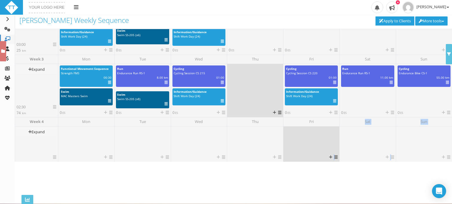
drag, startPoint x: 426, startPoint y: 193, endPoint x: 330, endPoint y: 140, distance: 109.5
click at [330, 140] on div "Week 4 Expand Collapse Select week Copy Week Paste Week Delete week 0" at bounding box center [233, 139] width 437 height 45
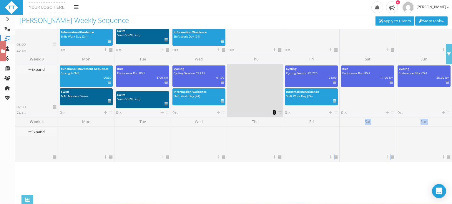
click at [273, 112] on icon at bounding box center [274, 113] width 3 height 4
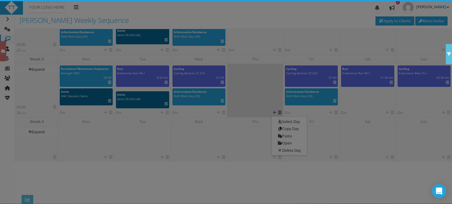
scroll to position [48, 0]
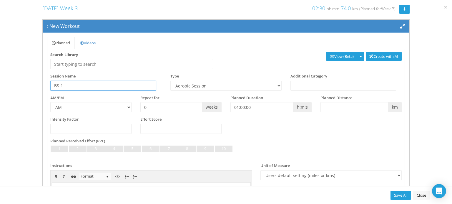
type input "BS-1"
click at [275, 83] on select "Aerobic Session Alpine Climbing Assessment Availability Bike Bike Paddle Boulde…" at bounding box center [225, 86] width 111 height 10
select select "fd50b41b-e5aa-4e98-aeed-b28f51fab49b"
click at [170, 81] on select "Aerobic Session Alpine Climbing Assessment Availability Bike Bike Paddle Boulde…" at bounding box center [225, 86] width 111 height 10
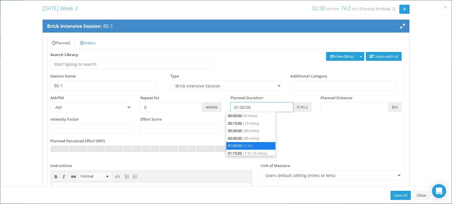
scroll to position [22, 0]
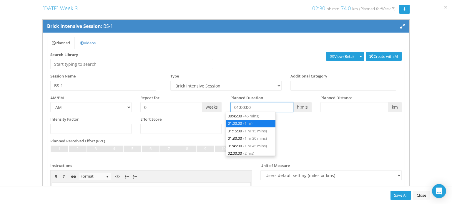
click at [241, 107] on input "01:00:00" at bounding box center [261, 107] width 63 height 10
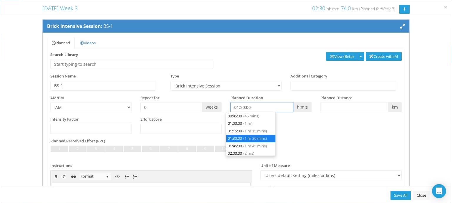
type input "01:30:00"
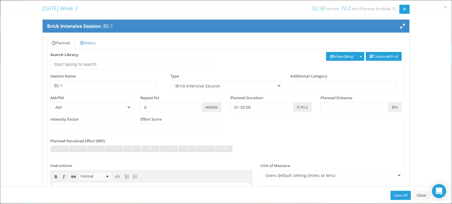
click at [327, 126] on div "Intensity Factor Effort Score" at bounding box center [226, 128] width 360 height 22
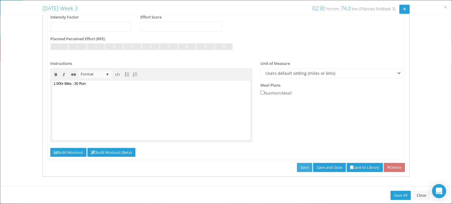
scroll to position [0, 0]
click at [297, 167] on link "Save" at bounding box center [304, 167] width 15 height 9
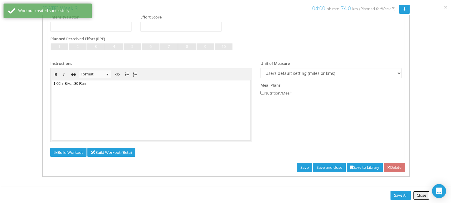
click at [418, 196] on link "Close" at bounding box center [421, 195] width 16 height 9
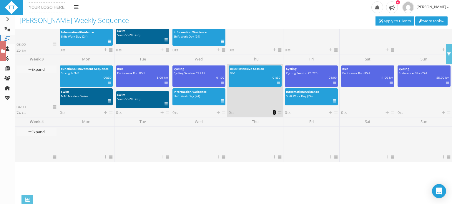
click at [273, 112] on icon at bounding box center [274, 113] width 3 height 4
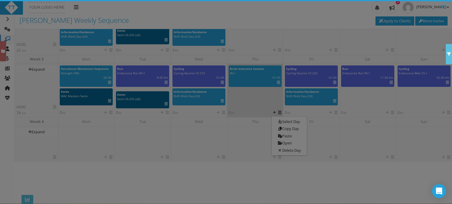
scroll to position [48, 0]
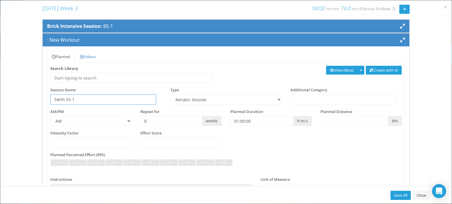
type input "Swim SS-1"
click at [209, 99] on select "Aerobic Session Alpine Climbing Assessment Availability Bike Bike Paddle Boulde…" at bounding box center [225, 100] width 111 height 10
click at [170, 95] on select "Aerobic Session Alpine Climbing Assessment Availability Bike Bike Paddle Boulde…" at bounding box center [225, 100] width 111 height 10
click at [200, 103] on select "Aerobic Session Alpine Climbing Assessment Availability Bike Bike Paddle Boulde…" at bounding box center [225, 100] width 111 height 10
select select "a5a95b2e-c961-4034-ba21-d977730a9557"
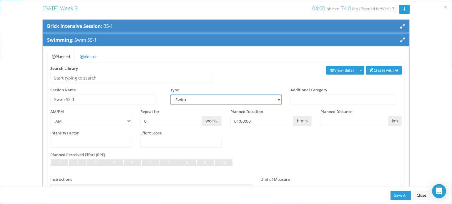
click at [170, 95] on select "Aerobic Session Alpine Climbing Assessment Availability Bike Bike Paddle Boulde…" at bounding box center [225, 100] width 111 height 10
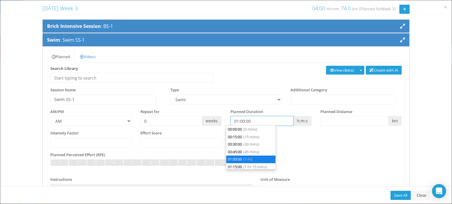
click at [257, 124] on input "01:00:00" at bounding box center [261, 121] width 63 height 10
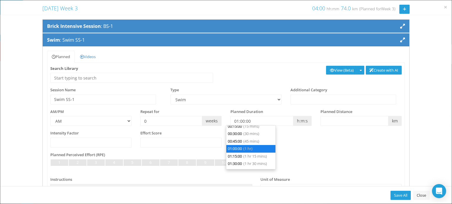
scroll to position [0, 0]
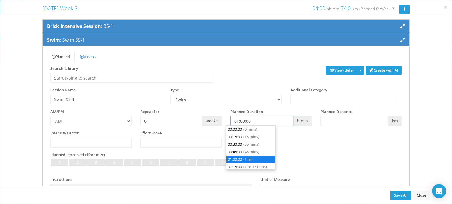
drag, startPoint x: 251, startPoint y: 119, endPoint x: 226, endPoint y: 119, distance: 25.0
click at [226, 119] on div "Planned Duration 01:00:00 h:m:s" at bounding box center [271, 117] width 90 height 17
type input "00:40:00"
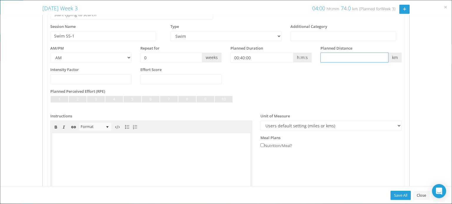
scroll to position [64, 0]
click at [124, 61] on select "AM PM" at bounding box center [90, 57] width 81 height 10
select select "PM"
click at [50, 52] on select "AM PM" at bounding box center [90, 57] width 81 height 10
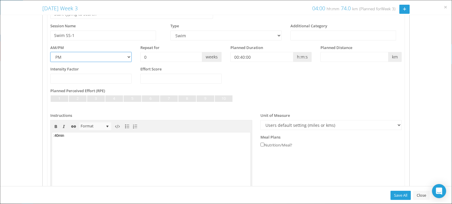
scroll to position [116, 0]
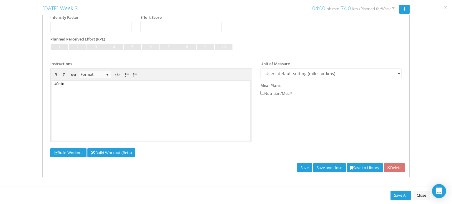
click at [288, 168] on div "Refresh Save Save and close Mark as Complete Save to Library Break Link Delete" at bounding box center [226, 168] width 367 height 9
click at [297, 167] on link "Save" at bounding box center [304, 168] width 15 height 9
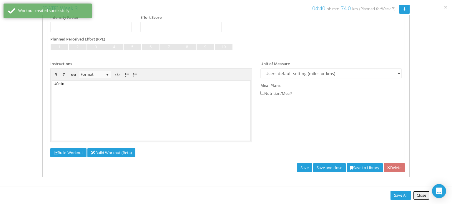
click at [418, 197] on link "Close" at bounding box center [421, 195] width 16 height 9
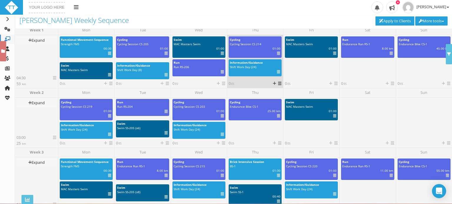
scroll to position [0, 0]
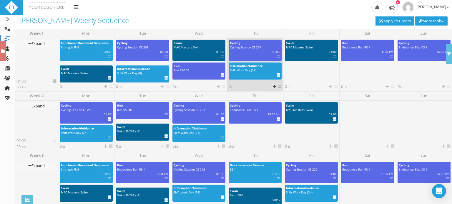
click at [54, 81] on icon at bounding box center [54, 81] width 3 height 4
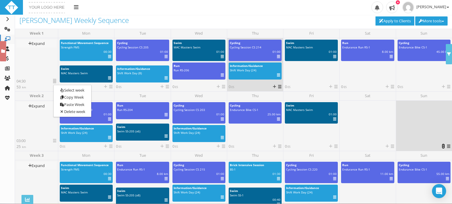
click at [442, 149] on link at bounding box center [443, 146] width 3 height 5
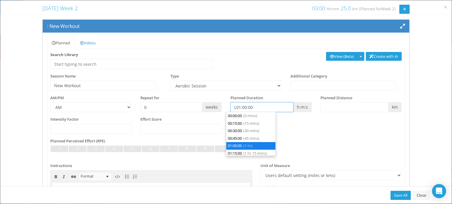
scroll to position [22, 0]
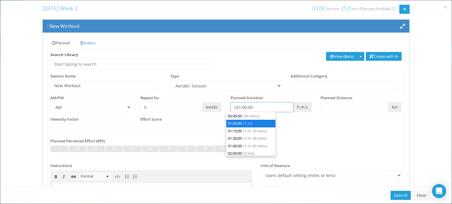
click at [232, 110] on input "L01:00:00" at bounding box center [261, 107] width 63 height 10
type input "01:00:00"
drag, startPoint x: 255, startPoint y: 109, endPoint x: 213, endPoint y: 108, distance: 41.8
click at [213, 108] on div "AM/PM AM PM Repeat for 0 weeks h:m:s m" at bounding box center [226, 106] width 360 height 22
type input "00:00:00"
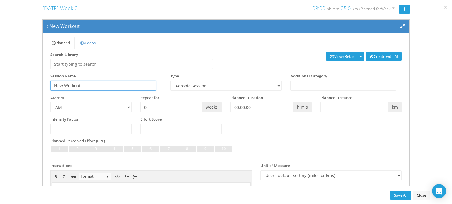
drag, startPoint x: 89, startPoint y: 84, endPoint x: 49, endPoint y: 84, distance: 39.7
click at [49, 84] on div "Session Name New Workout" at bounding box center [106, 82] width 120 height 17
type input "Lake Davidson Triathlon"
click at [277, 86] on select "Aerobic Session Alpine Climbing Assessment Availability Bike Bike Paddle Boulde…" at bounding box center [225, 86] width 111 height 10
select select "207ee82a-8f61-4e76-893a-8342fc3772e7"
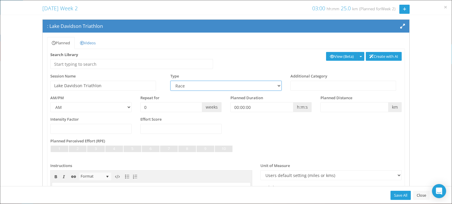
click at [170, 81] on select "Aerobic Session Alpine Climbing Assessment Availability Bike Bike Paddle Boulde…" at bounding box center [225, 86] width 111 height 10
click at [353, 149] on div "Not Set Very Light Light Somewhat Light Light to Moderate Moderate Moderate to …" at bounding box center [225, 152] width 351 height 13
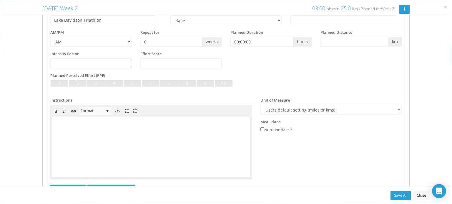
scroll to position [102, 0]
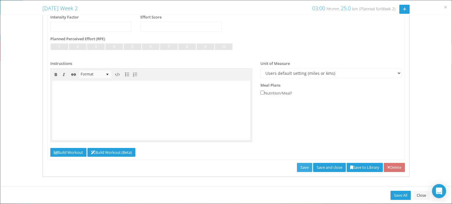
click at [297, 167] on link "Save" at bounding box center [304, 167] width 15 height 9
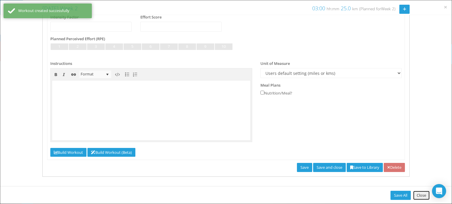
click at [418, 196] on link "Close" at bounding box center [421, 195] width 16 height 9
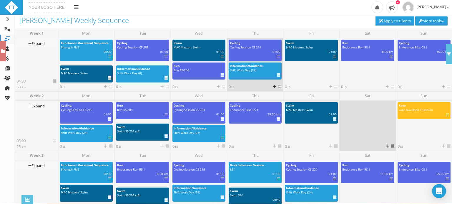
click at [384, 147] on div "Select Day Copy Day Paste Open Delete Day" at bounding box center [389, 147] width 10 height 6
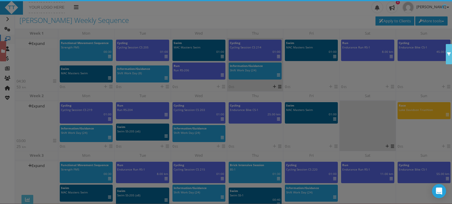
scroll to position [48, 0]
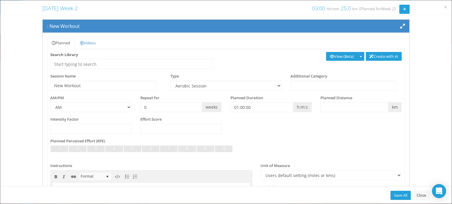
click at [383, 147] on div at bounding box center [225, 147] width 351 height 3
type input "Taper Session TS-1"
click at [206, 84] on select "Aerobic Session Alpine Climbing Assessment Availability Bike Bike Paddle Boulde…" at bounding box center [225, 86] width 111 height 10
select select "fadb7174-3aaa-41c9-9729-e02b23113481"
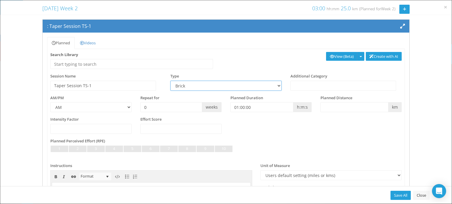
click at [170, 81] on select "Aerobic Session Alpine Climbing Assessment Availability Bike Bike Paddle Boulde…" at bounding box center [225, 86] width 111 height 10
drag, startPoint x: 207, startPoint y: 85, endPoint x: 169, endPoint y: 84, distance: 37.9
click at [170, 84] on select "Aerobic Session Alpine Climbing Assessment Availability Bike Bike Paddle Boulde…" at bounding box center [225, 86] width 111 height 10
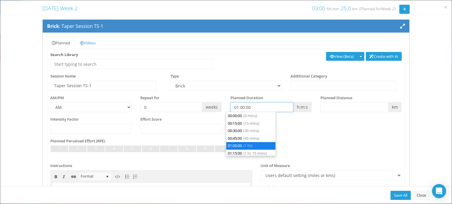
click at [269, 109] on input "01:00:00" at bounding box center [261, 107] width 63 height 10
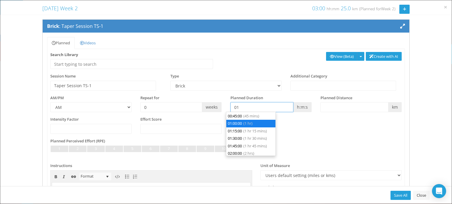
type input "0"
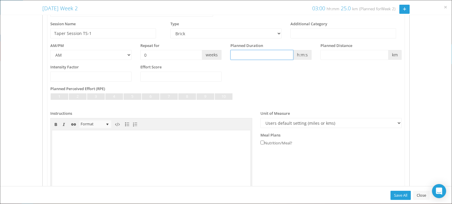
scroll to position [102, 0]
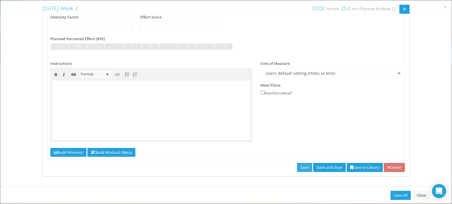
type input "00:00:00"
click at [297, 166] on link "Save" at bounding box center [304, 167] width 15 height 9
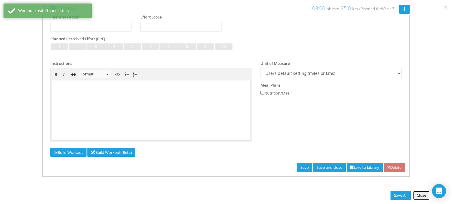
click at [420, 194] on link "Close" at bounding box center [421, 195] width 16 height 9
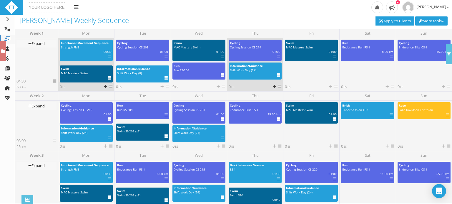
click at [108, 57] on icon at bounding box center [109, 57] width 3 height 0
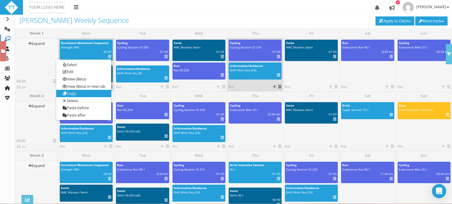
click at [83, 93] on link "Copy" at bounding box center [83, 93] width 55 height 7
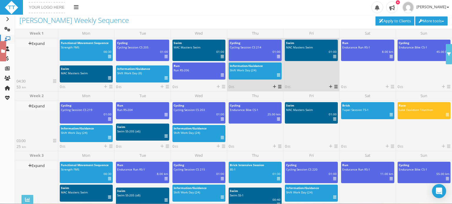
click at [335, 87] on icon at bounding box center [335, 87] width 3 height 4
click at [341, 111] on link "Paste" at bounding box center [345, 110] width 35 height 7
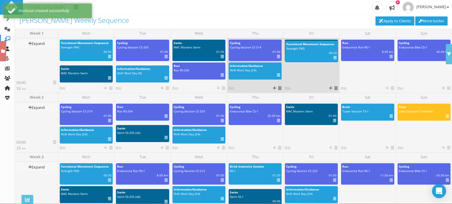
drag, startPoint x: 304, startPoint y: 74, endPoint x: 304, endPoint y: 53, distance: 21.8
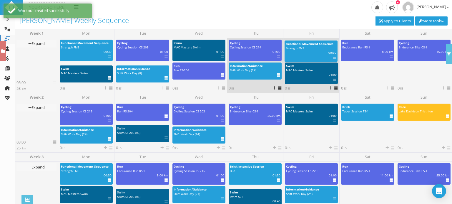
drag, startPoint x: 298, startPoint y: 74, endPoint x: 297, endPoint y: 52, distance: 21.8
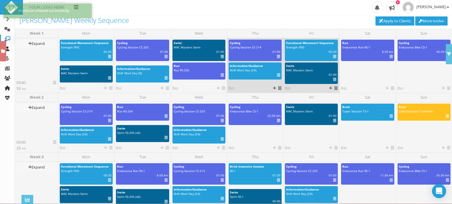
click at [297, 52] on div "km | 00:30 | ES | IF" at bounding box center [311, 52] width 59 height 4
select select "cd4df279-fd57-4158-97aa-f34bf723082d"
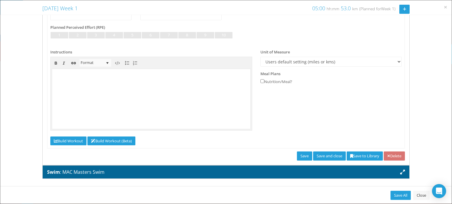
scroll to position [116, 0]
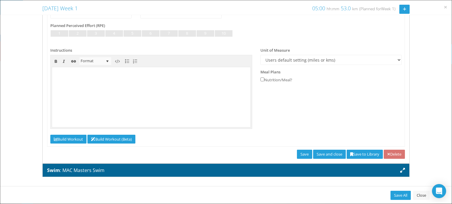
click at [287, 159] on div "Planned Videos Recipe Feedback Privacy Search Library Create with AI View (Beta…" at bounding box center [226, 40] width 367 height 247
click at [297, 157] on link "Save" at bounding box center [304, 154] width 15 height 9
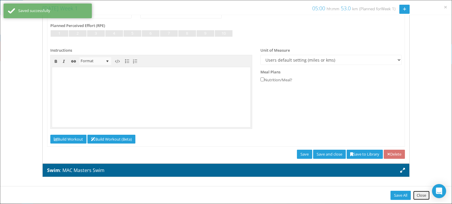
click at [418, 194] on link "Close" at bounding box center [421, 195] width 16 height 9
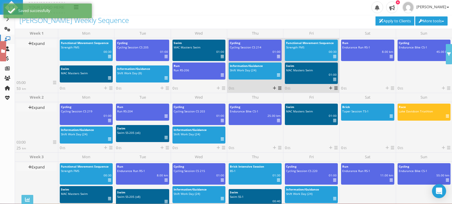
click at [333, 80] on icon at bounding box center [334, 80] width 3 height 0
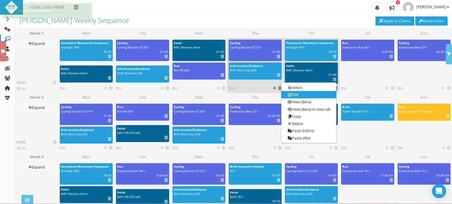
click at [296, 96] on link "Edit" at bounding box center [308, 94] width 55 height 7
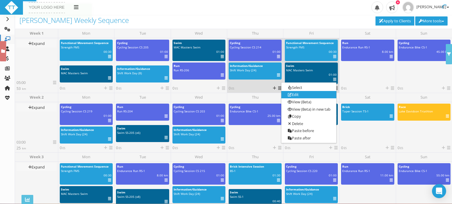
select select "a5a95b2e-c961-4034-ba21-d977730a9557"
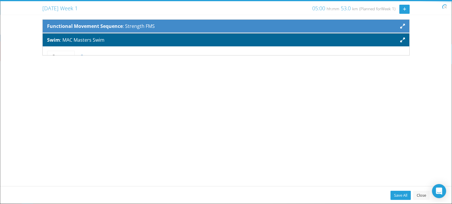
scroll to position [0, 0]
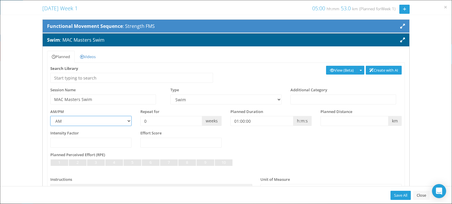
click at [125, 121] on select "AM PM" at bounding box center [90, 121] width 81 height 10
select select "PM"
click at [50, 116] on select "AM PM" at bounding box center [90, 121] width 81 height 10
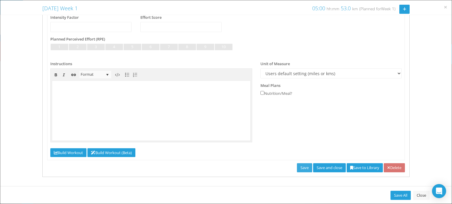
click at [298, 170] on link "Save" at bounding box center [304, 168] width 15 height 9
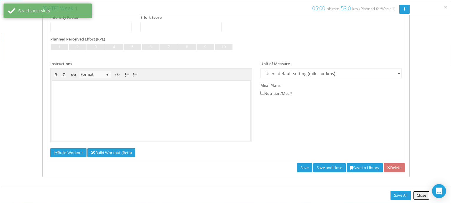
click at [418, 195] on link "Close" at bounding box center [421, 195] width 16 height 9
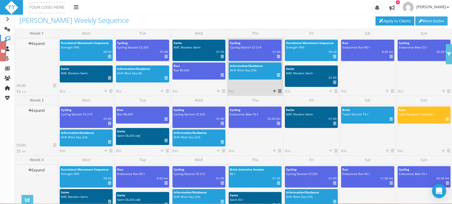
click at [435, 23] on button "More tools" at bounding box center [431, 20] width 32 height 9
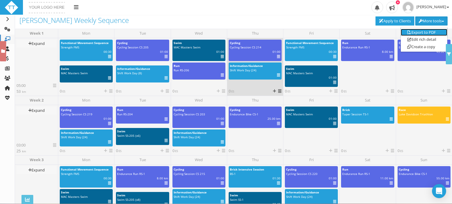
click at [425, 29] on link "Export to PDF" at bounding box center [424, 32] width 46 height 7
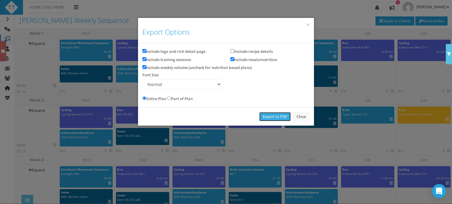
click at [269, 117] on link "Export to PDF" at bounding box center [274, 116] width 31 height 9
click at [146, 50] on label "Include logo and rich detail page" at bounding box center [173, 51] width 63 height 7
click at [146, 50] on input "Include logo and rich detail page" at bounding box center [144, 51] width 4 height 4
checkbox input "false"
click at [232, 59] on input "Include meals/nutrition" at bounding box center [232, 59] width 4 height 4
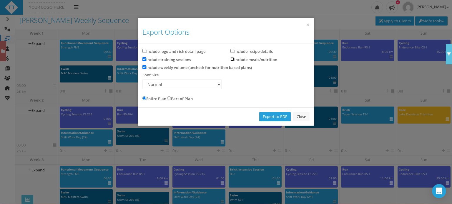
checkbox input "false"
click at [145, 67] on input "Include weekly volume (uncheck for nutrition based plans)" at bounding box center [144, 67] width 4 height 4
checkbox input "false"
click at [208, 84] on select "Small Normal Large Extra large" at bounding box center [181, 84] width 79 height 10
select select "8"
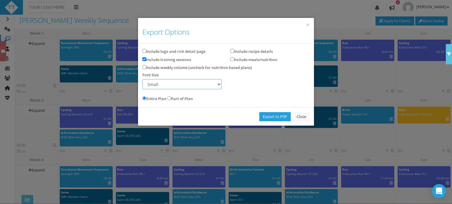
click at [142, 79] on select "Small Normal Large Extra large" at bounding box center [181, 84] width 79 height 10
click at [272, 117] on link "Export to PDF" at bounding box center [274, 116] width 31 height 9
click at [297, 116] on link "Close" at bounding box center [301, 116] width 16 height 9
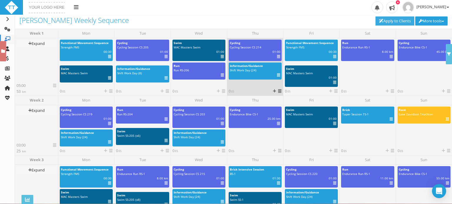
click at [397, 21] on link "Apply to Clients" at bounding box center [394, 20] width 39 height 9
type input "08 Sep 2025"
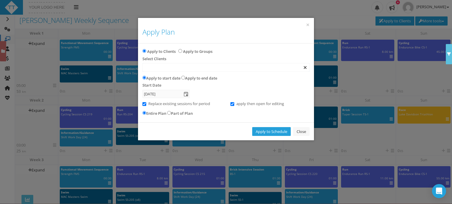
click at [165, 71] on div at bounding box center [226, 68] width 166 height 8
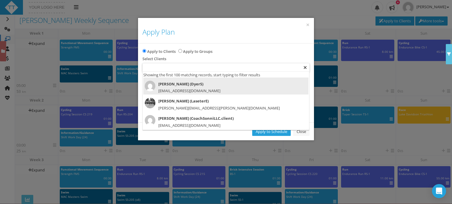
click at [170, 87] on div "Sandy Dyer (DyerS) dyerkay71@gmail.com" at bounding box center [226, 88] width 162 height 14
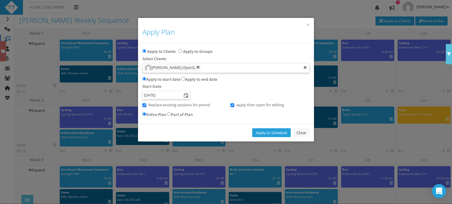
drag, startPoint x: 188, startPoint y: 96, endPoint x: 185, endPoint y: 95, distance: 3.1
click at [185, 95] on span "select" at bounding box center [186, 96] width 5 height 5
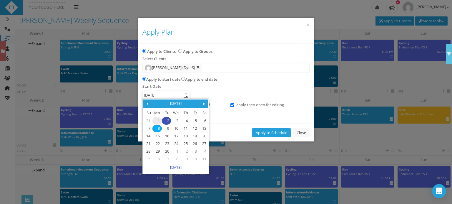
click at [157, 121] on link "1" at bounding box center [157, 121] width 9 height 7
type input "01 Sep 2025"
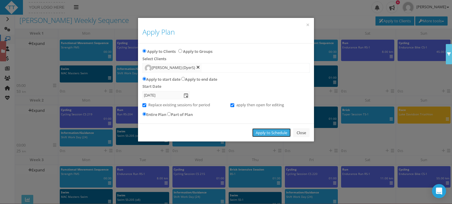
click at [267, 132] on link "Apply to Schedule" at bounding box center [271, 133] width 39 height 9
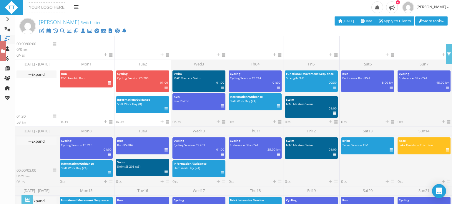
scroll to position [131, 0]
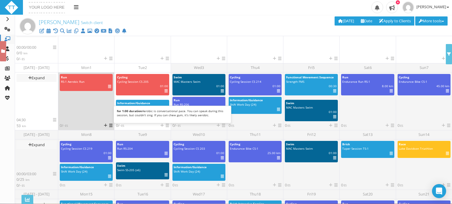
click at [109, 87] on icon at bounding box center [109, 87] width 3 height 0
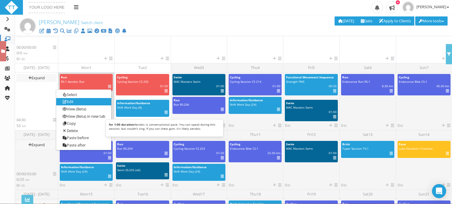
click at [101, 103] on link "Edit" at bounding box center [83, 102] width 55 height 7
select select "f6c5cf88-e375-419d-8aa1-e0838ebb8a2f"
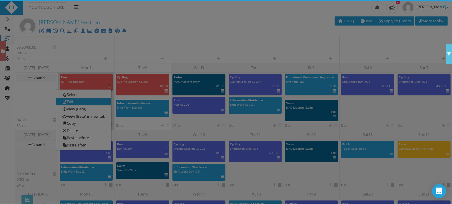
scroll to position [0, 0]
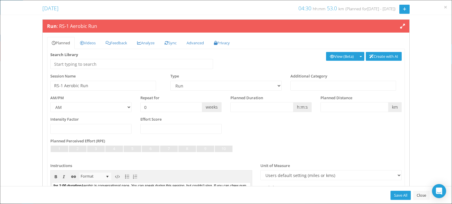
click at [389, 109] on span "km" at bounding box center [394, 107] width 13 height 10
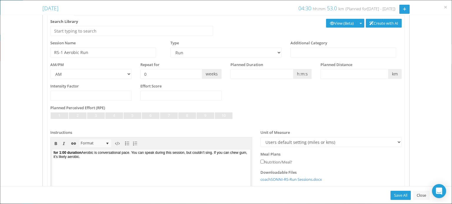
scroll to position [38, 0]
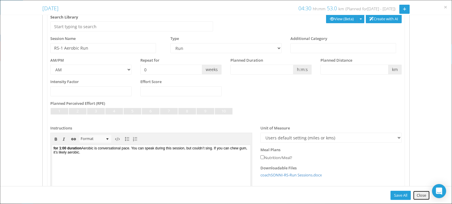
click at [417, 195] on link "Close" at bounding box center [421, 195] width 16 height 9
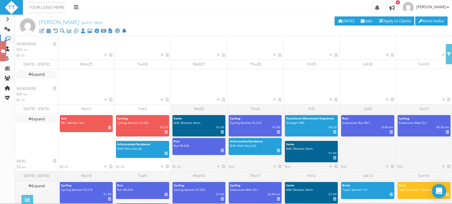
scroll to position [119, 0]
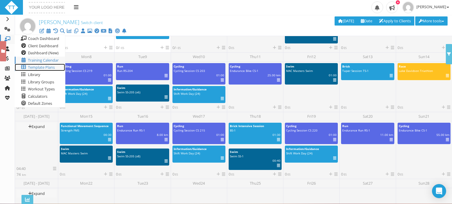
click at [37, 68] on span "Template Plans" at bounding box center [41, 67] width 27 height 5
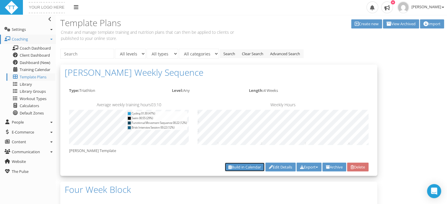
click at [244, 167] on link "Build in Calendar" at bounding box center [245, 167] width 40 height 9
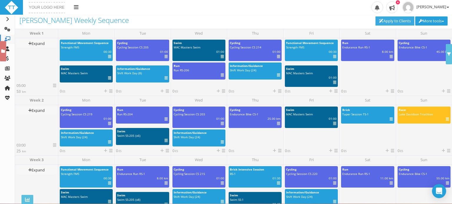
click at [388, 17] on link "Apply to Clients" at bounding box center [394, 20] width 39 height 9
type input "[DATE]"
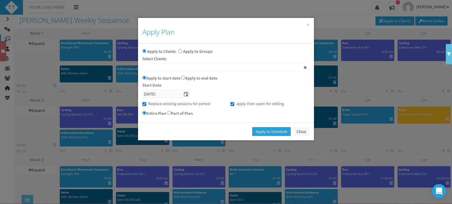
click at [173, 68] on div at bounding box center [226, 68] width 166 height 8
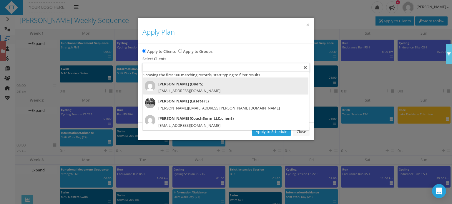
click at [171, 89] on span "[EMAIL_ADDRESS][DOMAIN_NAME]" at bounding box center [189, 90] width 62 height 5
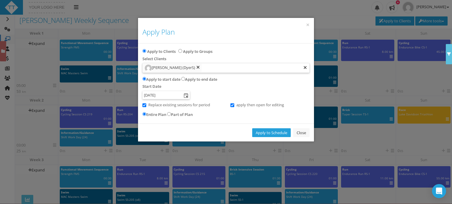
click at [189, 94] on span "select" at bounding box center [185, 95] width 7 height 8
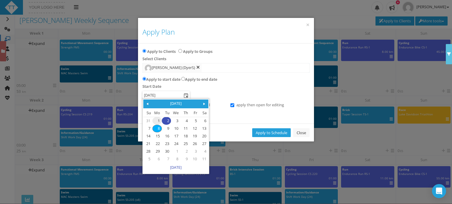
click at [158, 122] on link "1" at bounding box center [157, 121] width 9 height 7
type input "[DATE]"
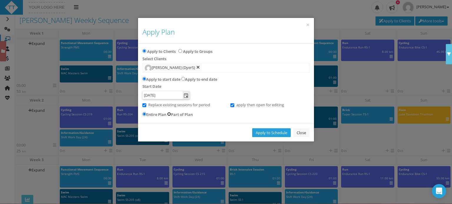
click at [171, 113] on input "Part of Plan" at bounding box center [169, 114] width 4 height 4
radio input "true"
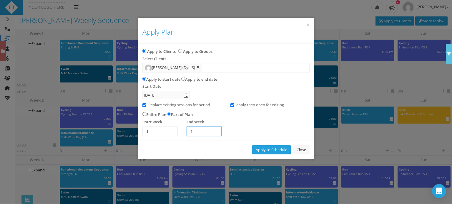
click at [196, 129] on input "1" at bounding box center [203, 131] width 35 height 10
type input "3"
click at [269, 150] on link "Apply to Schedule" at bounding box center [271, 150] width 39 height 9
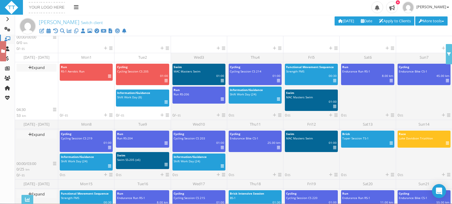
scroll to position [131, 0]
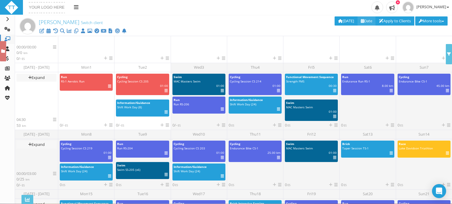
click at [361, 22] on icon at bounding box center [362, 21] width 3 height 4
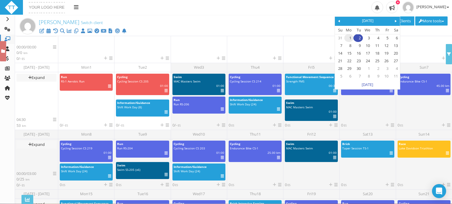
click at [345, 41] on link "1" at bounding box center [348, 38] width 9 height 7
click at [344, 36] on link "1" at bounding box center [348, 38] width 9 height 7
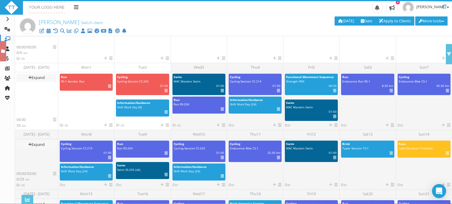
scroll to position [0, 0]
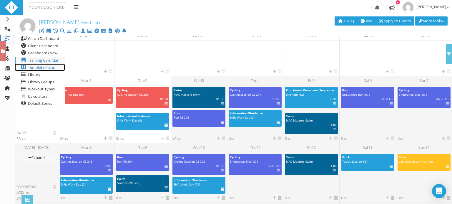
click at [31, 67] on span "Template Plans" at bounding box center [41, 67] width 27 height 5
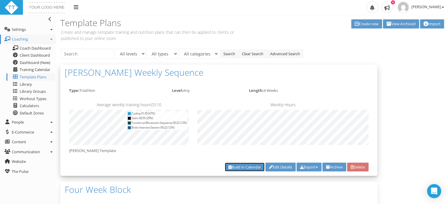
click at [241, 167] on link "Build in Calendar" at bounding box center [245, 167] width 40 height 9
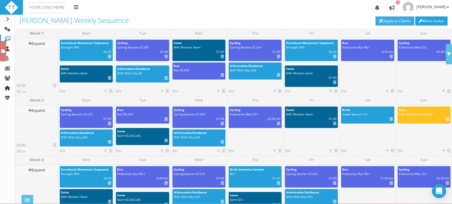
click at [384, 20] on link "Apply to Clients" at bounding box center [394, 20] width 39 height 9
type input "[DATE]"
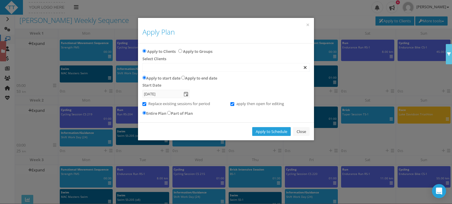
click at [172, 67] on div at bounding box center [226, 68] width 166 height 8
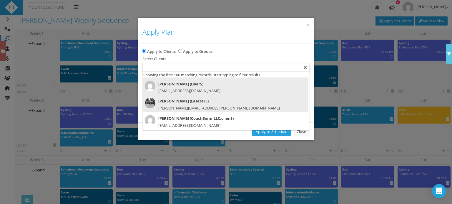
click at [173, 108] on span "[PERSON_NAME][EMAIL_ADDRESS][PERSON_NAME][DOMAIN_NAME]" at bounding box center [218, 108] width 121 height 5
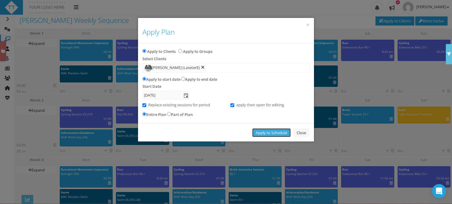
click at [258, 131] on link "Apply to Schedule" at bounding box center [271, 133] width 39 height 9
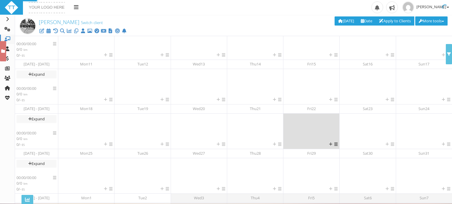
scroll to position [106, 0]
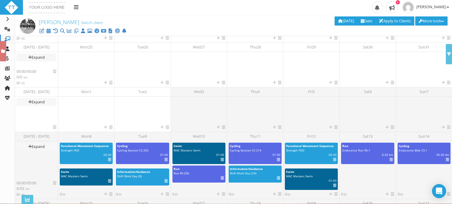
click at [269, 20] on div "Delete 0 selected workouts Deselect all workouts Today Date September 2025 Su M…" at bounding box center [324, 21] width 255 height 10
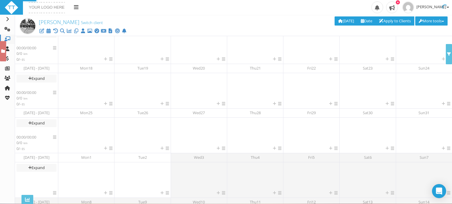
scroll to position [130, 0]
click at [94, 24] on link "Switch client" at bounding box center [92, 22] width 22 height 5
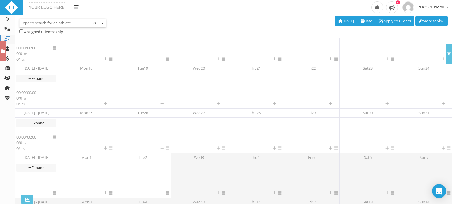
click at [94, 24] on span at bounding box center [95, 23] width 4 height 4
click at [101, 23] on span "select" at bounding box center [102, 23] width 5 height 5
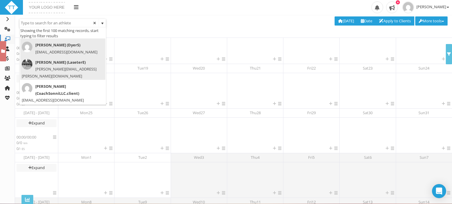
click at [78, 71] on div "Elizabeth Laseter (LaseterE) elizabeth.laseter@gmail.com" at bounding box center [63, 69] width 82 height 21
type input "Elizabeth Laseter (LaseterE)"
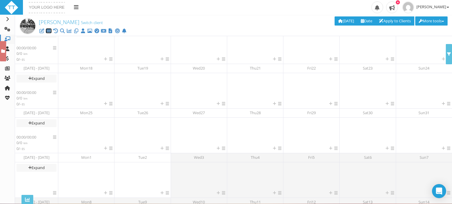
click at [48, 31] on icon at bounding box center [49, 31] width 6 height 0
click at [97, 31] on icon at bounding box center [97, 31] width 6 height 0
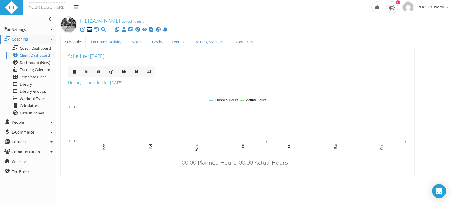
click at [90, 29] on icon at bounding box center [89, 29] width 6 height 0
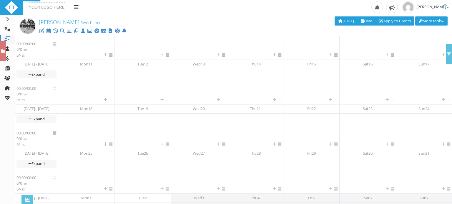
scroll to position [106, 0]
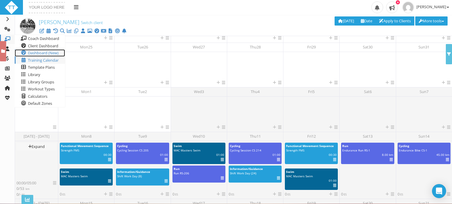
click at [32, 53] on span "Dashboard (New)" at bounding box center [43, 52] width 31 height 5
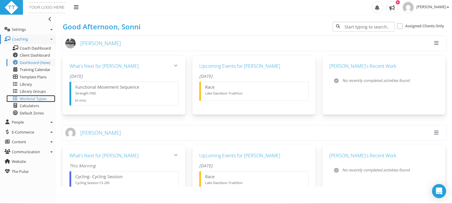
click at [31, 101] on span "Workout Types" at bounding box center [33, 98] width 27 height 5
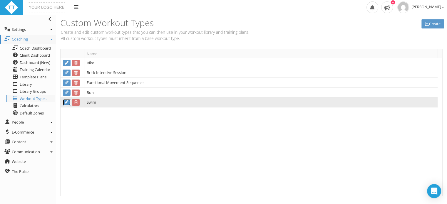
click at [65, 101] on icon at bounding box center [66, 103] width 5 height 4
type input "Swim"
select select "Swim"
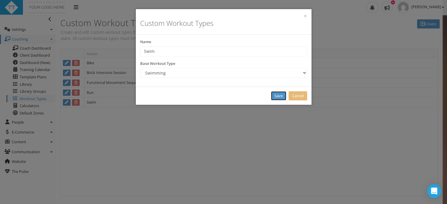
click at [283, 95] on link "Save" at bounding box center [278, 95] width 15 height 9
